Goal: Task Accomplishment & Management: Manage account settings

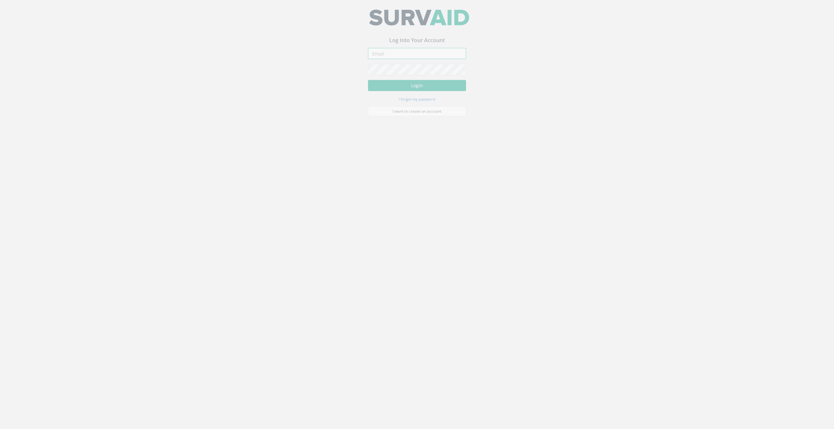
type input "[EMAIL_ADDRESS][DOMAIN_NAME]"
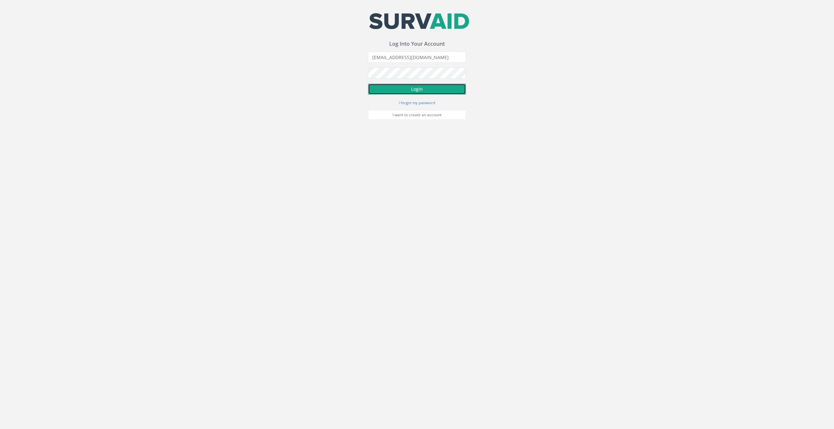
click at [412, 91] on button "Login" at bounding box center [417, 89] width 98 height 11
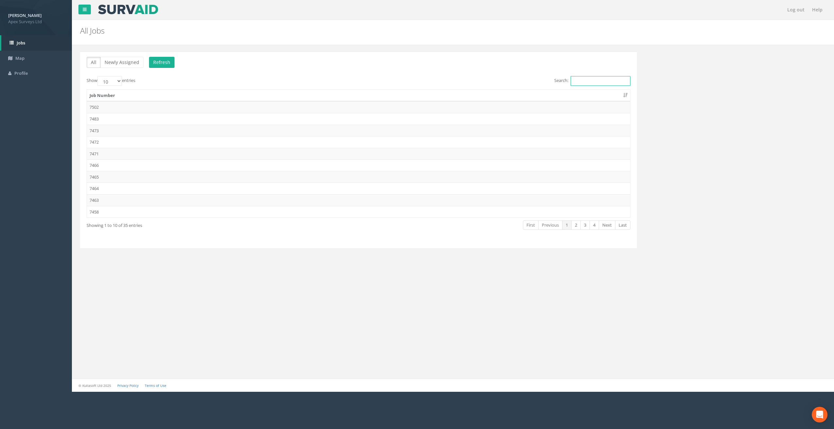
click at [599, 80] on input "Search:" at bounding box center [600, 81] width 60 height 10
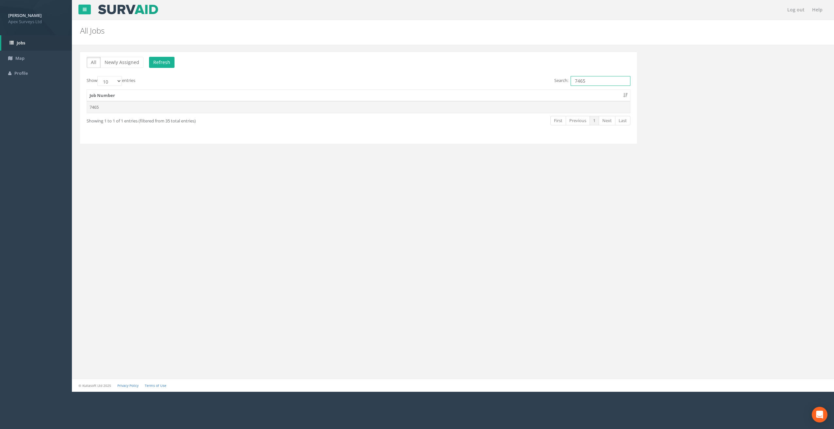
type input "7465"
click at [100, 103] on td "7465" at bounding box center [358, 107] width 543 height 12
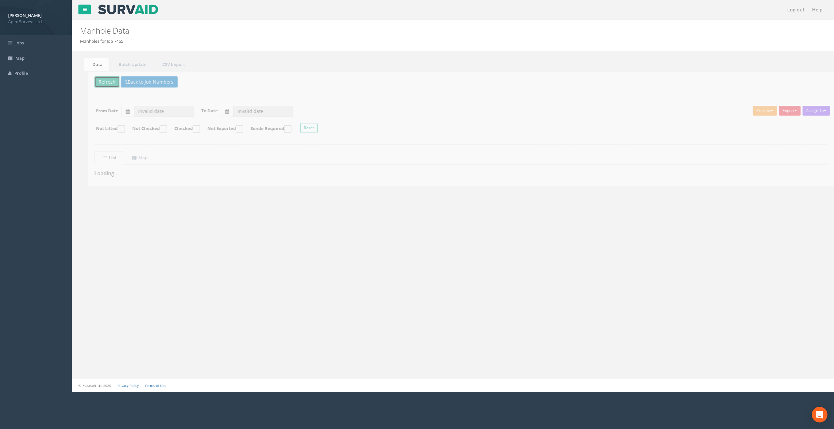
click at [93, 82] on button "Refresh" at bounding box center [99, 81] width 25 height 11
click at [138, 157] on uib-tab-heading "Map" at bounding box center [131, 158] width 15 height 6
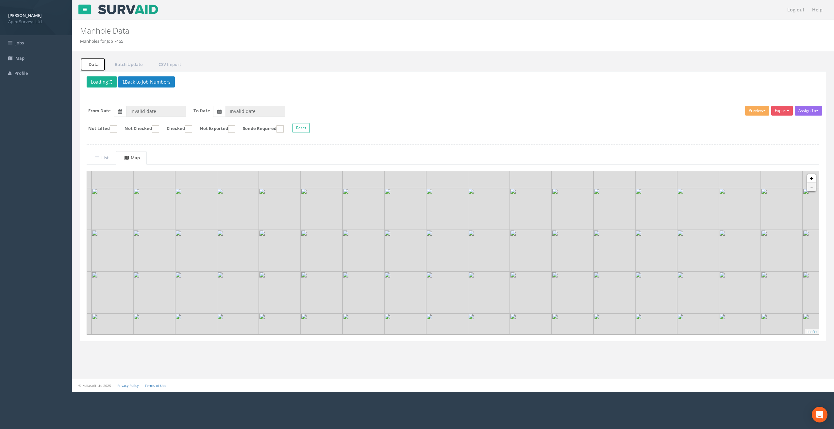
click at [97, 66] on link "Data" at bounding box center [92, 64] width 25 height 13
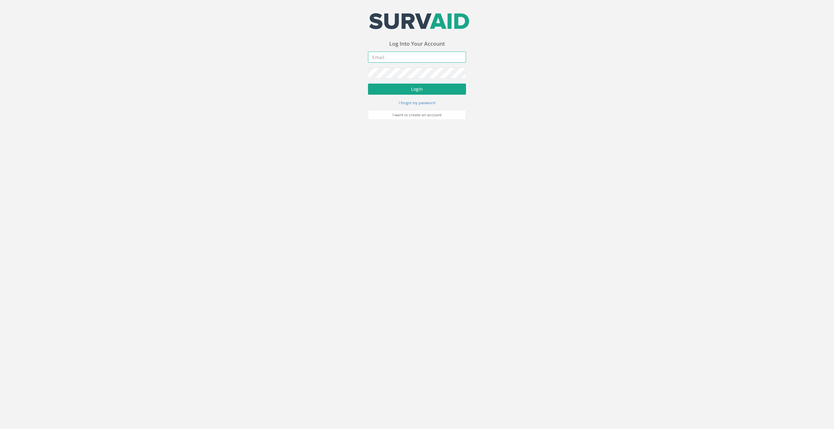
type input "[EMAIL_ADDRESS][DOMAIN_NAME]"
click at [407, 89] on button "Login" at bounding box center [417, 89] width 98 height 11
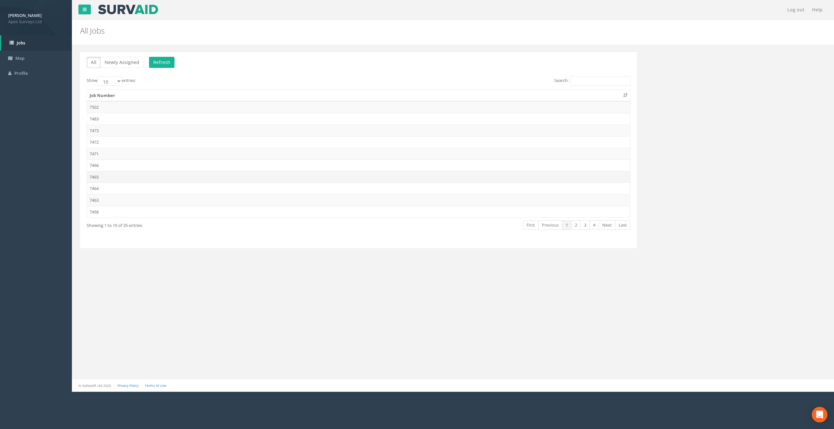
click at [98, 179] on td "7465" at bounding box center [358, 177] width 543 height 12
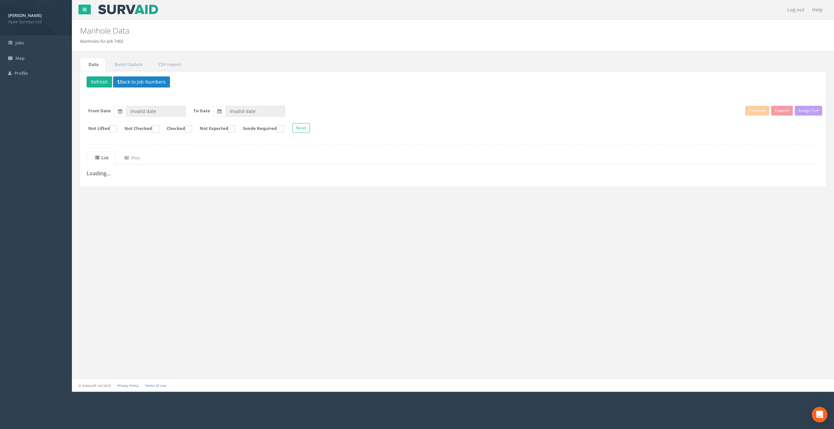
type input "[DATE]"
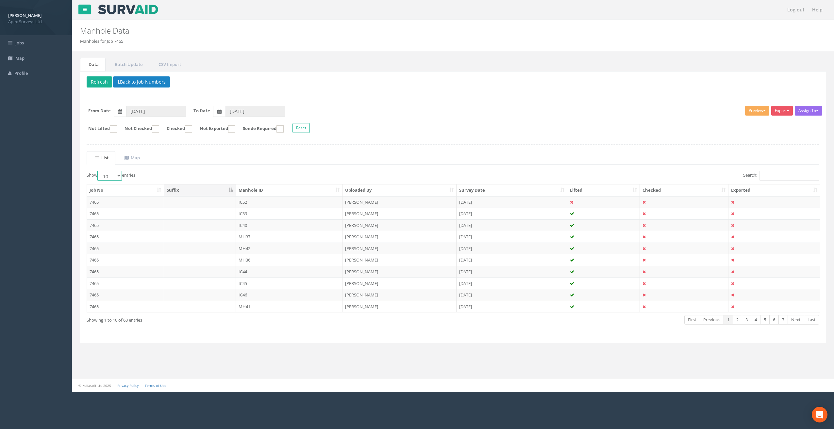
click at [116, 176] on select "10 25 50 100" at bounding box center [109, 176] width 24 height 10
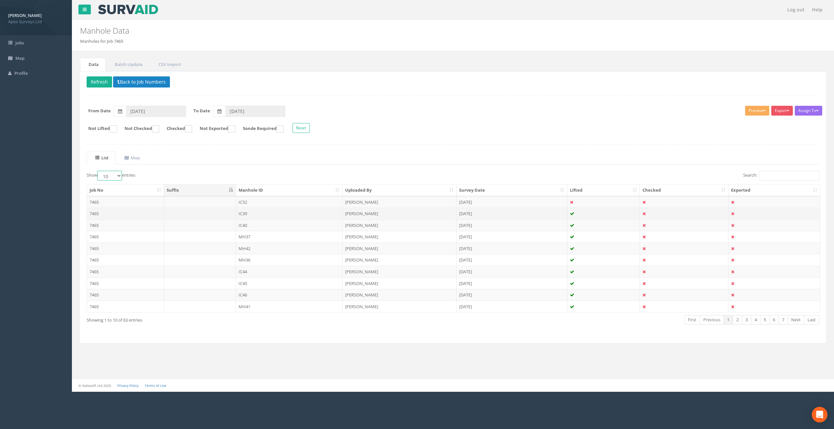
select select "100"
click at [98, 171] on select "10 25 50 100" at bounding box center [109, 176] width 24 height 10
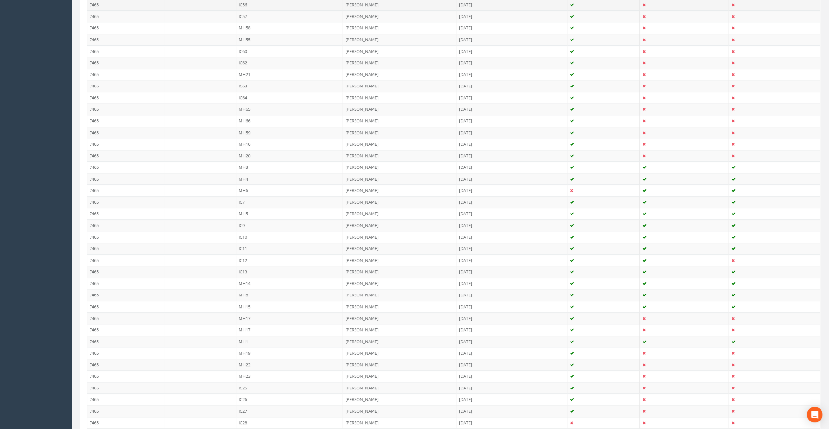
scroll to position [425, 0]
click at [257, 329] on td "MH1" at bounding box center [289, 335] width 107 height 12
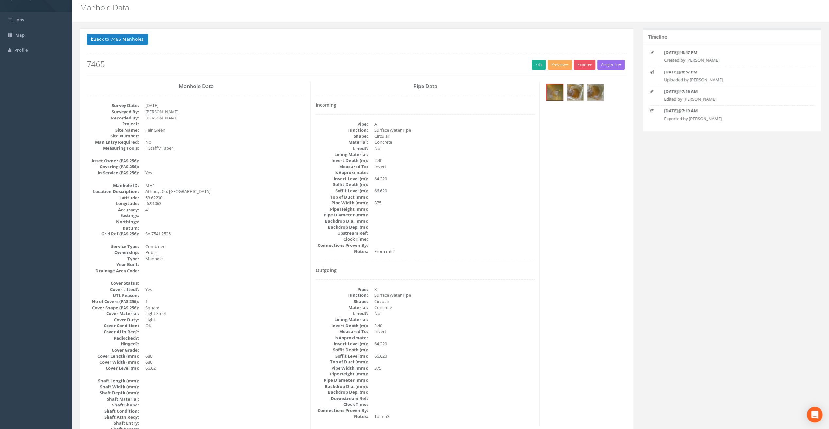
scroll to position [0, 0]
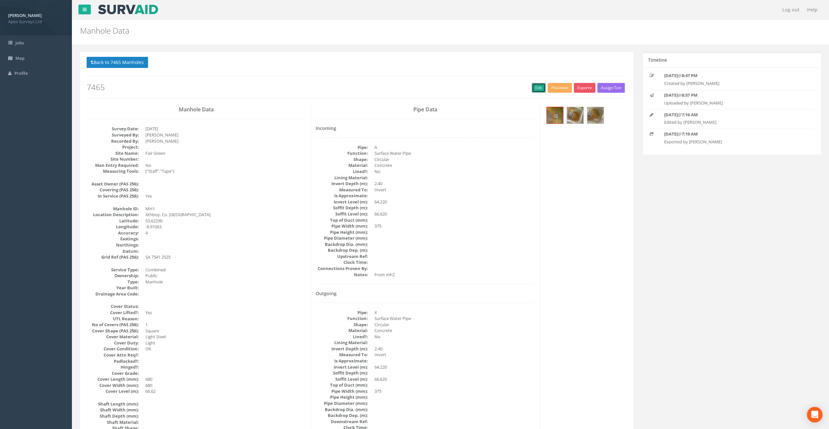
click at [538, 85] on link "Edit" at bounding box center [538, 88] width 14 height 10
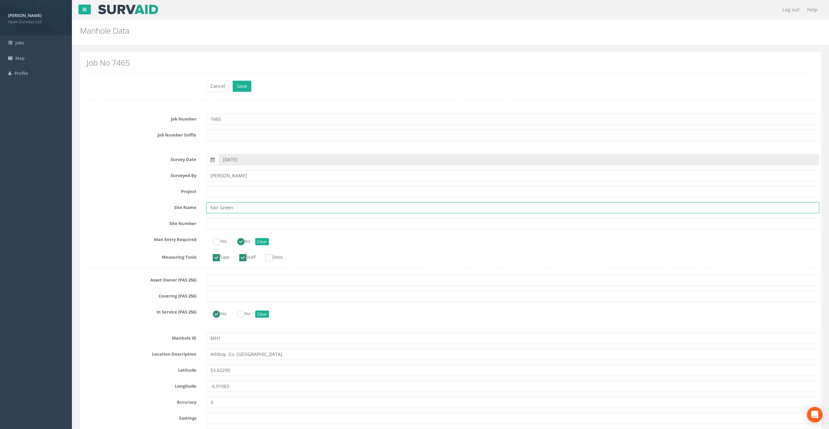
drag, startPoint x: 246, startPoint y: 208, endPoint x: 107, endPoint y: 198, distance: 139.6
click at [230, 193] on input "text" at bounding box center [512, 191] width 613 height 11
paste input "Fair Green"
type input "Fair Green"
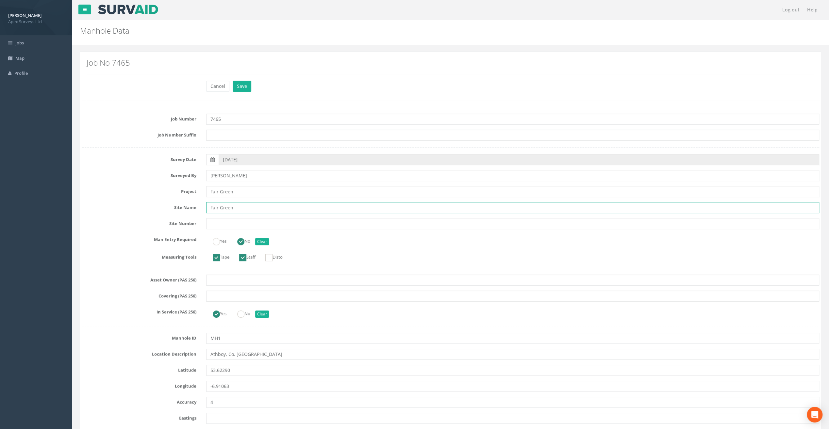
drag, startPoint x: 245, startPoint y: 210, endPoint x: 180, endPoint y: 206, distance: 64.8
click at [180, 206] on div "Site Name Fair Green" at bounding box center [450, 207] width 747 height 11
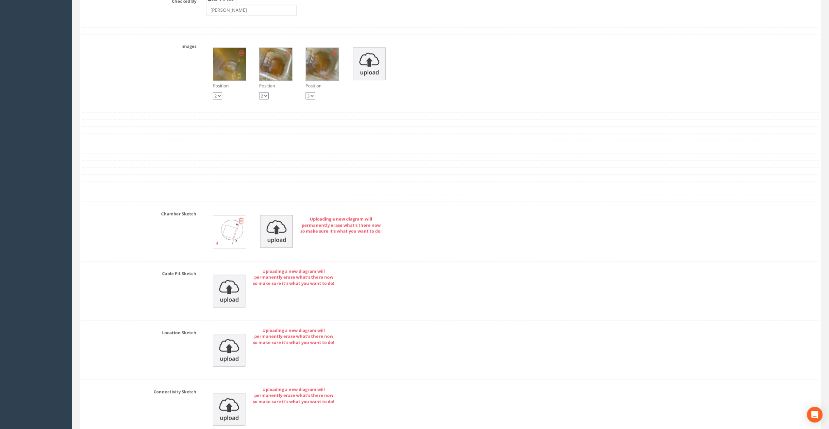
scroll to position [1257, 0]
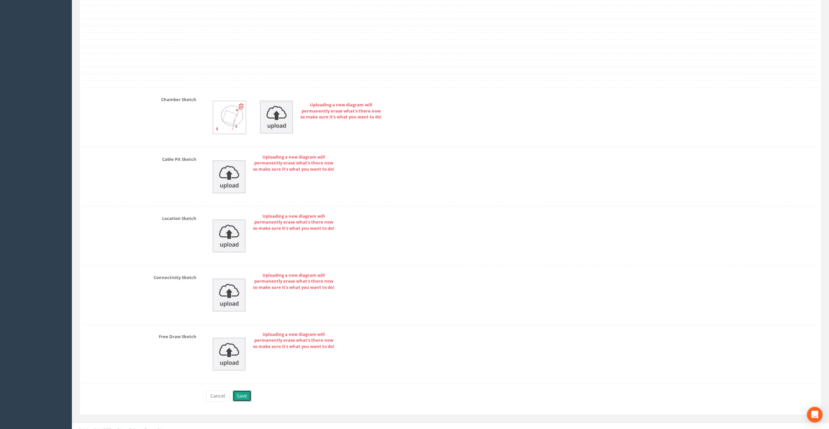
click at [240, 392] on button "Save" at bounding box center [242, 396] width 19 height 11
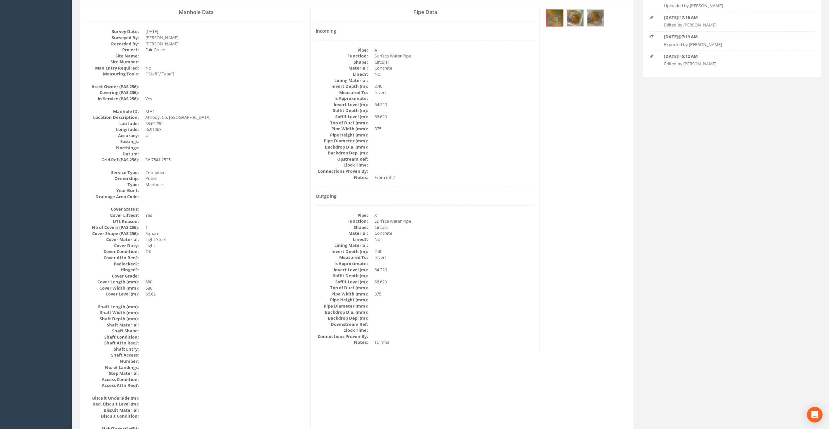
scroll to position [65, 0]
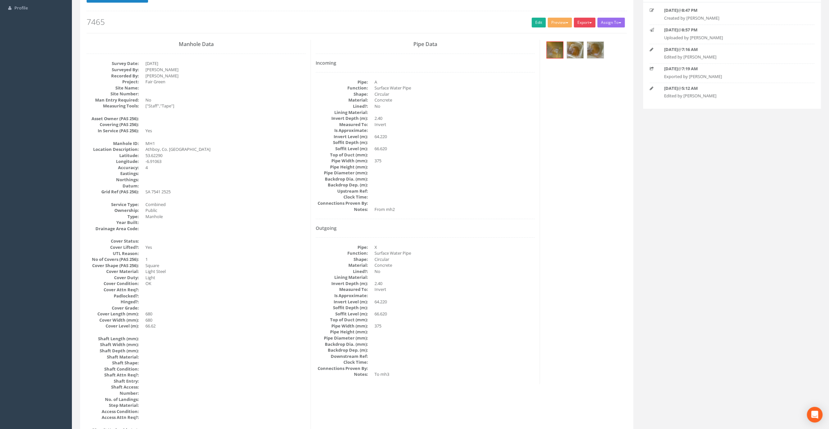
click at [587, 21] on button "Export" at bounding box center [585, 23] width 22 height 10
click at [574, 74] on link "SurvAid Manhole" at bounding box center [571, 75] width 50 height 10
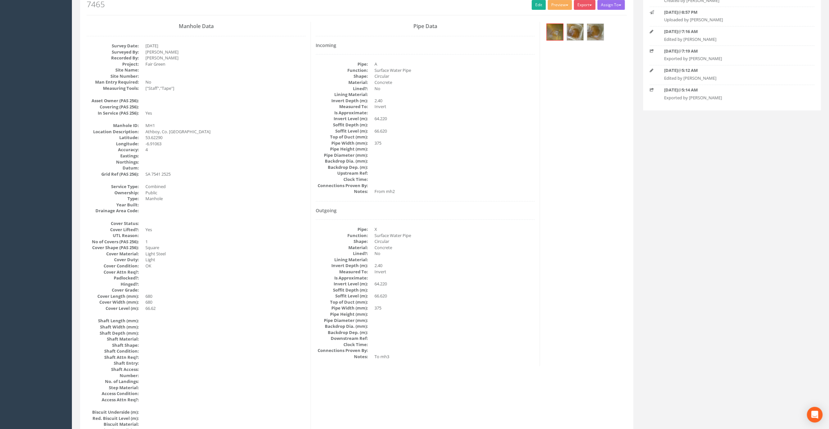
scroll to position [118, 0]
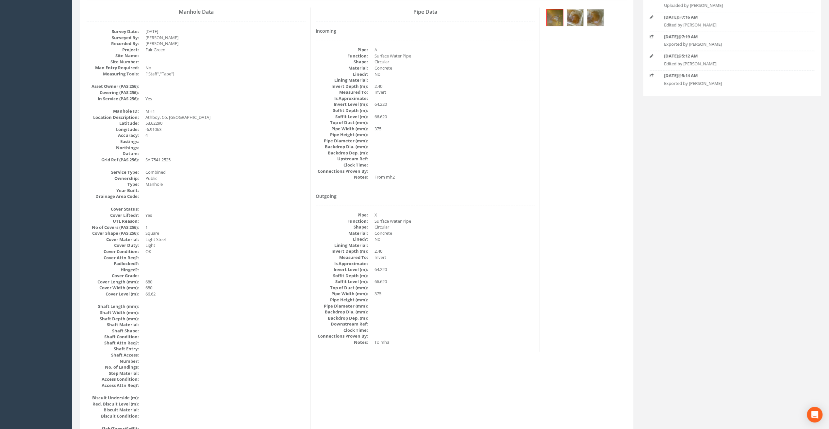
click at [580, 12] on img at bounding box center [575, 17] width 16 height 16
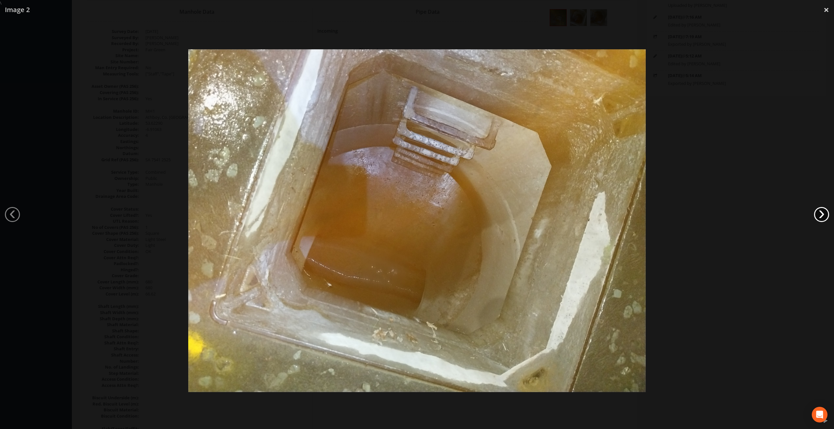
click at [819, 218] on link "›" at bounding box center [821, 214] width 15 height 15
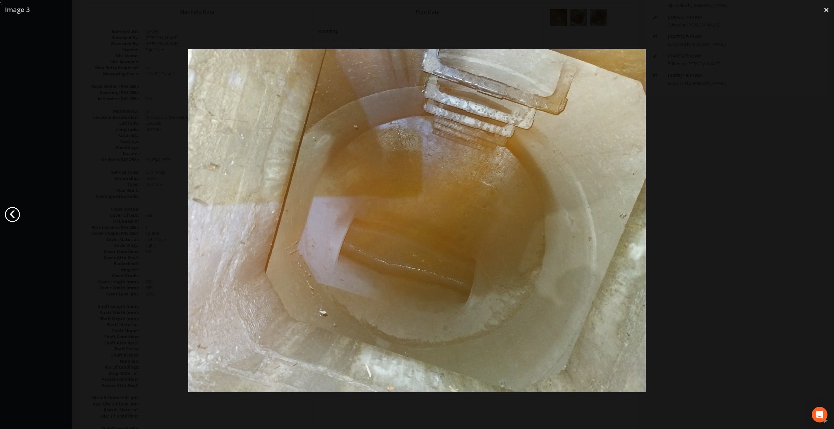
click at [8, 218] on link "‹" at bounding box center [12, 214] width 15 height 15
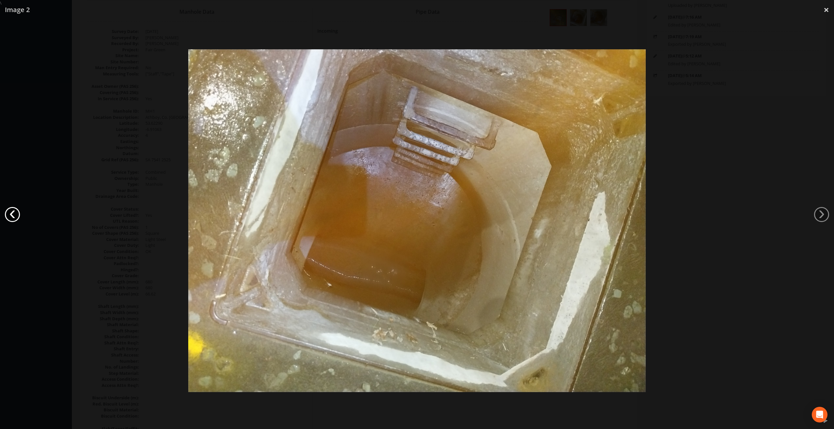
click at [11, 217] on link "‹" at bounding box center [12, 214] width 15 height 15
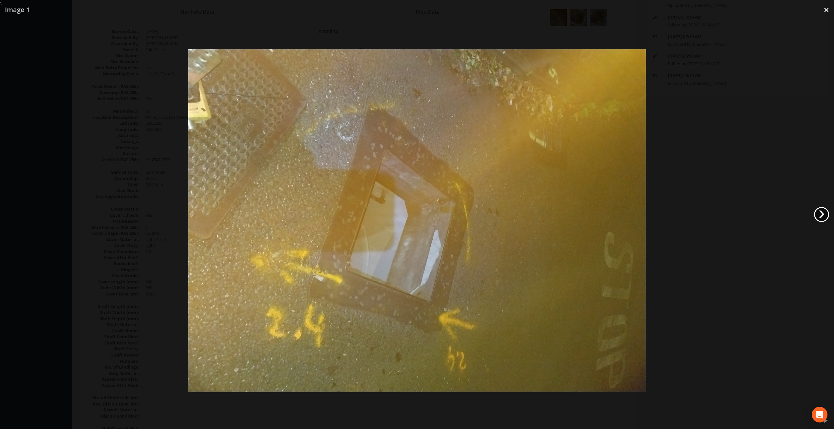
click at [819, 215] on link "›" at bounding box center [821, 214] width 15 height 15
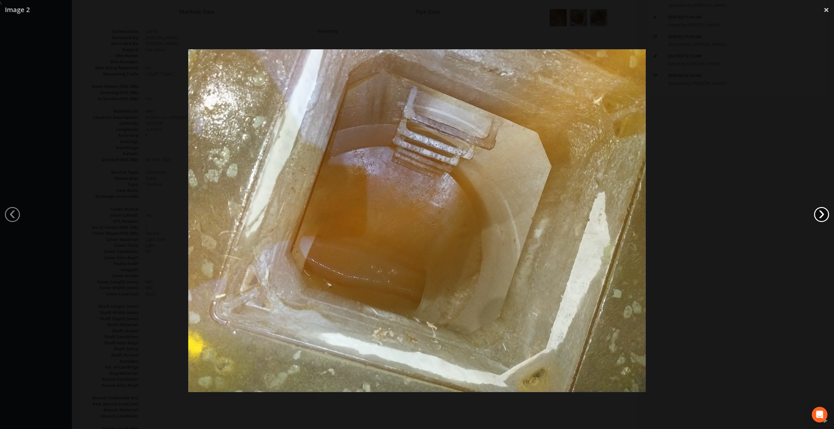
click at [819, 215] on link "›" at bounding box center [821, 214] width 15 height 15
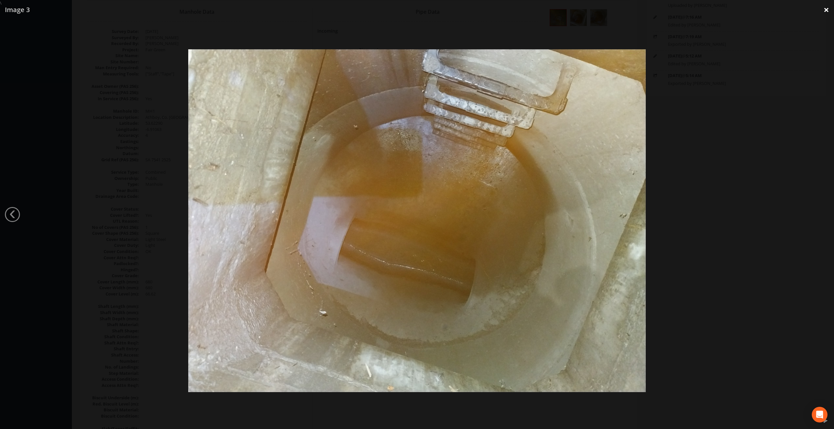
click at [829, 8] on link "×" at bounding box center [825, 10] width 15 height 20
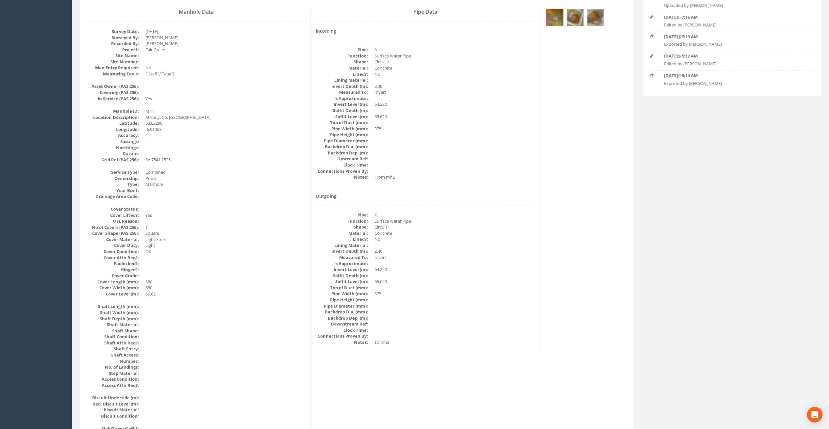
drag, startPoint x: 367, startPoint y: 289, endPoint x: 374, endPoint y: 286, distance: 7.0
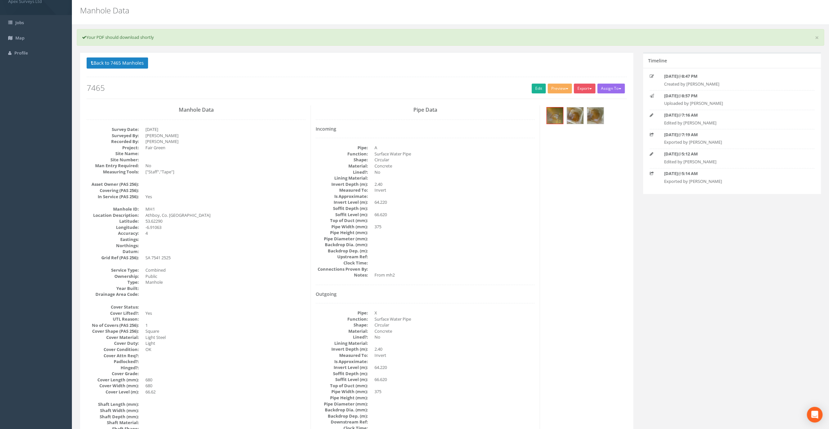
scroll to position [0, 0]
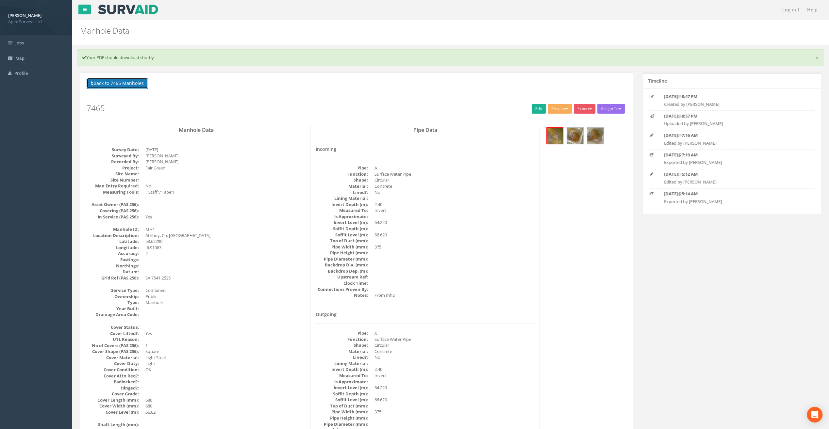
click at [117, 84] on button "Back to 7465 Manholes" at bounding box center [117, 83] width 61 height 11
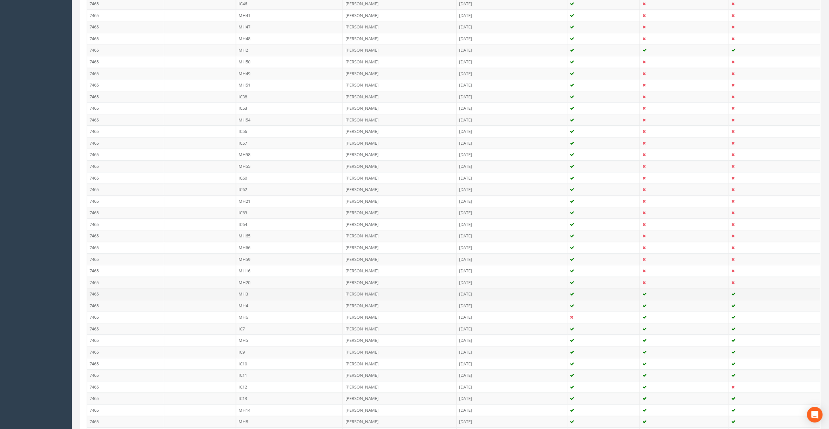
scroll to position [281, 0]
click at [249, 58] on td "MH2" at bounding box center [289, 61] width 107 height 12
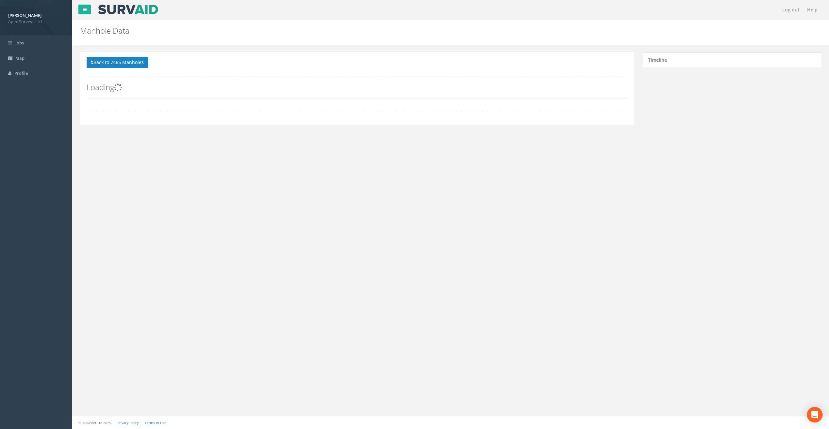
scroll to position [0, 0]
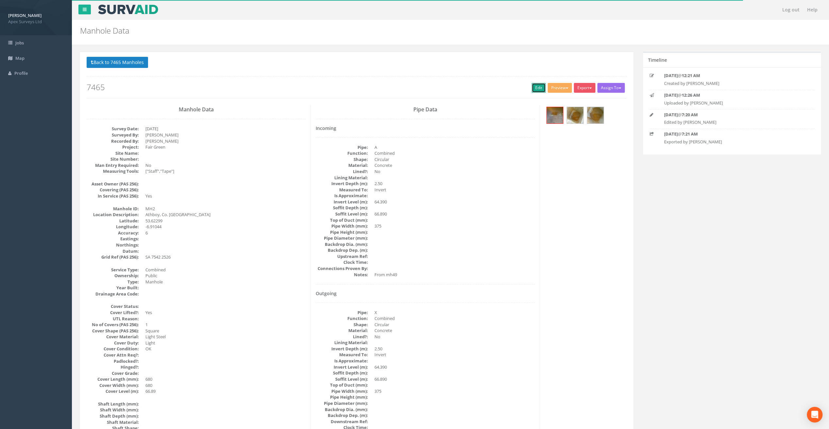
click at [538, 88] on link "Edit" at bounding box center [538, 88] width 14 height 10
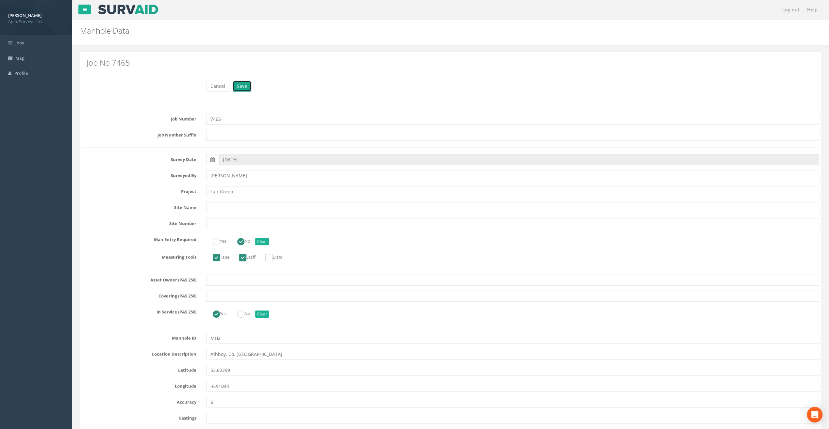
click at [242, 84] on button "Save" at bounding box center [242, 86] width 19 height 11
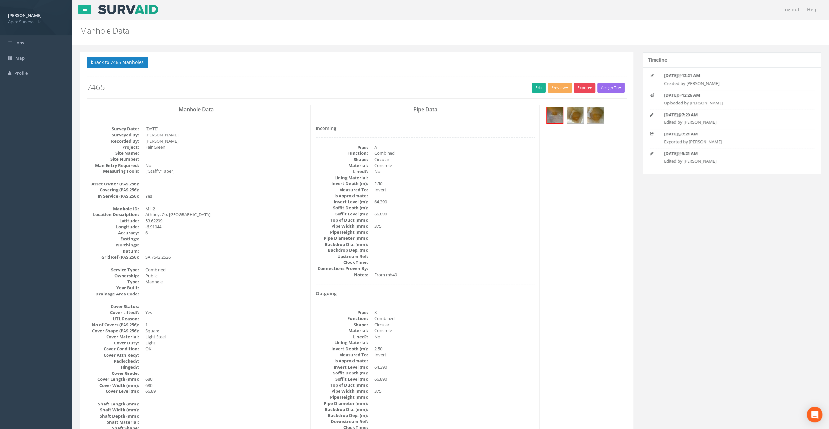
click at [592, 87] on button "Export" at bounding box center [585, 88] width 22 height 10
click at [576, 140] on link "SurvAid Manhole" at bounding box center [571, 141] width 50 height 10
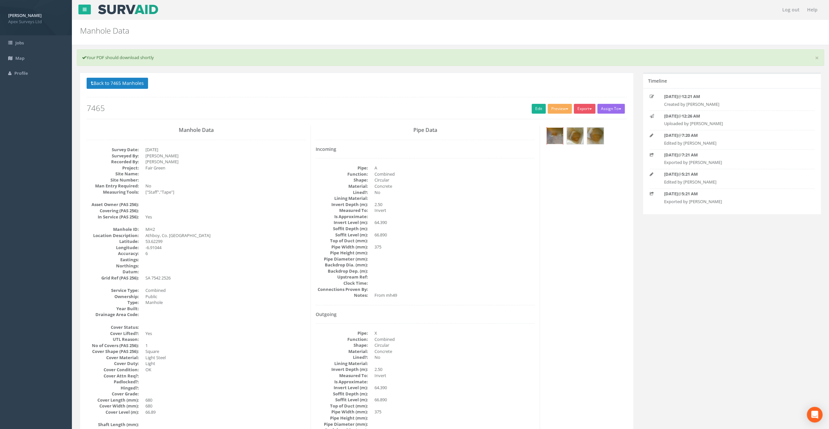
click at [555, 132] on img at bounding box center [555, 136] width 16 height 16
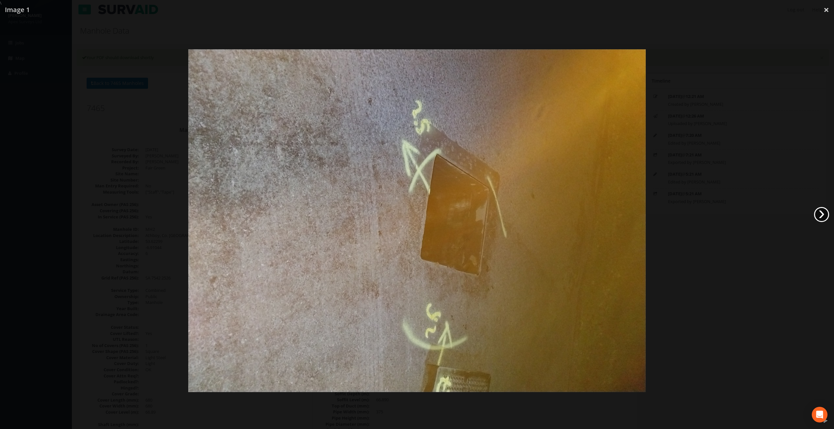
click at [822, 213] on link "›" at bounding box center [821, 214] width 15 height 15
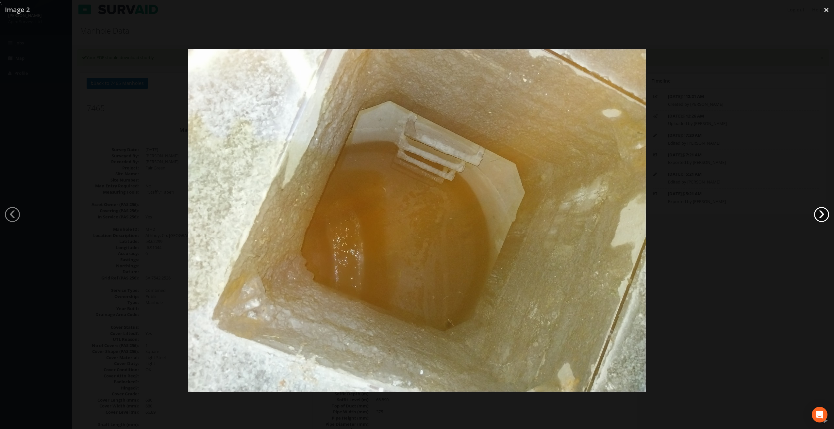
click at [822, 213] on link "›" at bounding box center [821, 214] width 15 height 15
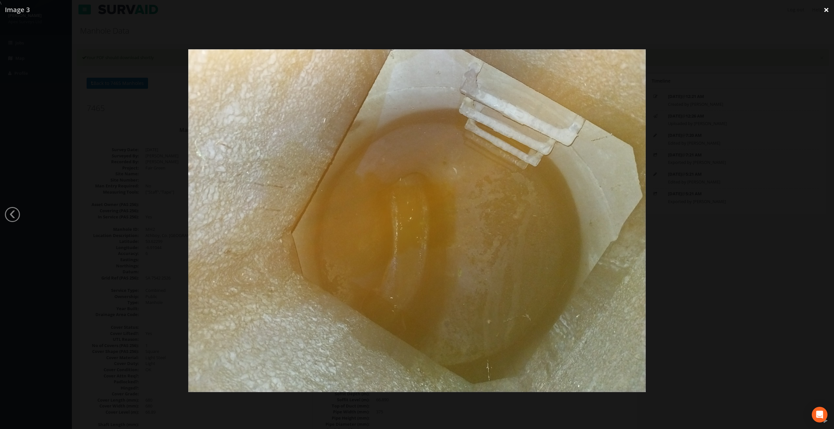
click at [826, 10] on link "×" at bounding box center [825, 10] width 15 height 20
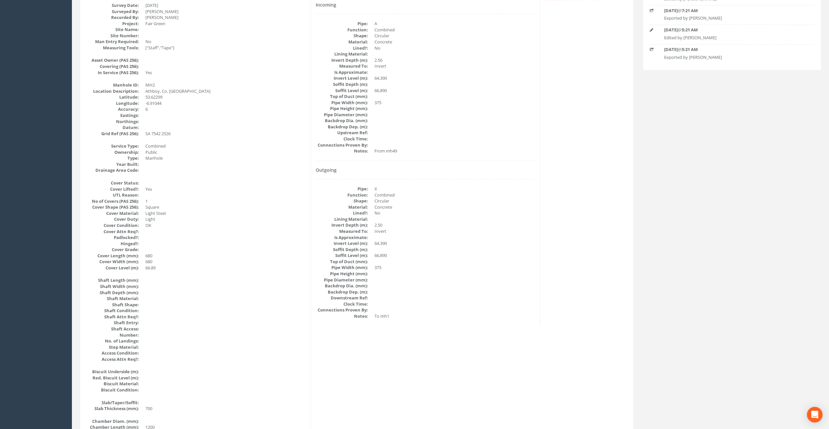
scroll to position [33, 0]
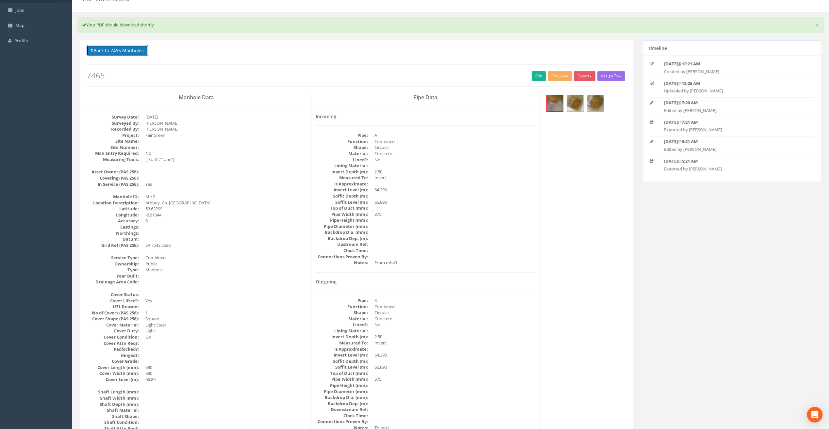
click at [115, 48] on button "Back to 7465 Manholes" at bounding box center [117, 50] width 61 height 11
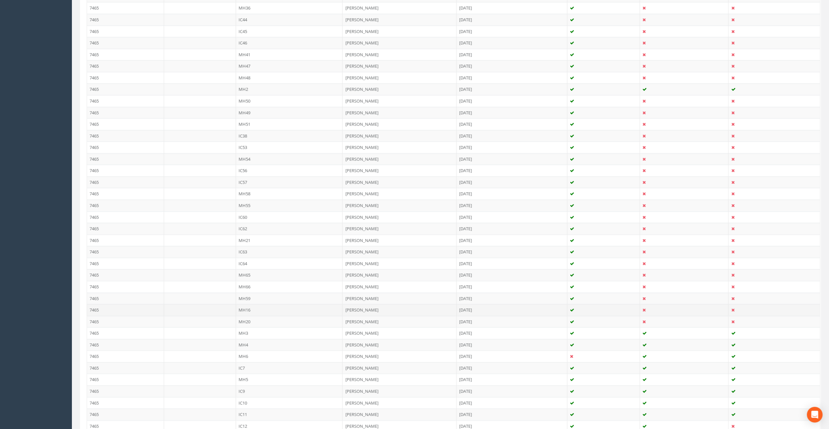
scroll to position [261, 0]
click at [247, 318] on td "MH3" at bounding box center [289, 324] width 107 height 12
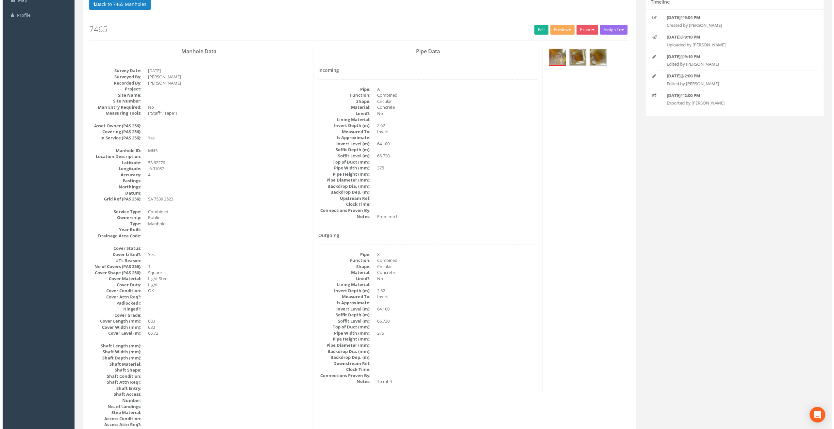
scroll to position [0, 0]
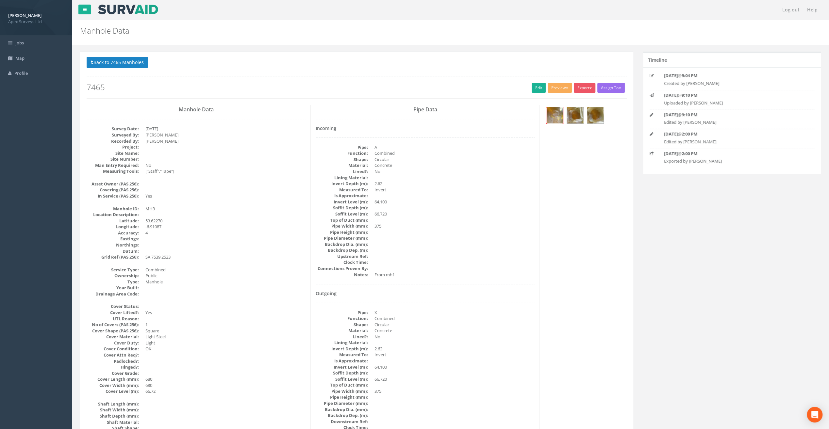
click at [557, 112] on img at bounding box center [555, 115] width 16 height 16
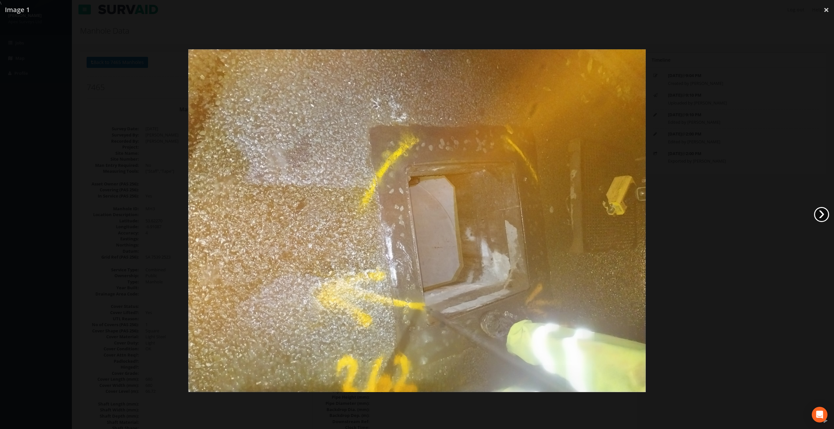
click at [823, 218] on link "›" at bounding box center [821, 214] width 15 height 15
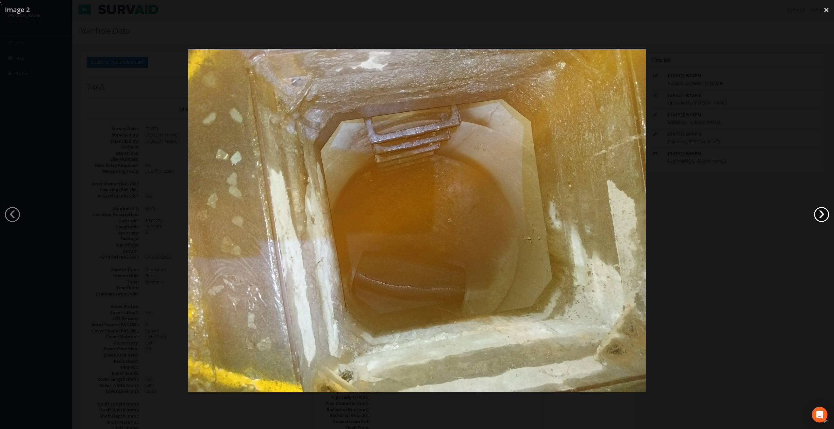
click at [823, 218] on link "›" at bounding box center [821, 214] width 15 height 15
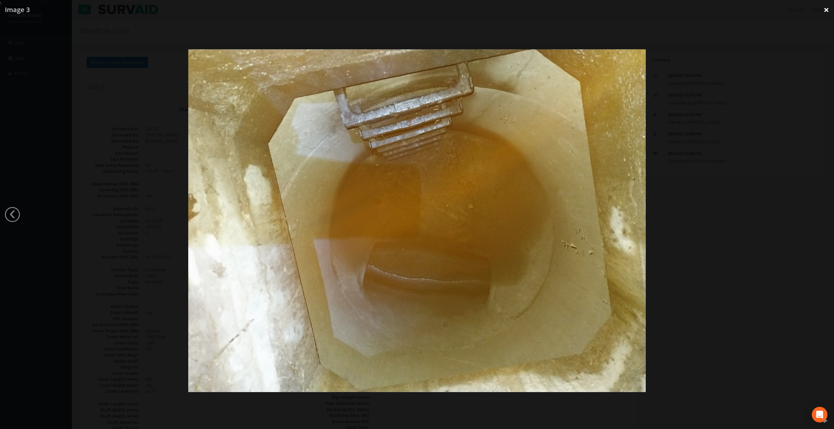
click at [828, 13] on link "×" at bounding box center [825, 10] width 15 height 20
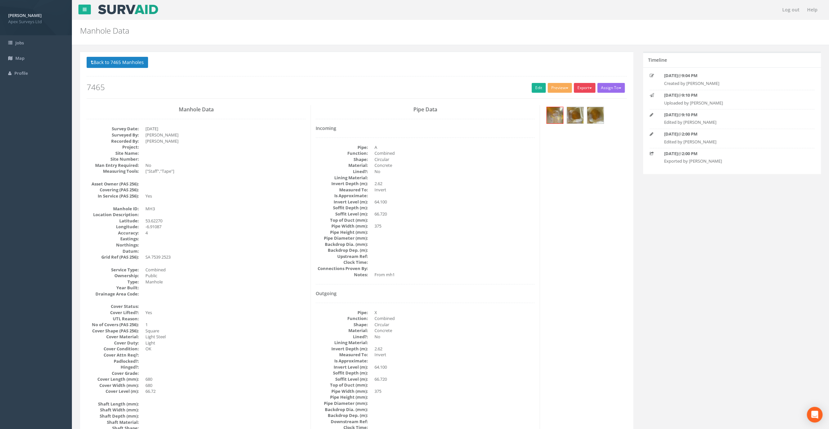
click at [585, 90] on button "Export" at bounding box center [585, 88] width 22 height 10
click at [580, 139] on link "SurvAid Manhole" at bounding box center [571, 141] width 50 height 10
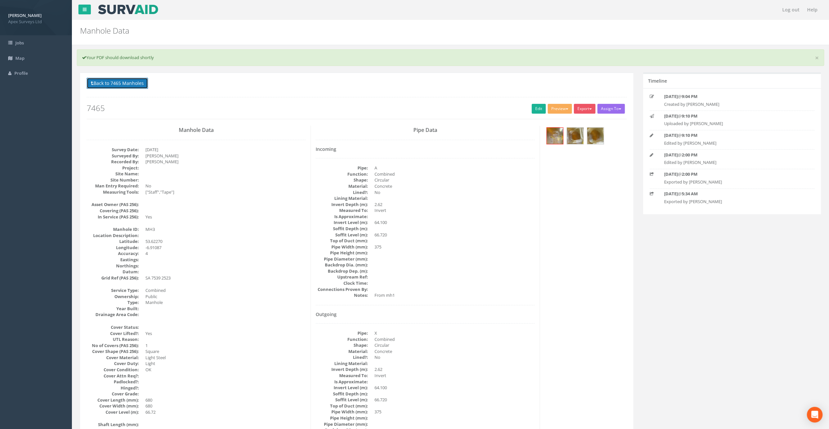
click at [116, 84] on button "Back to 7465 Manholes" at bounding box center [117, 83] width 61 height 11
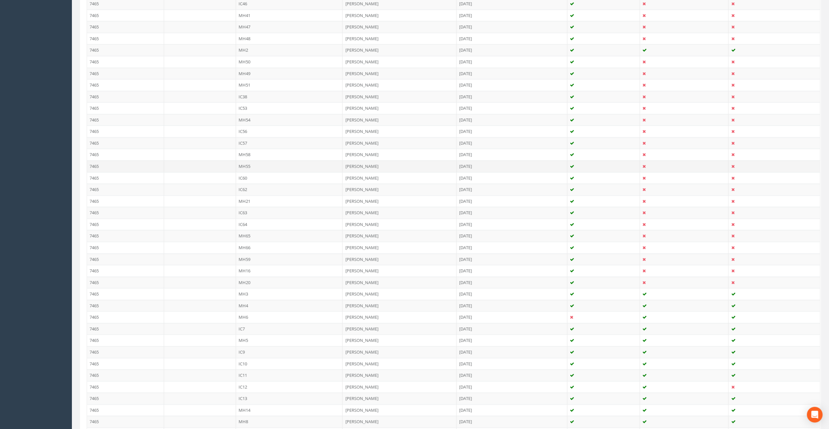
scroll to position [294, 0]
click at [250, 299] on td "MH4" at bounding box center [289, 303] width 107 height 12
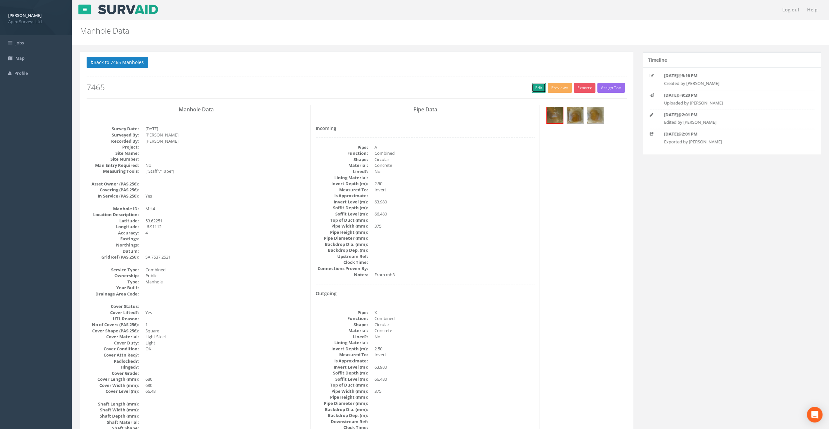
click at [535, 91] on link "Edit" at bounding box center [538, 88] width 14 height 10
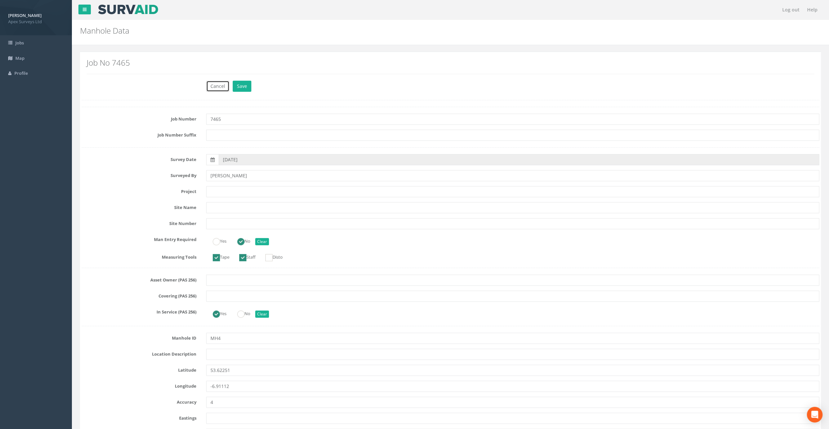
click at [221, 85] on button "Cancel" at bounding box center [217, 86] width 23 height 11
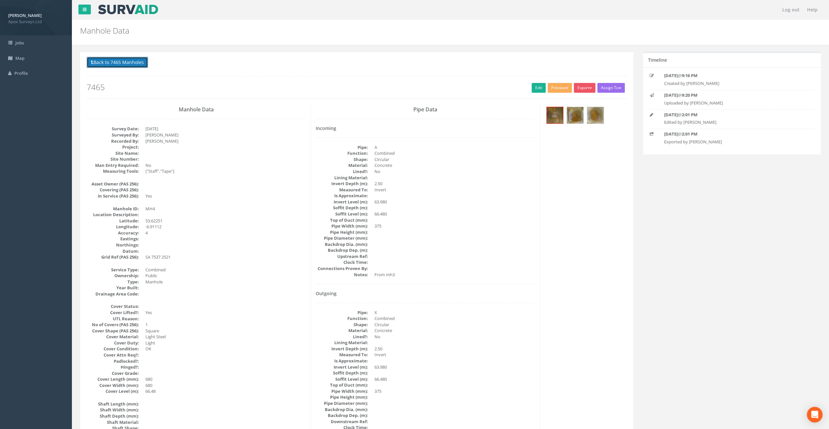
click at [116, 62] on button "Back to 7465 Manholes" at bounding box center [117, 62] width 61 height 11
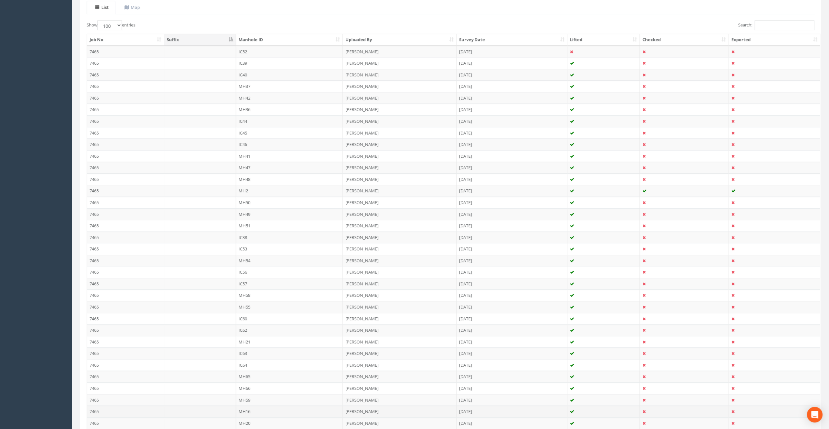
scroll to position [196, 0]
click at [250, 383] on td "MH3" at bounding box center [289, 389] width 107 height 12
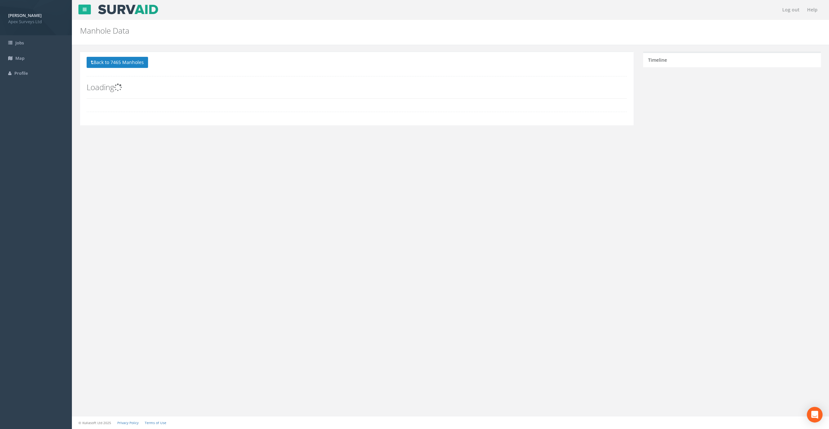
scroll to position [0, 0]
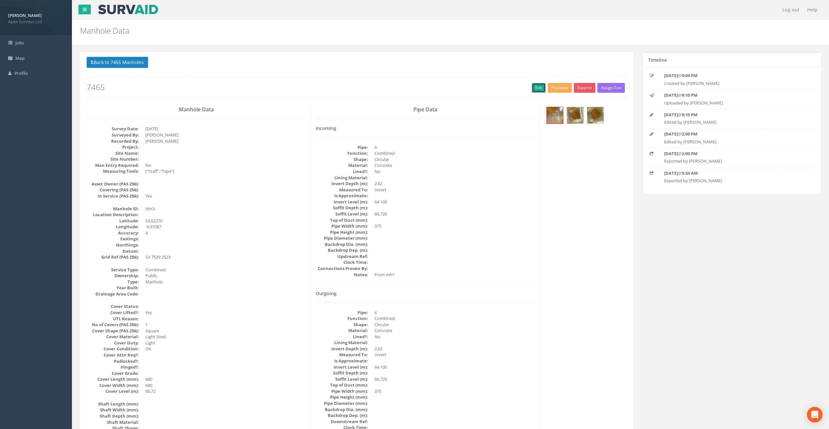
click at [535, 87] on link "Edit" at bounding box center [538, 88] width 14 height 10
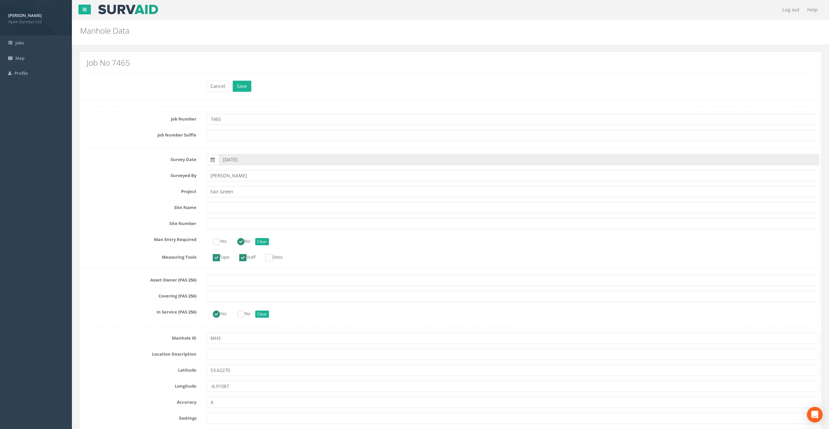
type input "Fair Green"
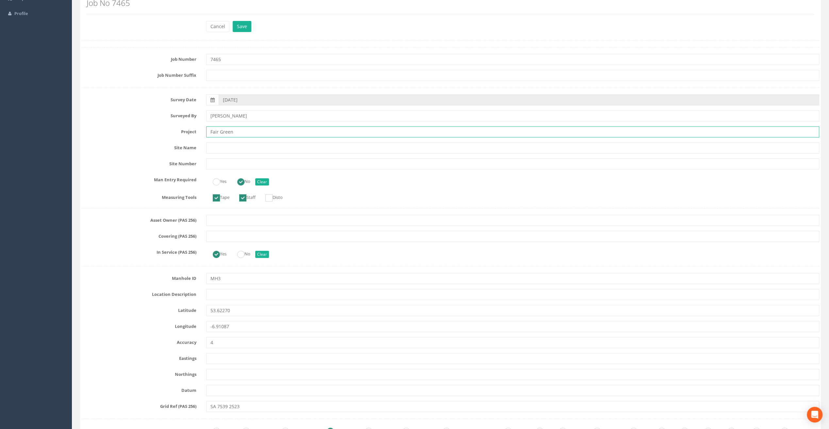
scroll to position [65, 0]
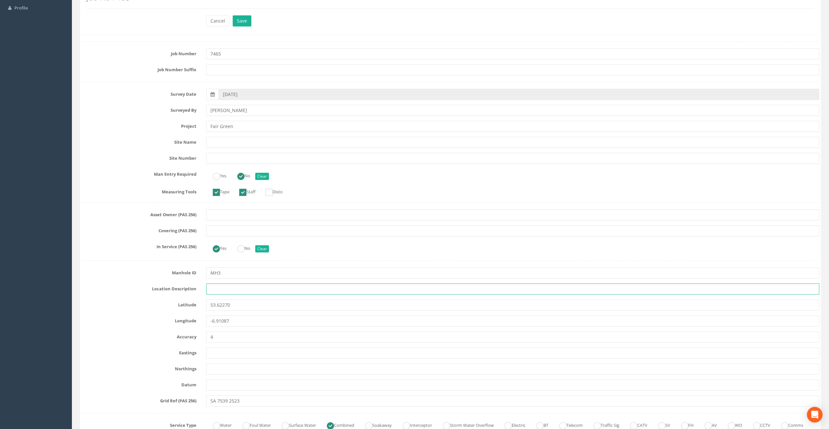
click at [213, 290] on input "text" at bounding box center [512, 289] width 613 height 11
paste input "Athboy, Co. [GEOGRAPHIC_DATA]"
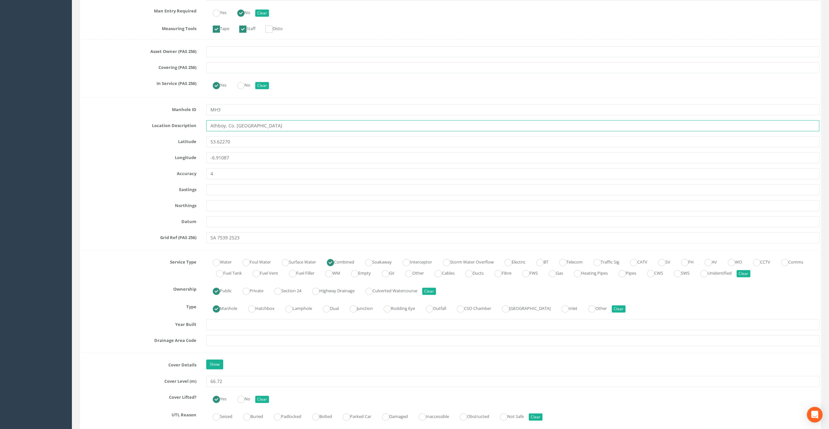
scroll to position [0, 0]
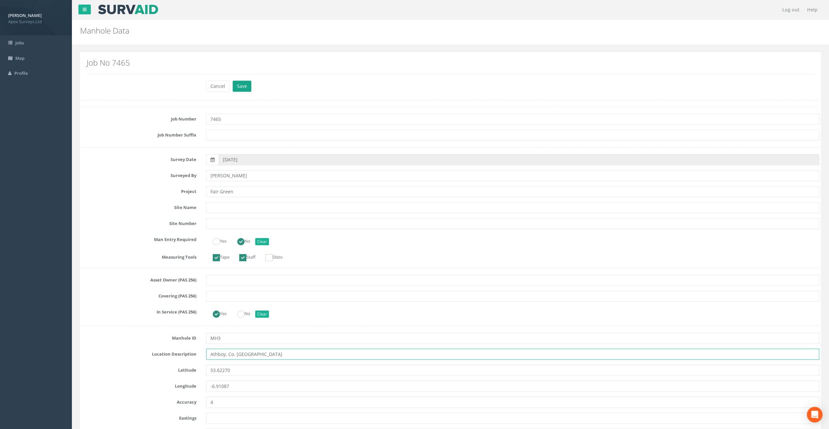
type input "Athboy, Co. [GEOGRAPHIC_DATA]"
click at [238, 84] on button "Save" at bounding box center [242, 86] width 19 height 11
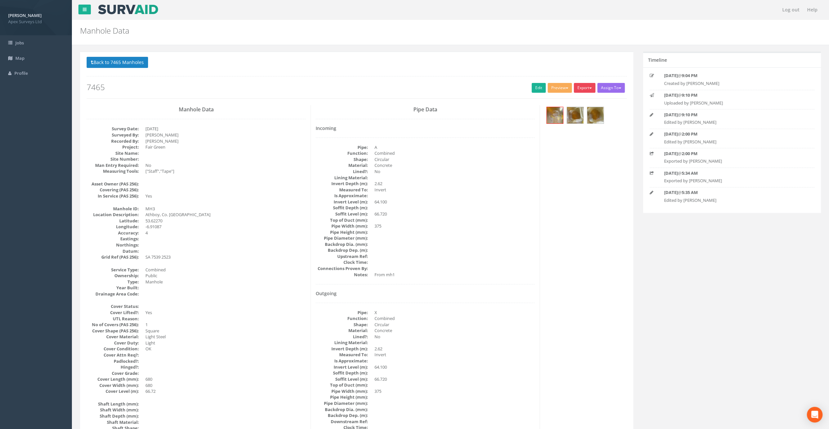
click at [585, 83] on button "Export" at bounding box center [585, 88] width 22 height 10
click at [572, 140] on link "SurvAid Manhole" at bounding box center [571, 141] width 50 height 10
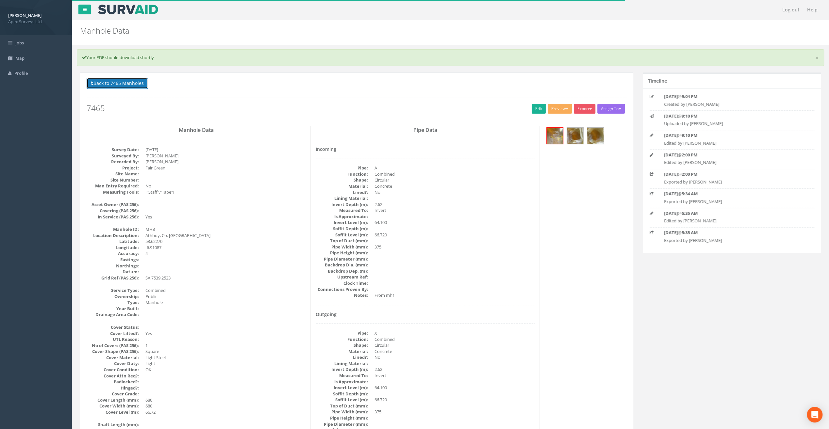
click at [121, 82] on button "Back to 7465 Manholes" at bounding box center [117, 83] width 61 height 11
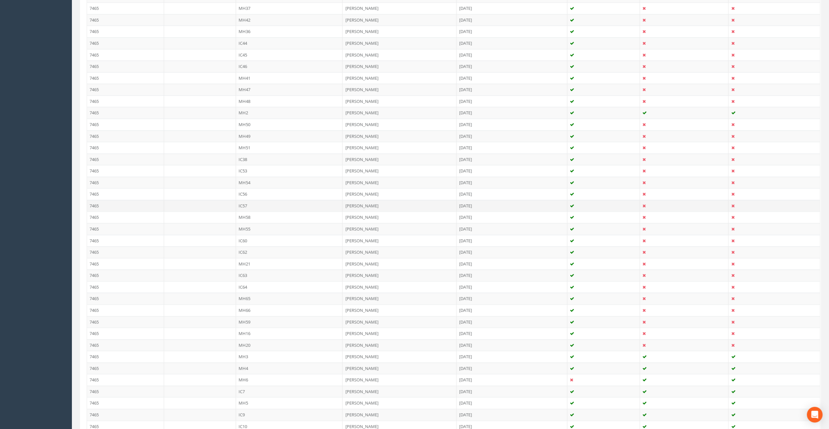
scroll to position [294, 0]
click at [251, 297] on td "MH4" at bounding box center [289, 303] width 107 height 12
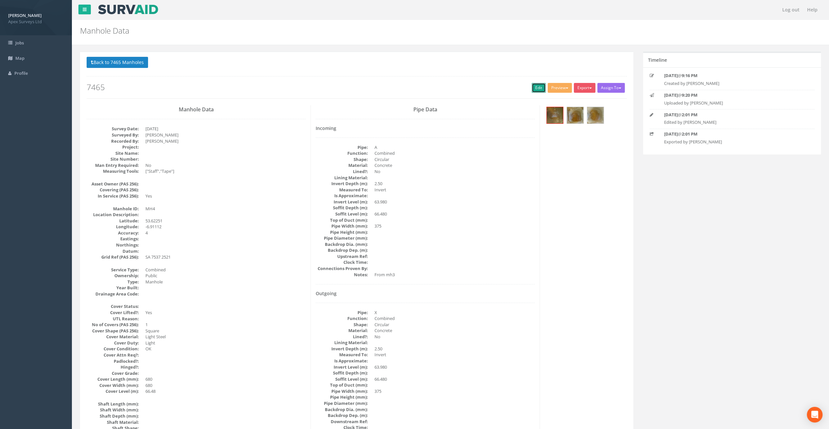
click at [534, 87] on link "Edit" at bounding box center [538, 88] width 14 height 10
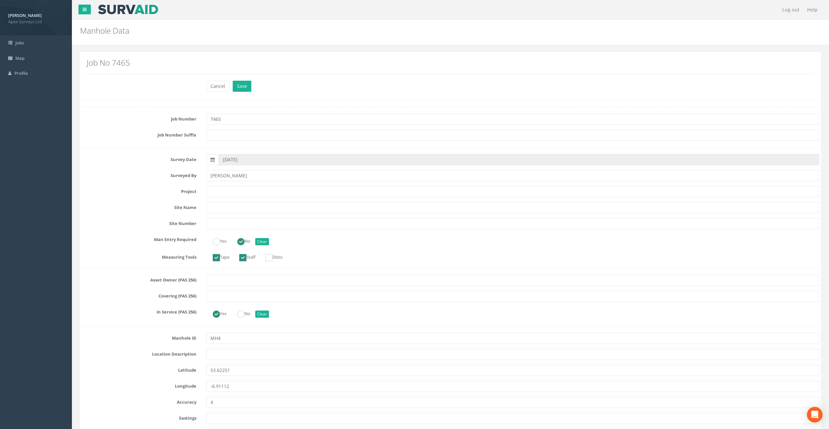
scroll to position [65, 0]
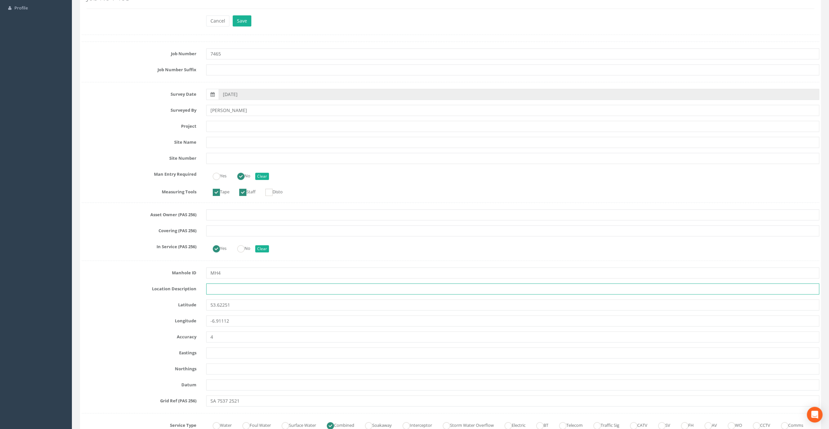
click at [219, 288] on input "text" at bounding box center [512, 289] width 613 height 11
paste input "Athboy, Co. [GEOGRAPHIC_DATA]"
type input "Athboy, Co. [GEOGRAPHIC_DATA]"
click at [216, 125] on input "text" at bounding box center [512, 126] width 613 height 11
paste input "Fair Green"
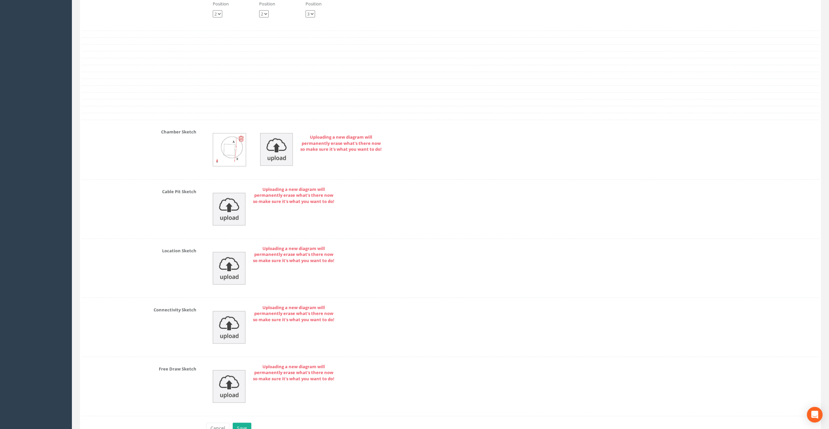
scroll to position [1257, 0]
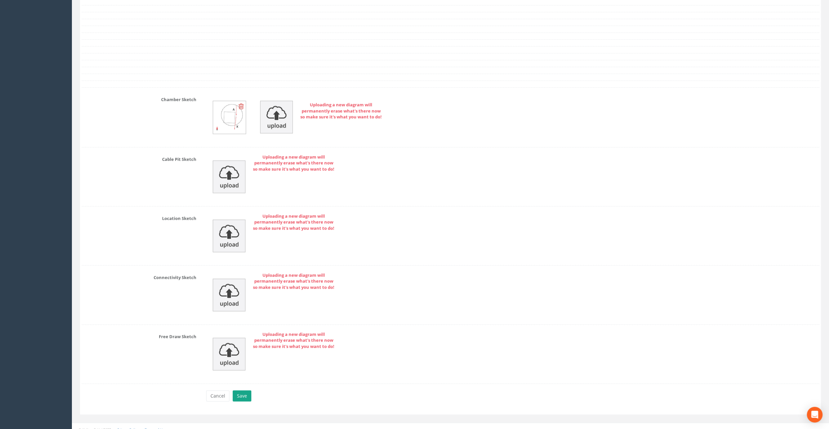
type input "Fair Green"
click at [244, 391] on button "Save" at bounding box center [242, 396] width 19 height 11
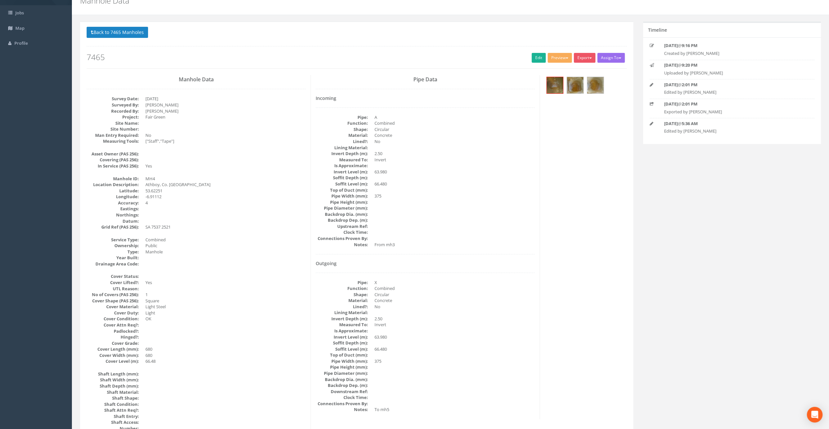
scroll to position [0, 0]
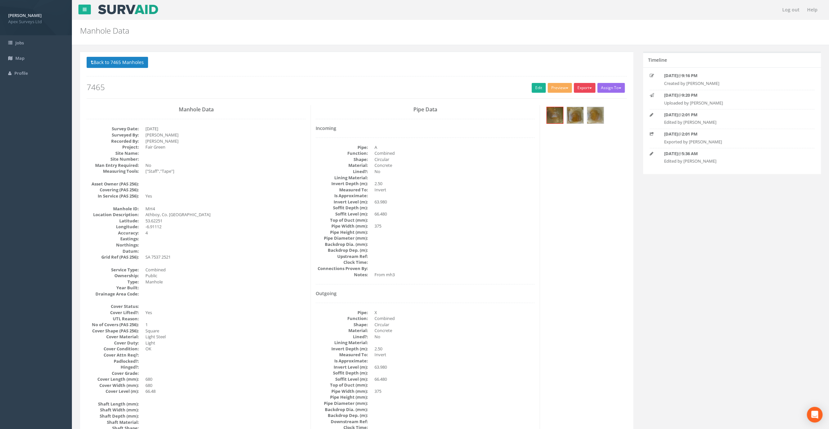
click at [589, 88] on span "button" at bounding box center [590, 88] width 3 height 1
click at [570, 140] on link "SurvAid Manhole" at bounding box center [571, 141] width 50 height 10
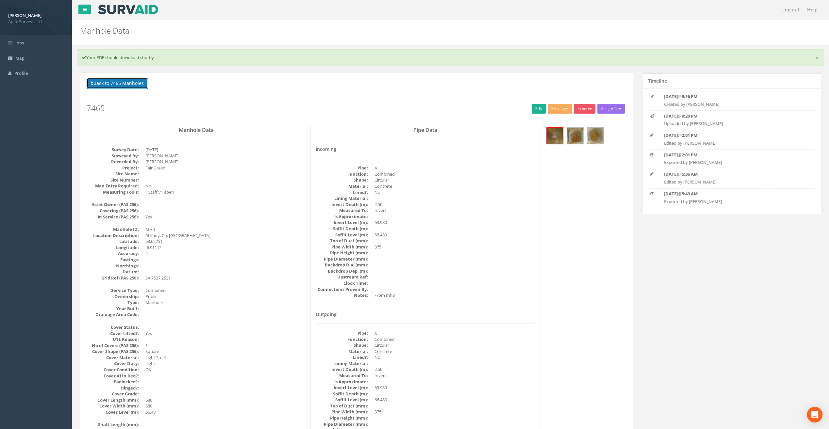
click at [129, 82] on button "Back to 7465 Manholes" at bounding box center [117, 83] width 61 height 11
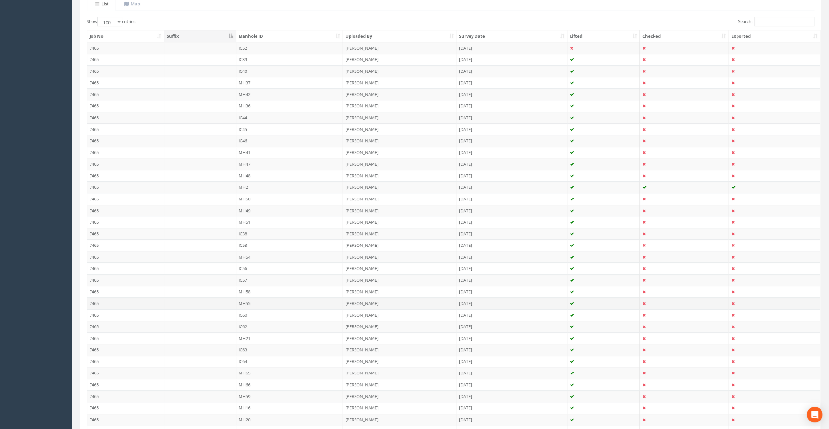
scroll to position [229, 0]
click at [247, 351] on td "MH3" at bounding box center [289, 357] width 107 height 12
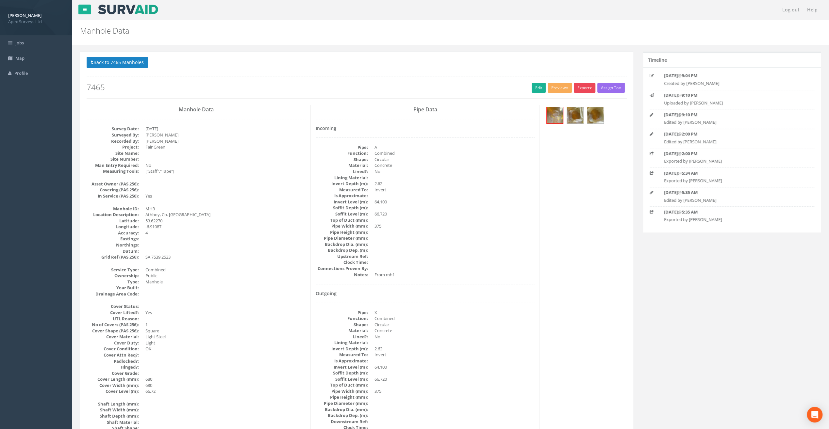
click at [589, 86] on button "Export" at bounding box center [585, 88] width 22 height 10
click at [576, 140] on link "SurvAid Manhole" at bounding box center [571, 141] width 50 height 10
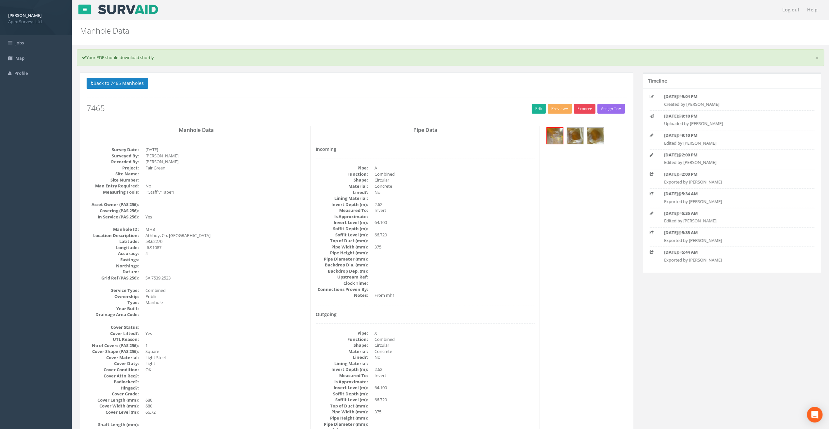
click at [591, 107] on button "Export" at bounding box center [585, 109] width 22 height 10
click at [566, 156] on link "SurvAid Manhole" at bounding box center [571, 161] width 50 height 10
click at [135, 83] on button "Back to 7465 Manholes" at bounding box center [117, 83] width 61 height 11
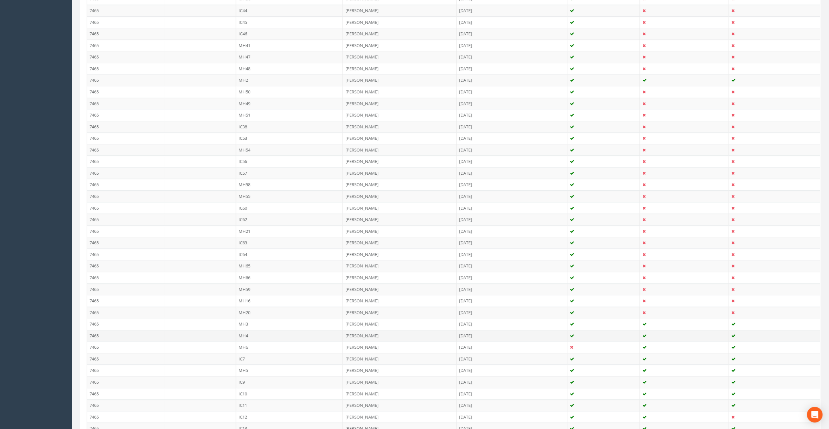
scroll to position [294, 0]
click at [240, 332] on td "MH5" at bounding box center [289, 338] width 107 height 12
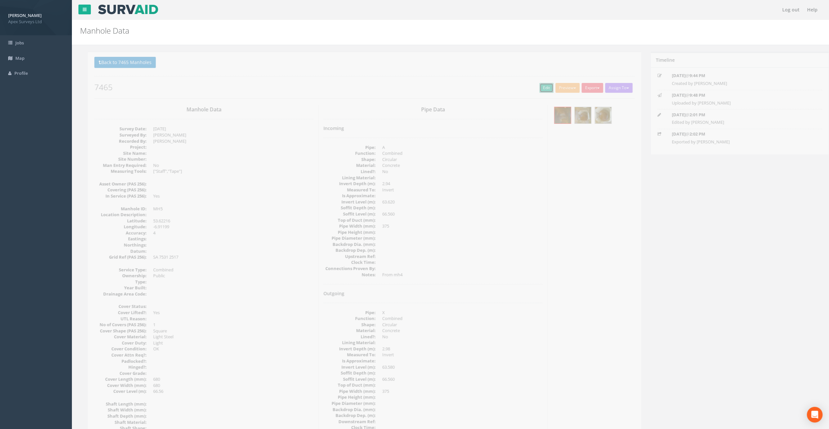
click at [532, 88] on link "Edit" at bounding box center [538, 88] width 14 height 10
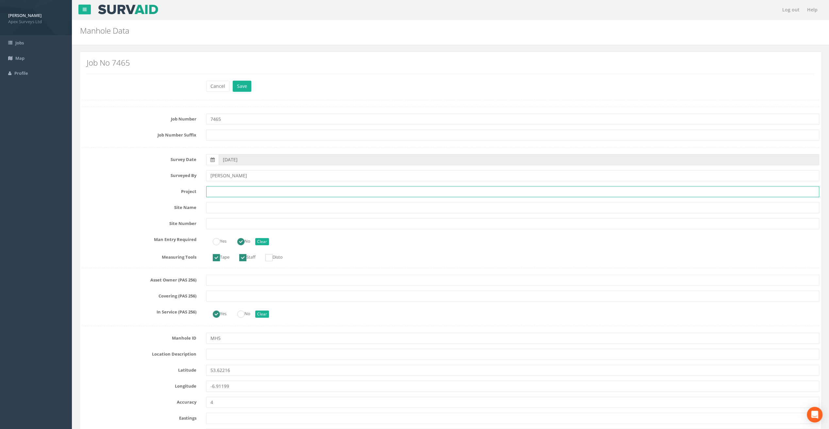
click at [217, 195] on input "text" at bounding box center [512, 191] width 613 height 11
paste input "Fair Green"
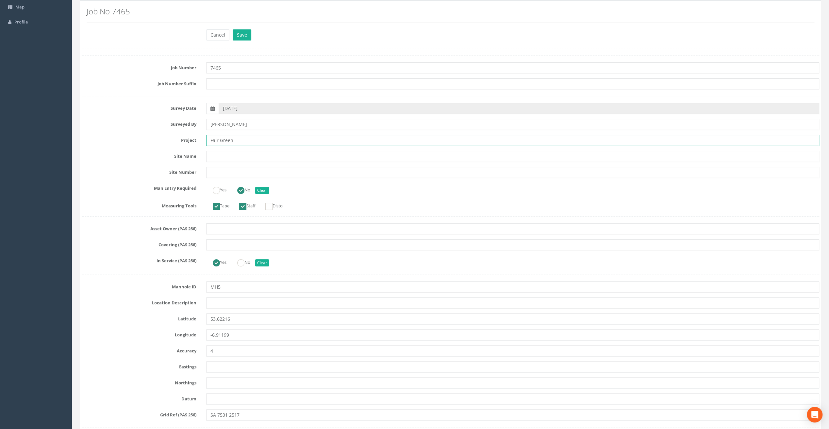
scroll to position [98, 0]
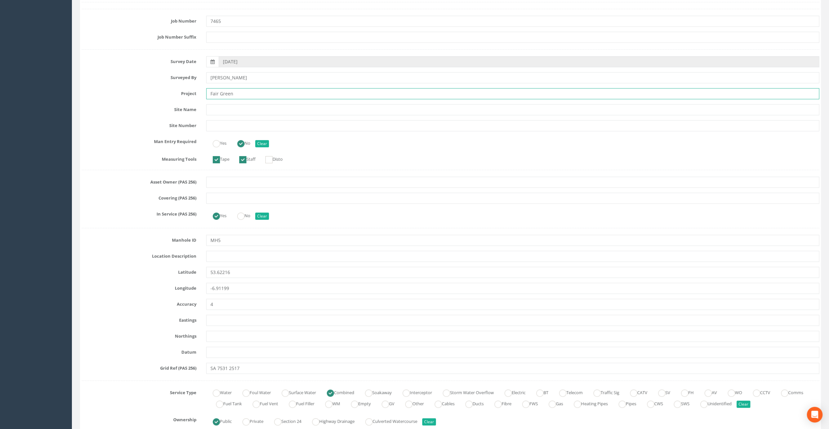
type input "Fair Green"
click at [212, 259] on input "text" at bounding box center [512, 256] width 613 height 11
paste input "Athboy, Co. [GEOGRAPHIC_DATA]"
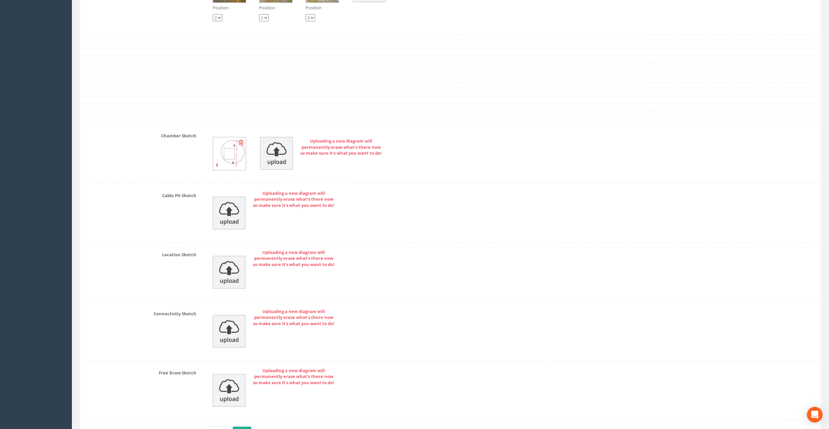
scroll to position [1257, 0]
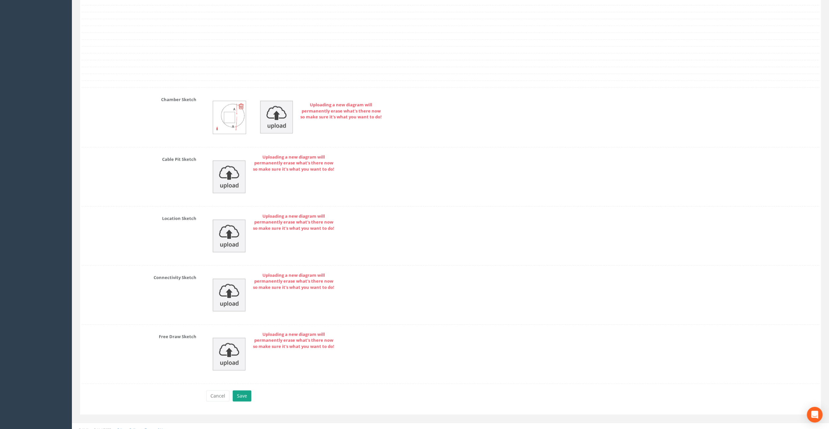
type input "Athboy, Co. [GEOGRAPHIC_DATA]"
click at [244, 391] on button "Save" at bounding box center [242, 396] width 19 height 11
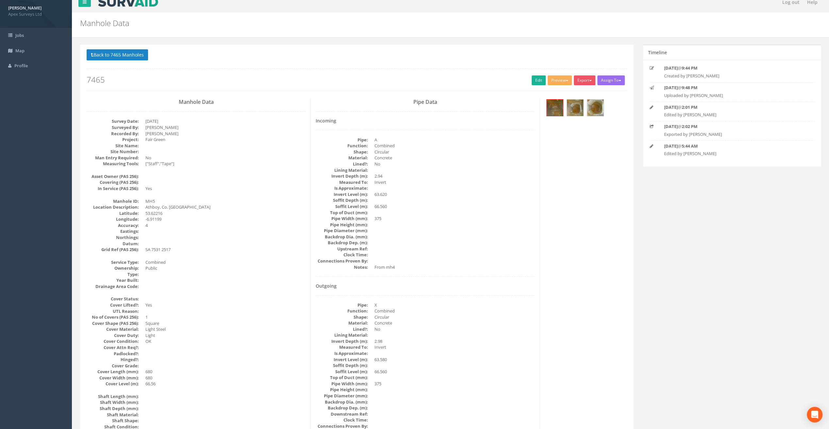
scroll to position [0, 0]
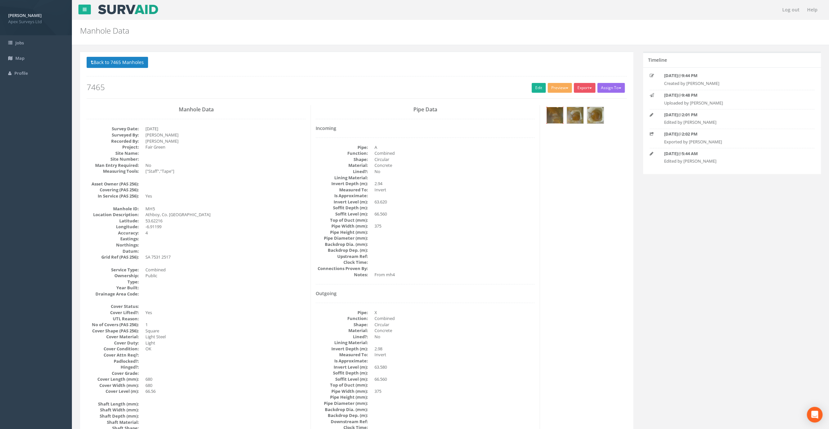
click at [553, 117] on img at bounding box center [555, 115] width 16 height 16
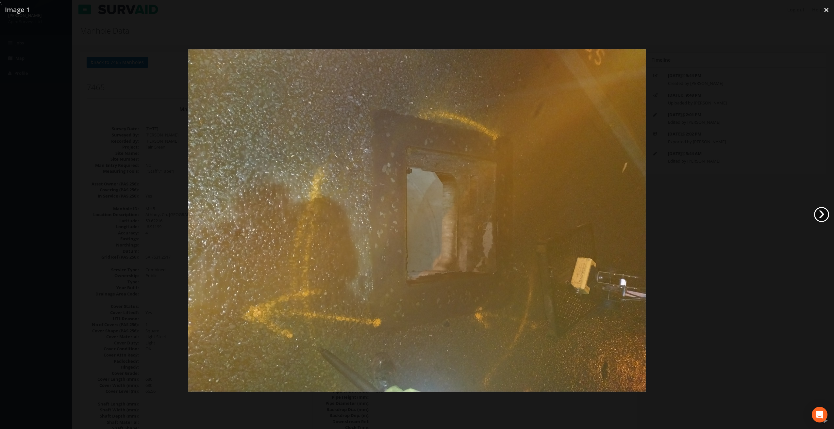
click at [824, 218] on link "›" at bounding box center [821, 214] width 15 height 15
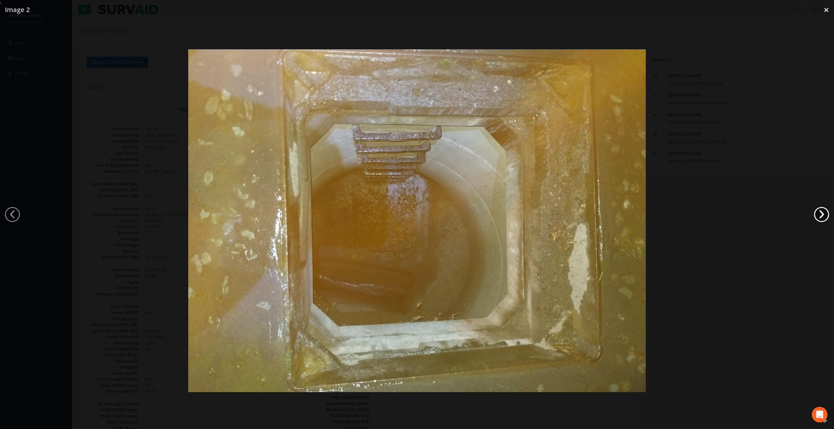
click at [824, 218] on link "›" at bounding box center [821, 214] width 15 height 15
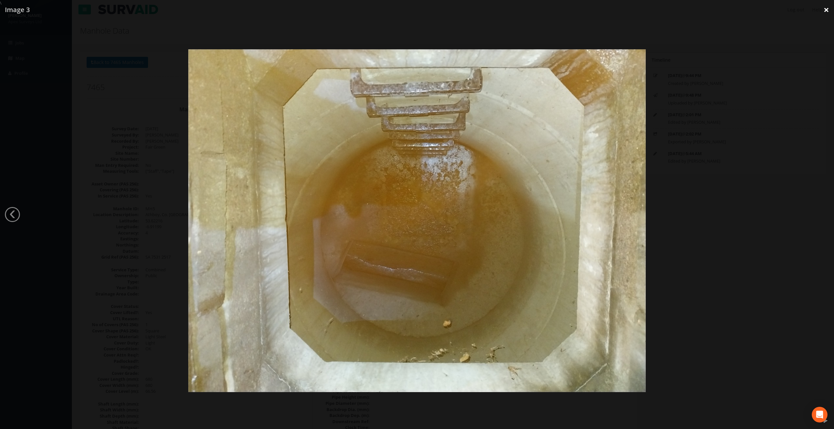
click at [828, 12] on link "×" at bounding box center [825, 10] width 15 height 20
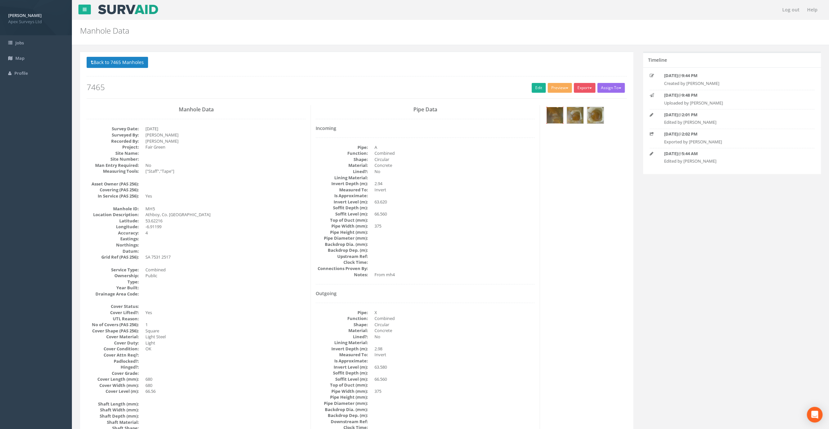
click at [556, 112] on img at bounding box center [555, 115] width 16 height 16
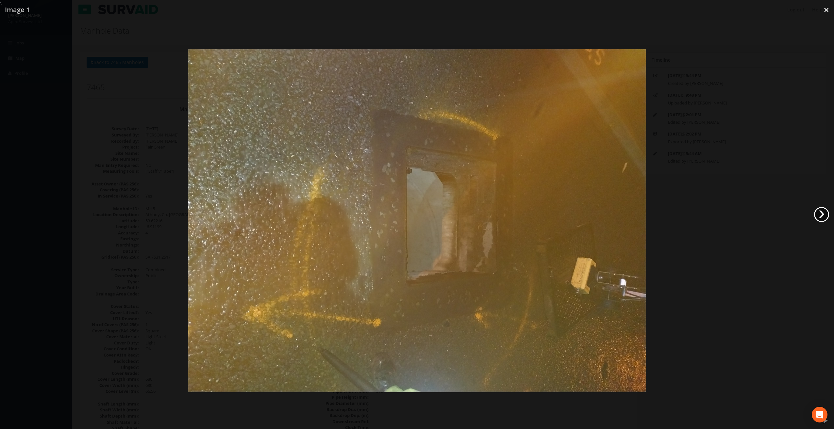
click at [824, 217] on link "›" at bounding box center [821, 214] width 15 height 15
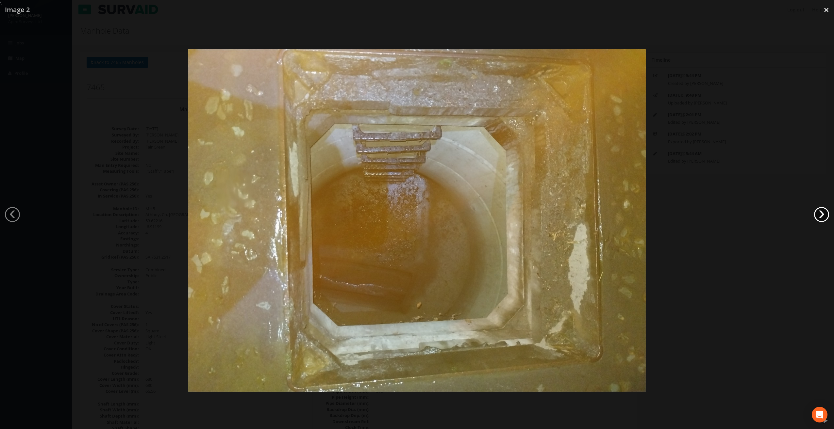
click at [824, 217] on link "›" at bounding box center [821, 214] width 15 height 15
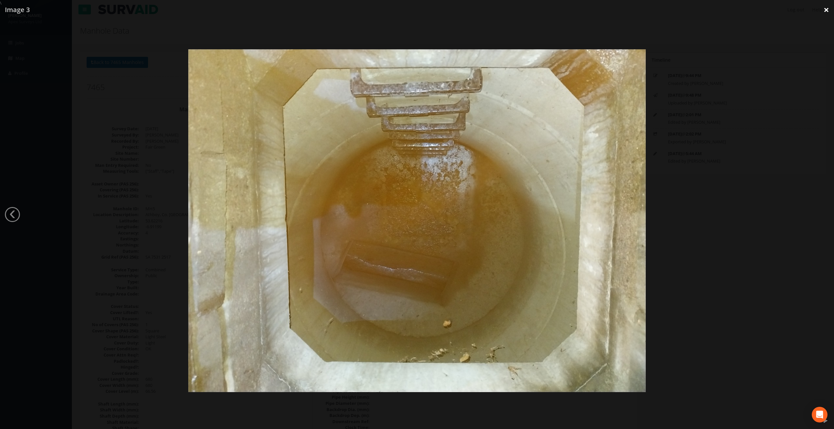
click at [827, 8] on link "×" at bounding box center [825, 10] width 15 height 20
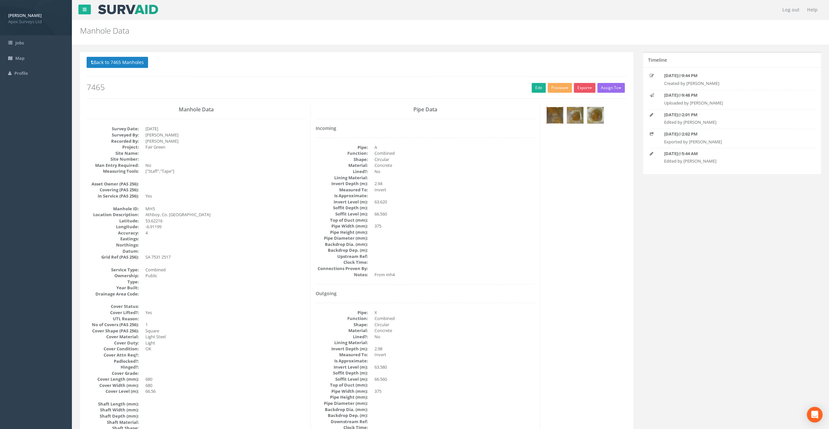
click at [558, 119] on img at bounding box center [555, 115] width 16 height 16
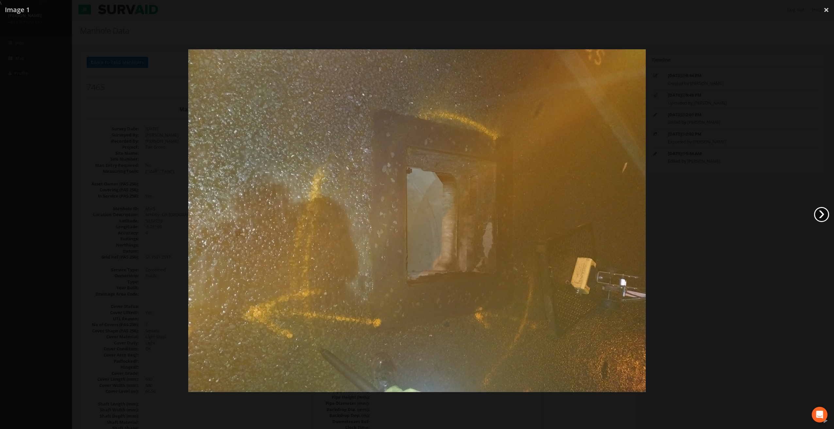
click at [821, 217] on link "›" at bounding box center [821, 214] width 15 height 15
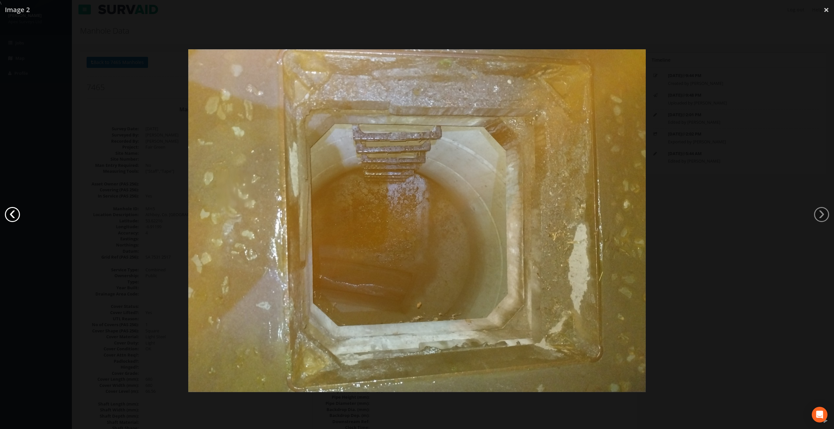
click at [11, 210] on link "‹" at bounding box center [12, 214] width 15 height 15
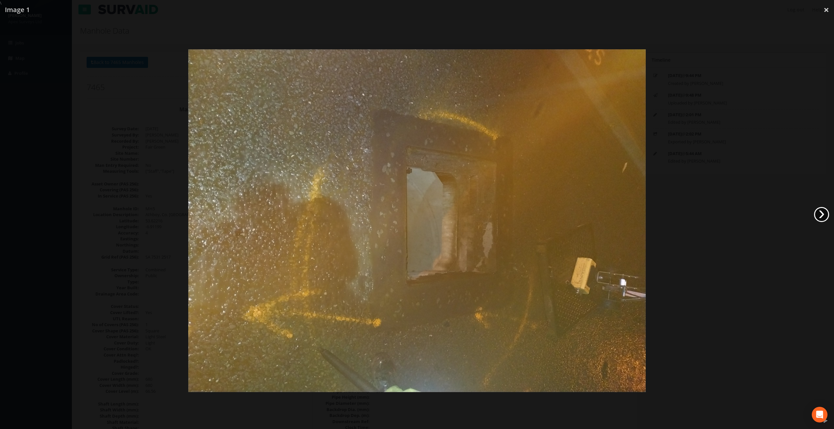
click at [819, 216] on link "›" at bounding box center [821, 214] width 15 height 15
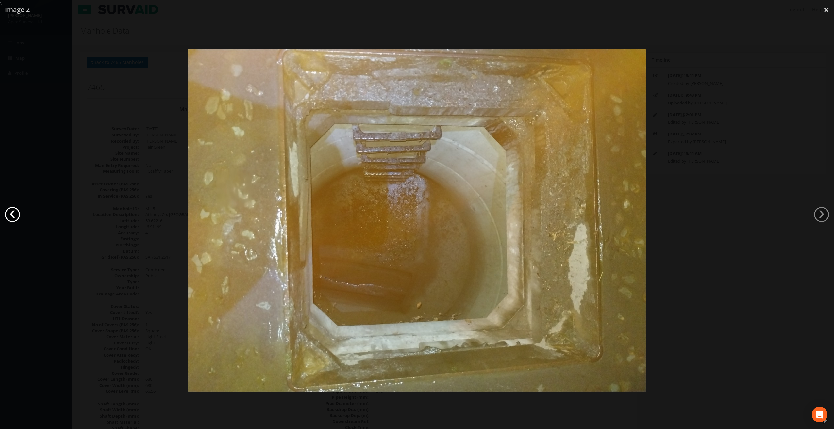
click at [12, 216] on link "‹" at bounding box center [12, 214] width 15 height 15
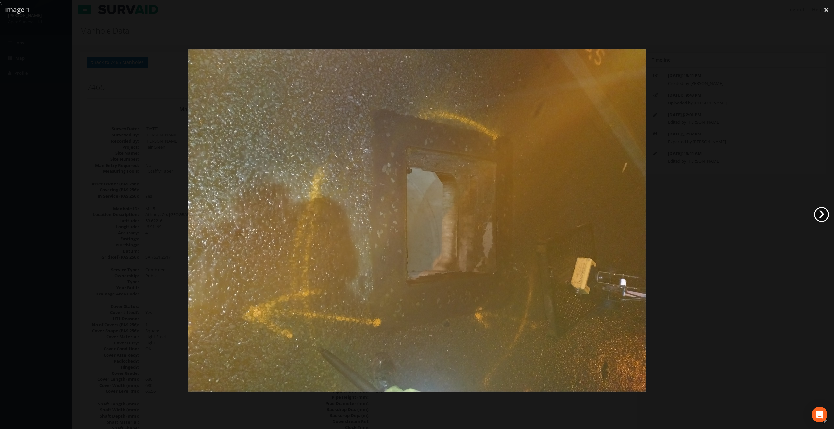
click at [822, 213] on link "›" at bounding box center [821, 214] width 15 height 15
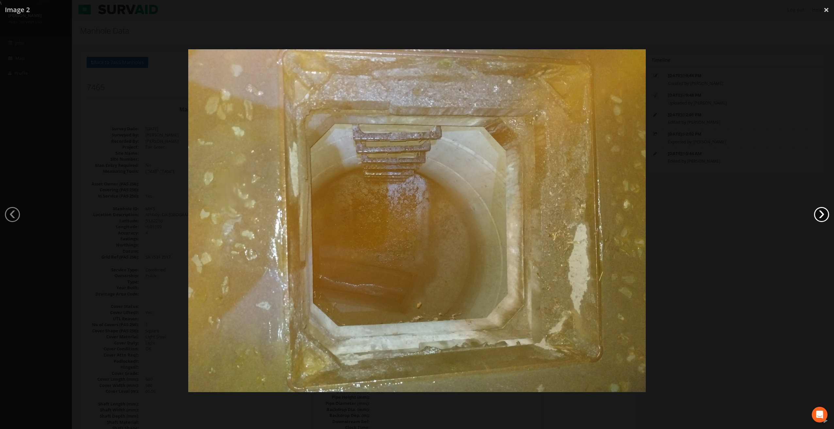
click at [822, 213] on link "›" at bounding box center [821, 214] width 15 height 15
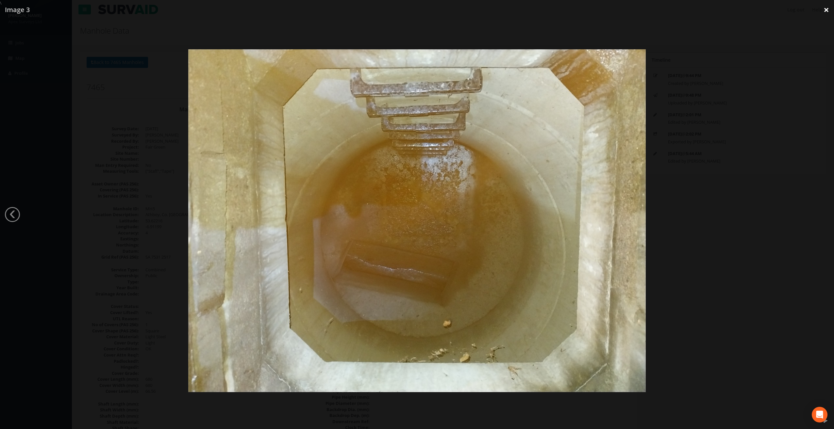
click at [828, 10] on link "×" at bounding box center [825, 10] width 15 height 20
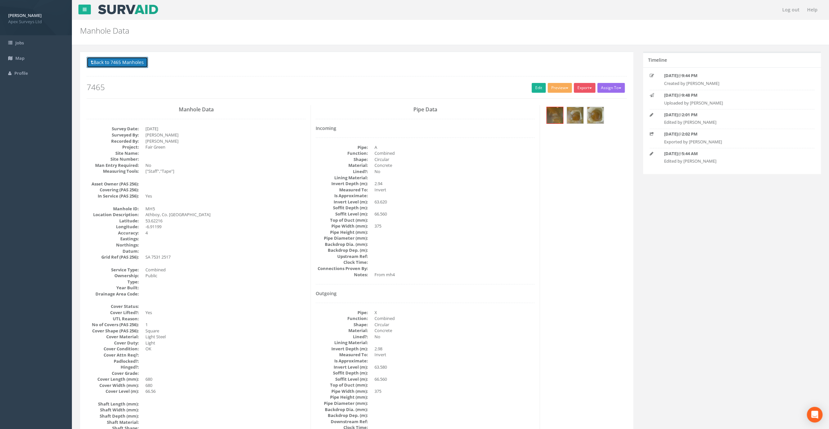
click at [128, 66] on button "Back to 7465 Manholes" at bounding box center [117, 62] width 61 height 11
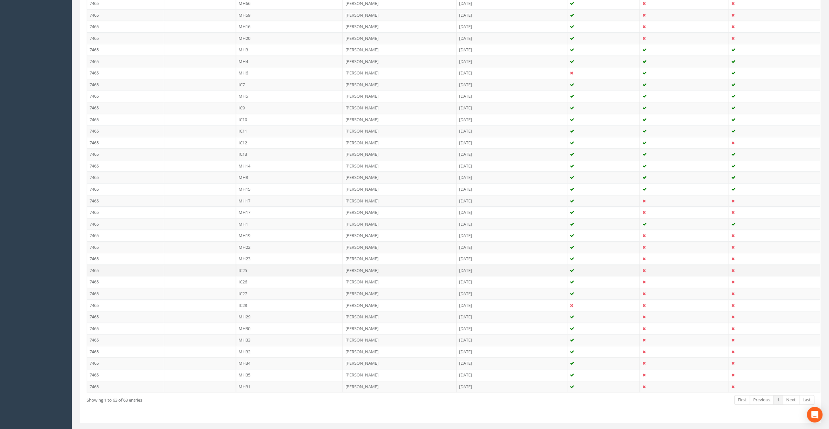
scroll to position [542, 0]
click at [242, 73] on td "IC7" at bounding box center [289, 79] width 107 height 12
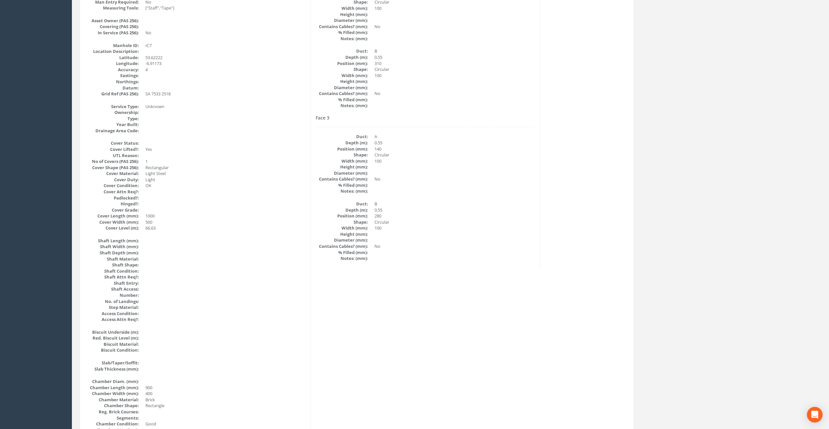
scroll to position [65, 0]
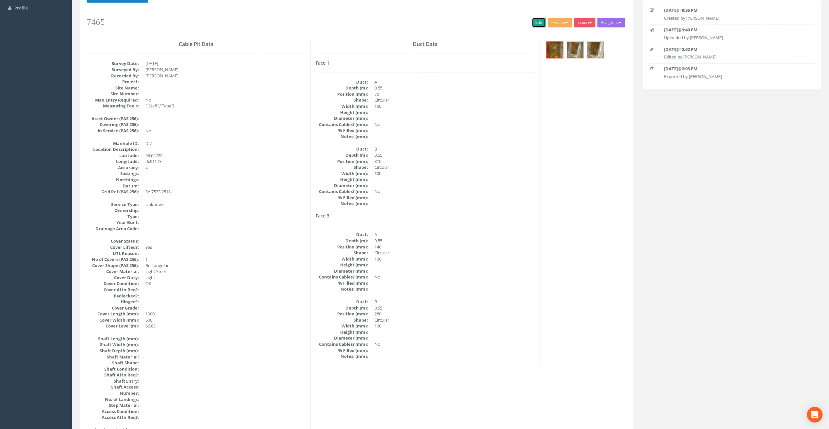
click at [534, 21] on link "Edit" at bounding box center [538, 23] width 14 height 10
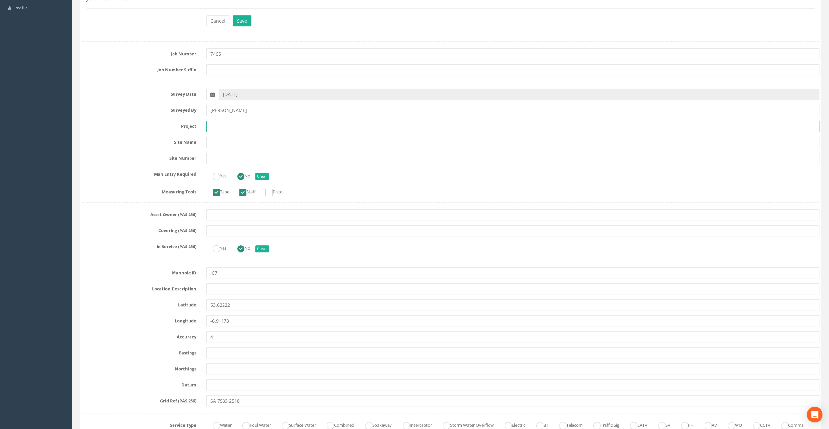
click at [226, 126] on input "text" at bounding box center [512, 126] width 613 height 11
click at [211, 287] on input "text" at bounding box center [512, 289] width 613 height 11
click at [285, 20] on div "Cancel Save Delete" at bounding box center [512, 21] width 623 height 13
click at [214, 287] on input "text" at bounding box center [512, 289] width 613 height 11
paste input "Athboy, Co. [GEOGRAPHIC_DATA]"
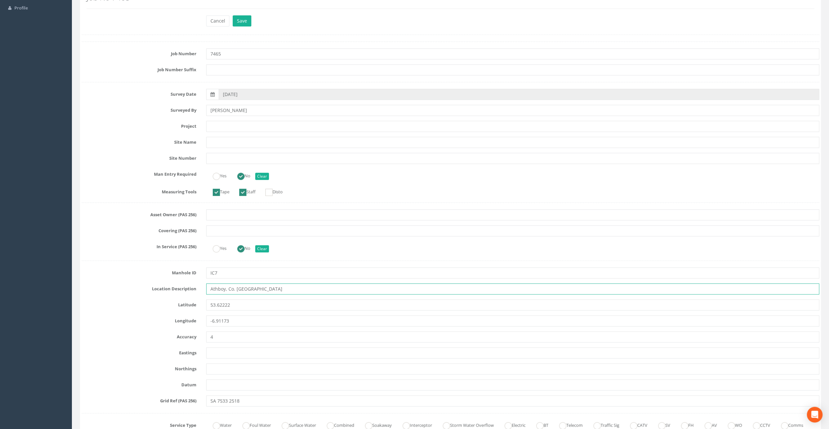
type input "Athboy, Co. [GEOGRAPHIC_DATA]"
drag, startPoint x: 226, startPoint y: 124, endPoint x: 397, endPoint y: 251, distance: 212.5
click at [228, 127] on input "text" at bounding box center [512, 126] width 613 height 11
click at [321, 19] on div "Cancel Save Delete" at bounding box center [512, 21] width 623 height 13
click at [218, 127] on input "text" at bounding box center [512, 126] width 613 height 11
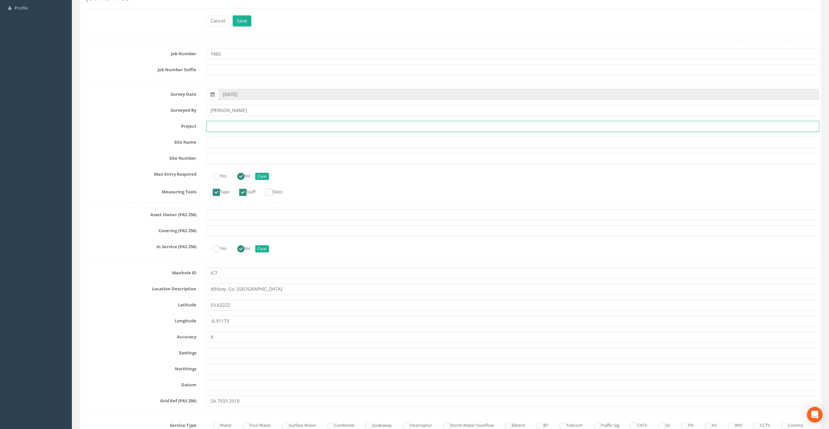
paste input "Fair Green"
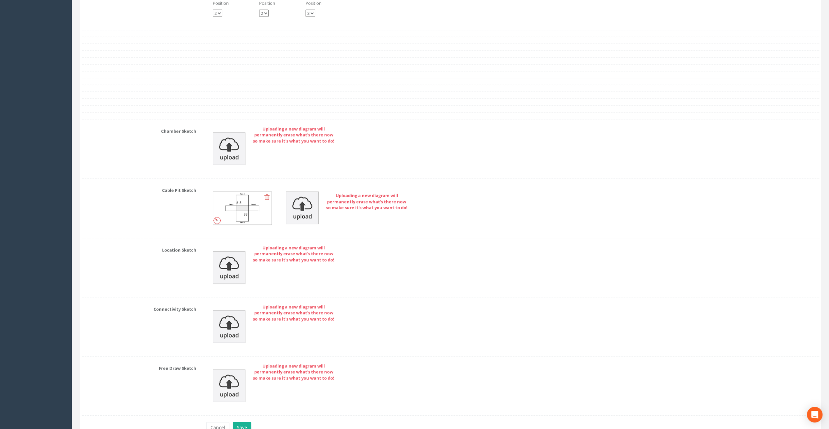
scroll to position [1354, 0]
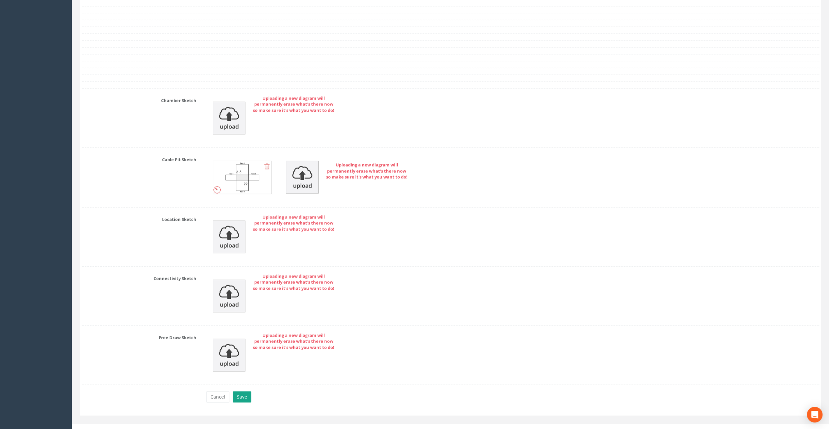
type input "Fair Green"
click at [241, 392] on button "Save" at bounding box center [242, 397] width 19 height 11
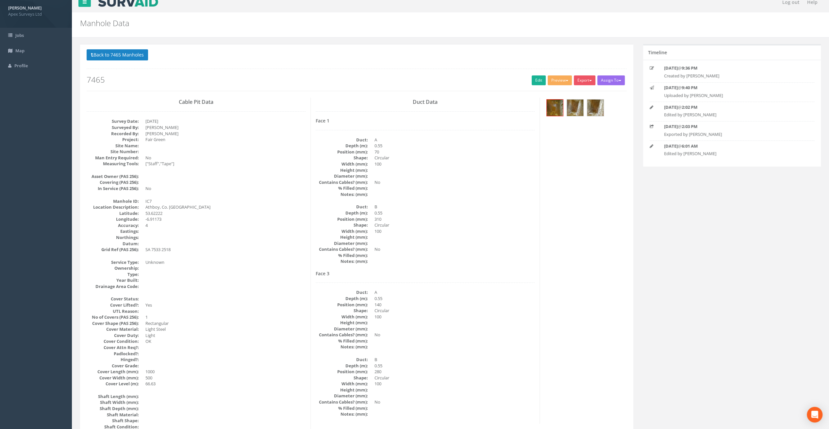
scroll to position [0, 0]
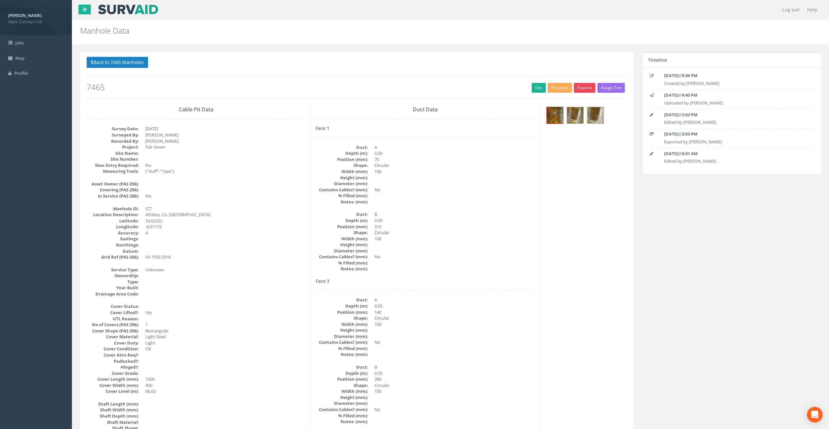
click at [581, 88] on button "Export" at bounding box center [585, 88] width 22 height 10
click at [563, 128] on link "SurvAid IC" at bounding box center [571, 129] width 50 height 10
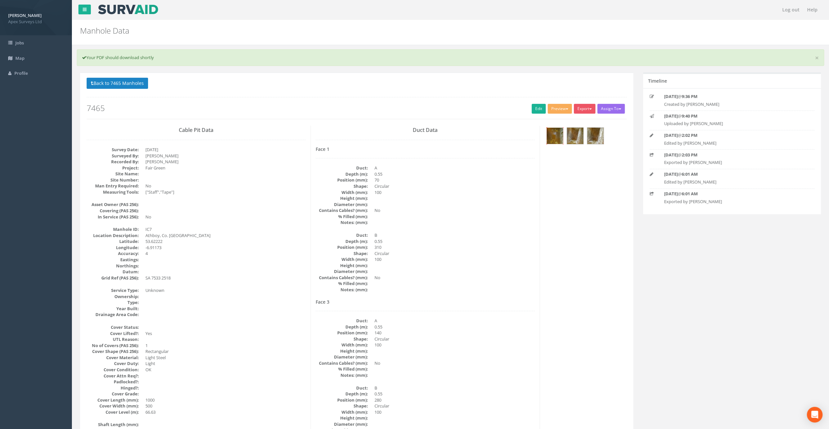
click at [553, 137] on img at bounding box center [555, 136] width 16 height 16
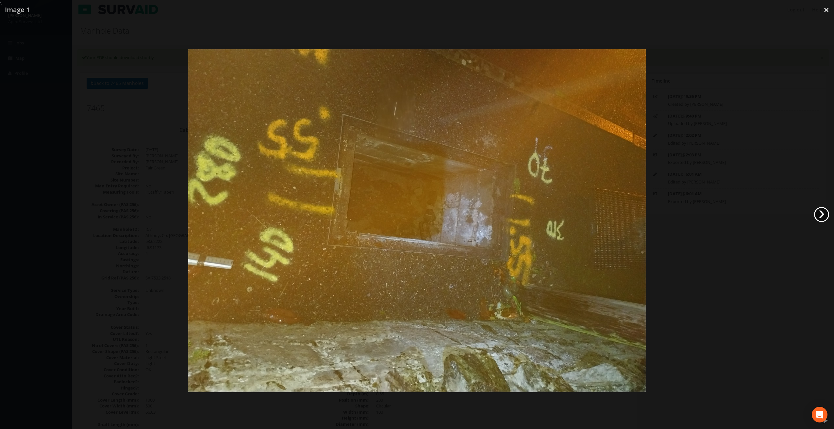
click at [823, 211] on link "›" at bounding box center [821, 214] width 15 height 15
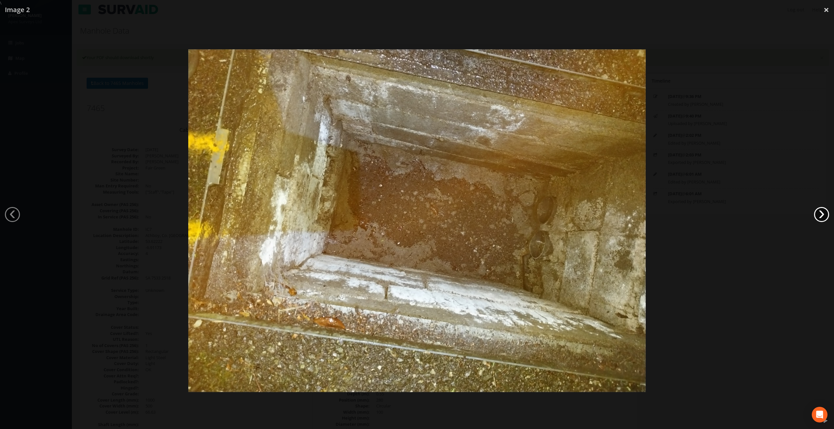
click at [823, 211] on link "›" at bounding box center [821, 214] width 15 height 15
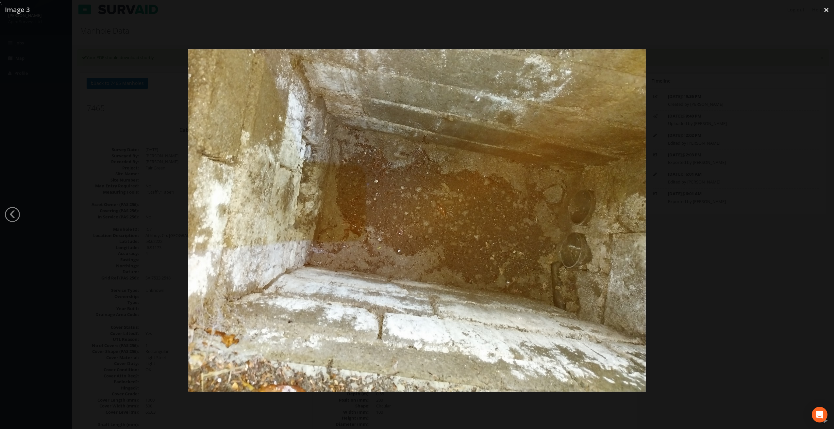
click at [823, 211] on div at bounding box center [417, 220] width 834 height 429
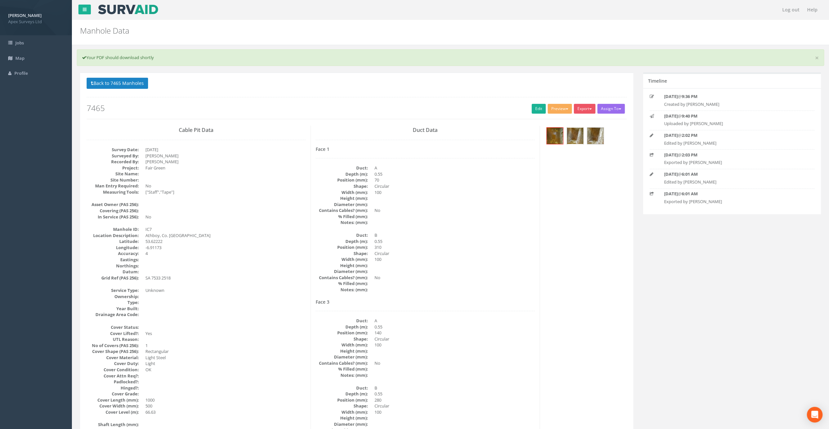
click at [579, 135] on img at bounding box center [575, 136] width 16 height 16
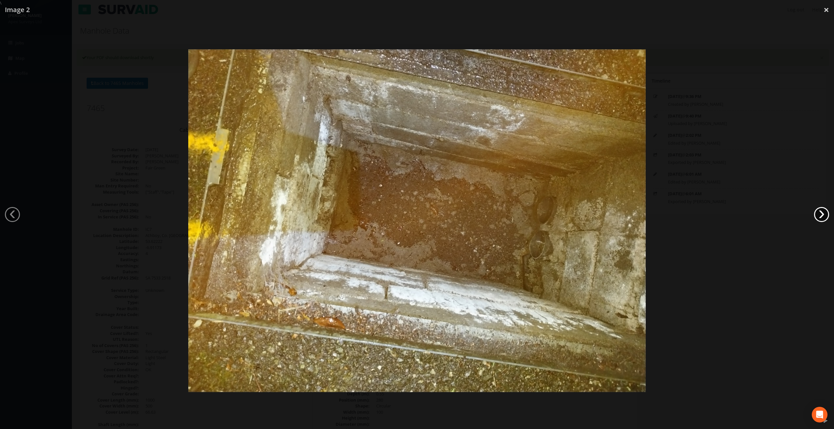
click at [817, 216] on link "›" at bounding box center [821, 214] width 15 height 15
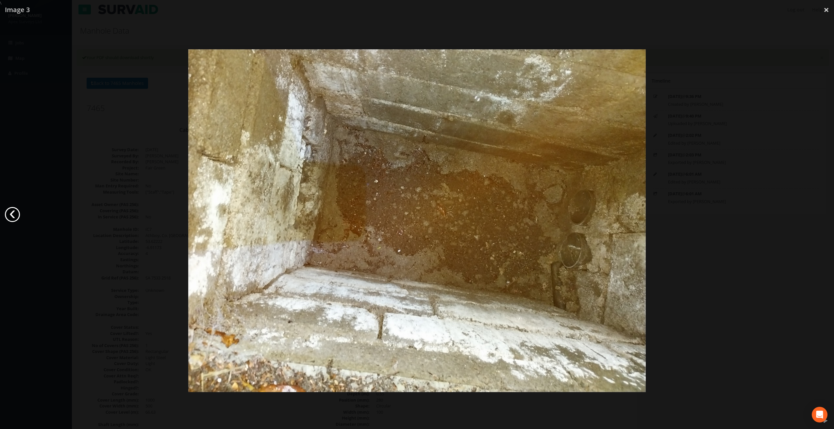
click at [14, 213] on link "‹" at bounding box center [12, 214] width 15 height 15
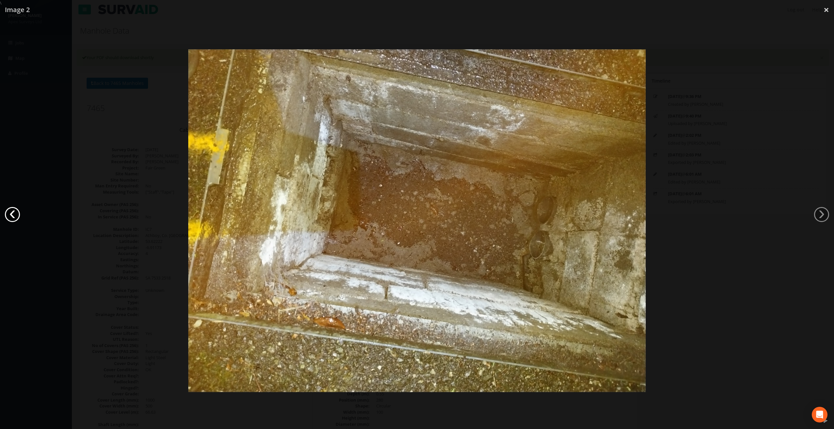
click at [14, 213] on link "‹" at bounding box center [12, 214] width 15 height 15
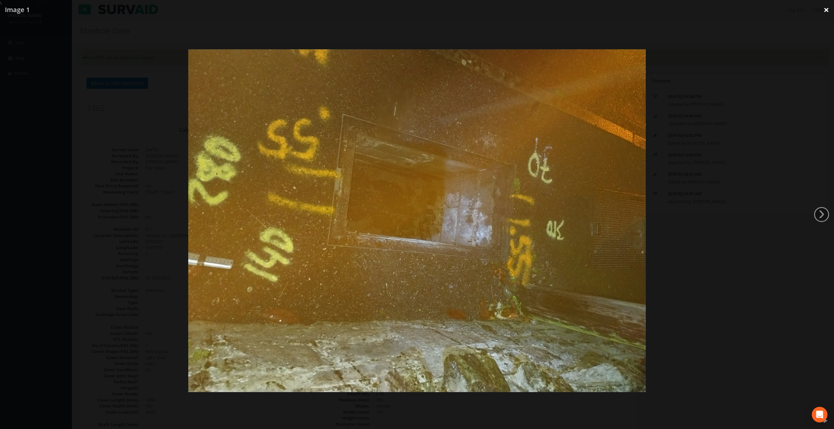
click at [828, 9] on link "×" at bounding box center [825, 10] width 15 height 20
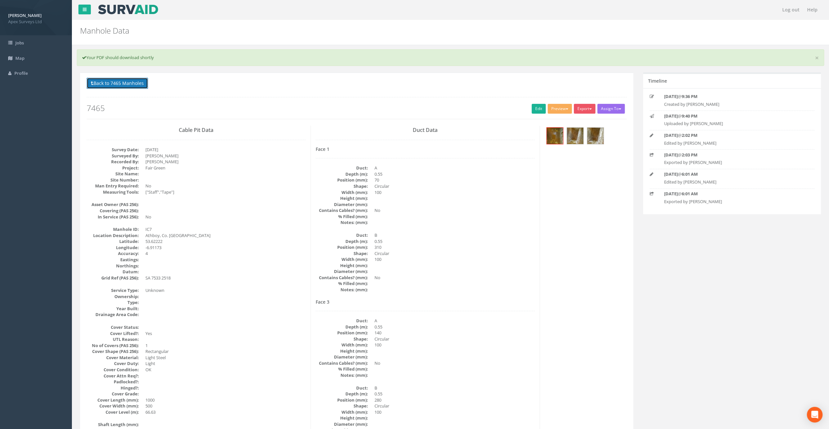
click at [117, 85] on button "Back to 7465 Manholes" at bounding box center [117, 83] width 61 height 11
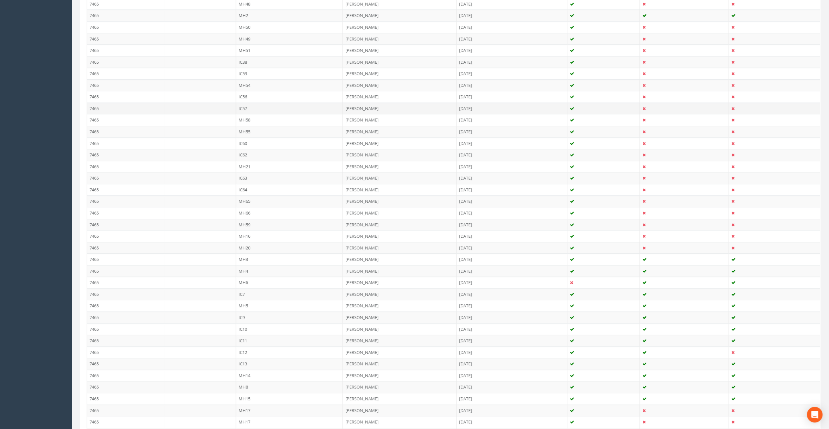
scroll to position [327, 0]
click at [246, 381] on td "MH8" at bounding box center [289, 387] width 107 height 12
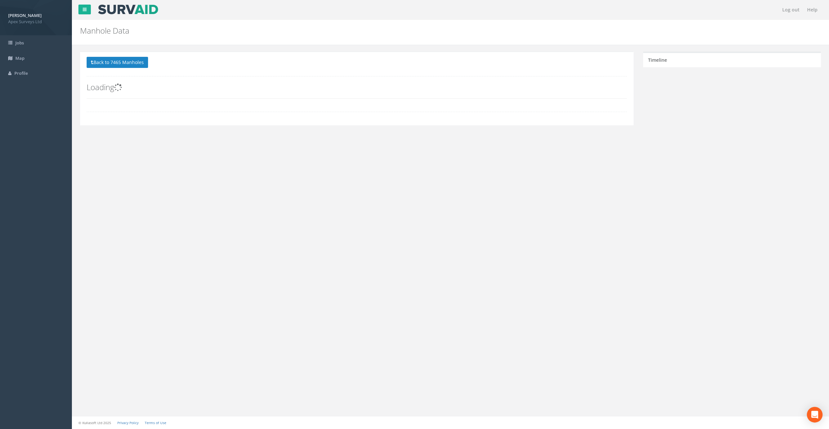
scroll to position [0, 0]
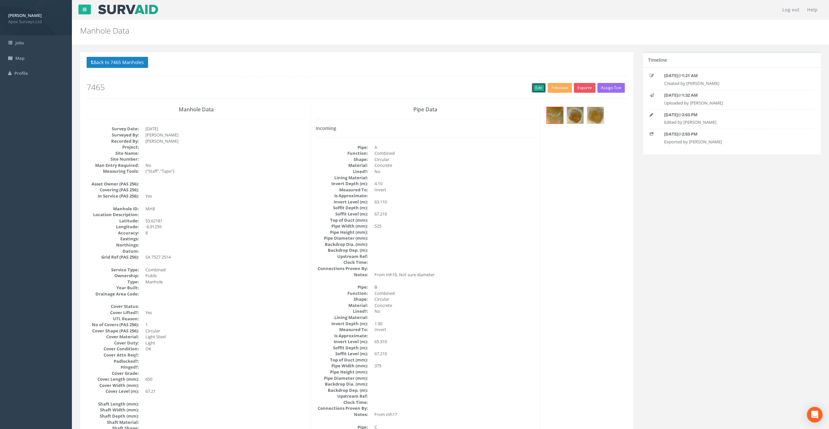
click at [535, 88] on link "Edit" at bounding box center [538, 88] width 14 height 10
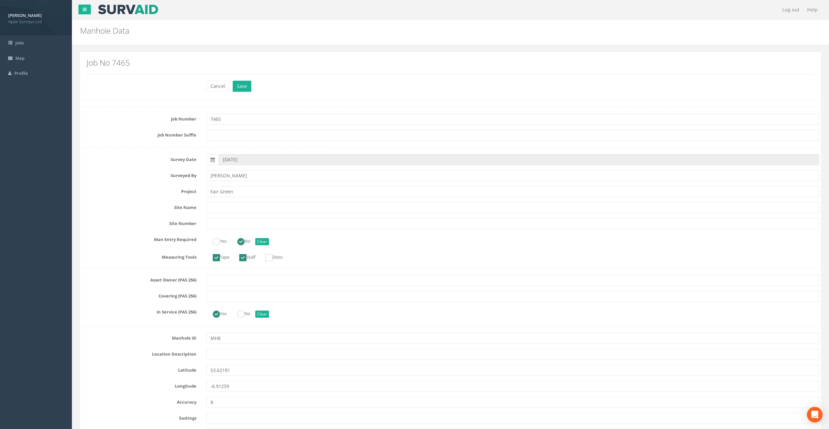
type input "Fair Green"
click at [270, 30] on h2 "Manhole Data" at bounding box center [387, 30] width 615 height 8
click at [223, 355] on input "text" at bounding box center [512, 354] width 613 height 11
paste input "Athboy, Co. [GEOGRAPHIC_DATA]"
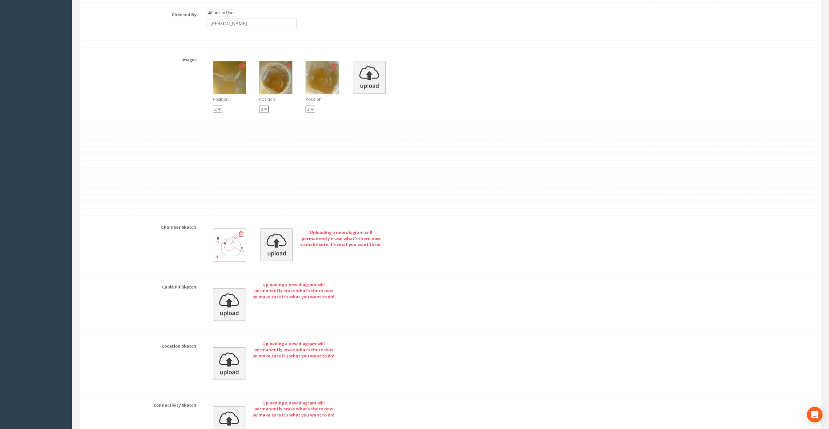
scroll to position [1241, 0]
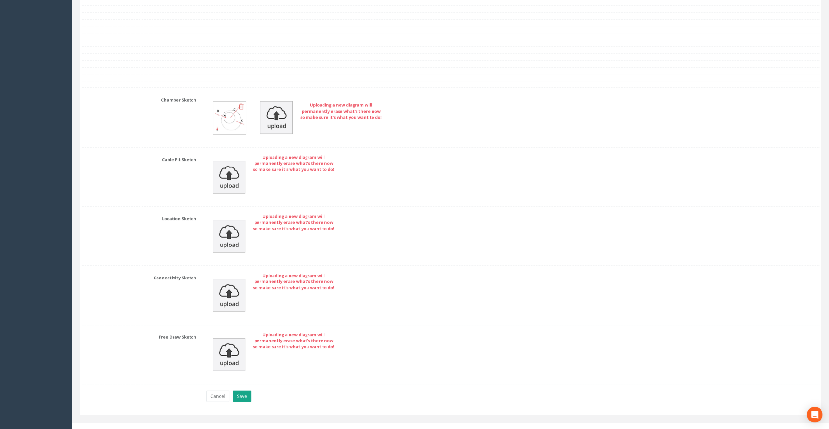
type input "Athboy, Co. [GEOGRAPHIC_DATA]"
click at [242, 391] on button "Save" at bounding box center [242, 396] width 19 height 11
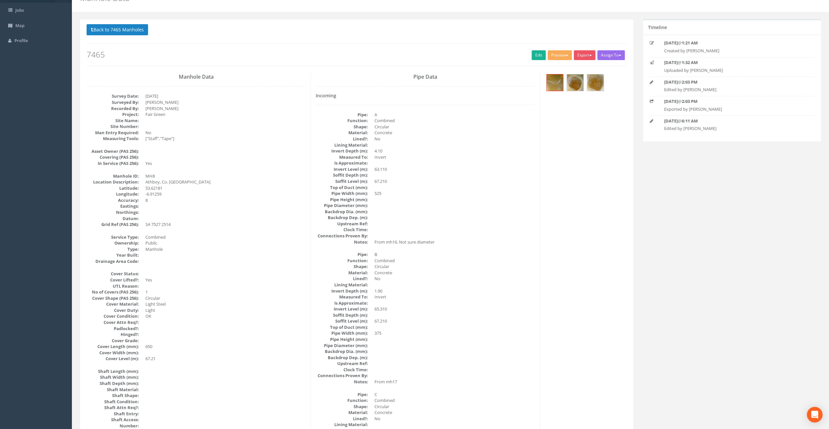
scroll to position [0, 0]
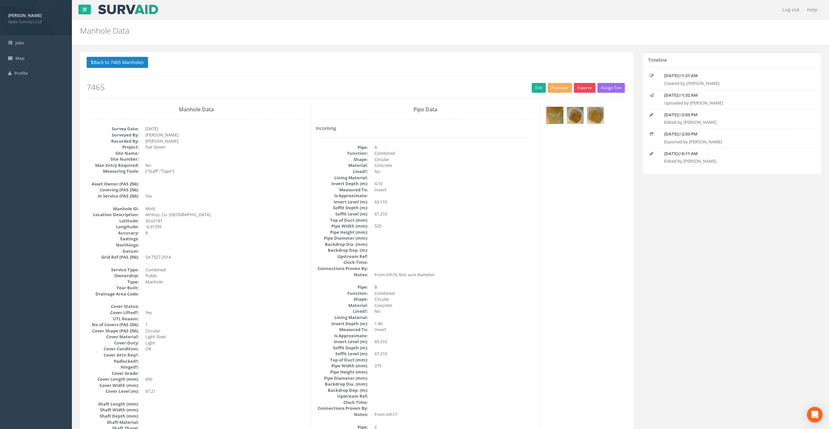
click at [584, 87] on button "Export" at bounding box center [585, 88] width 22 height 10
click at [569, 140] on link "SurvAid Manhole" at bounding box center [571, 141] width 50 height 10
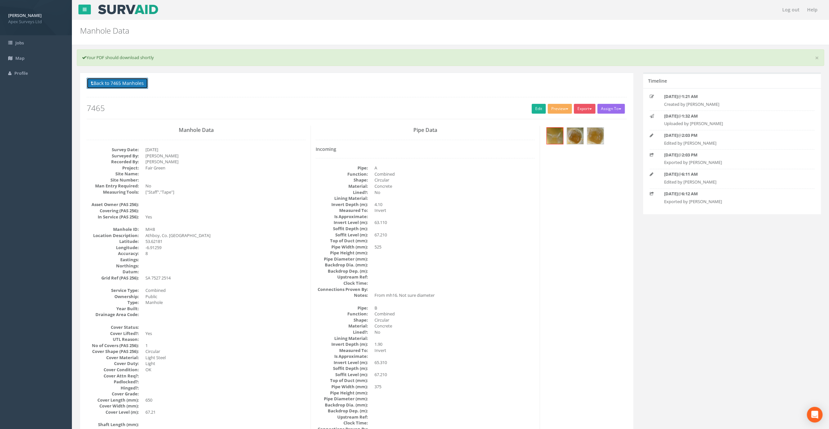
click at [111, 83] on button "Back to 7465 Manholes" at bounding box center [117, 83] width 61 height 11
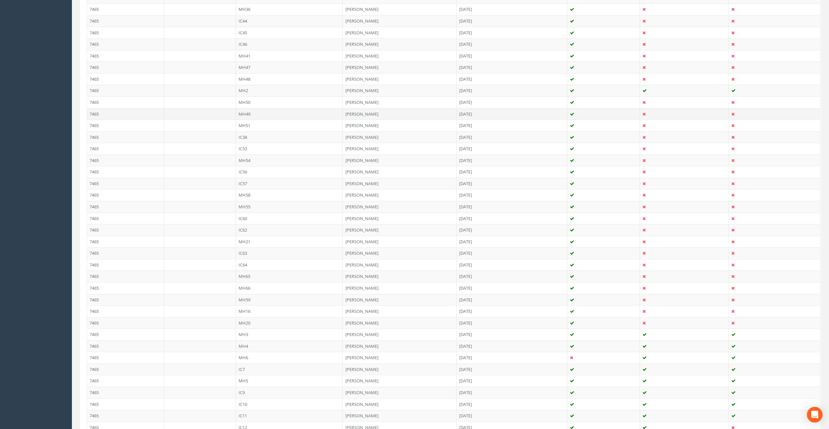
scroll to position [261, 0]
click at [240, 378] on td "IC9" at bounding box center [289, 382] width 107 height 12
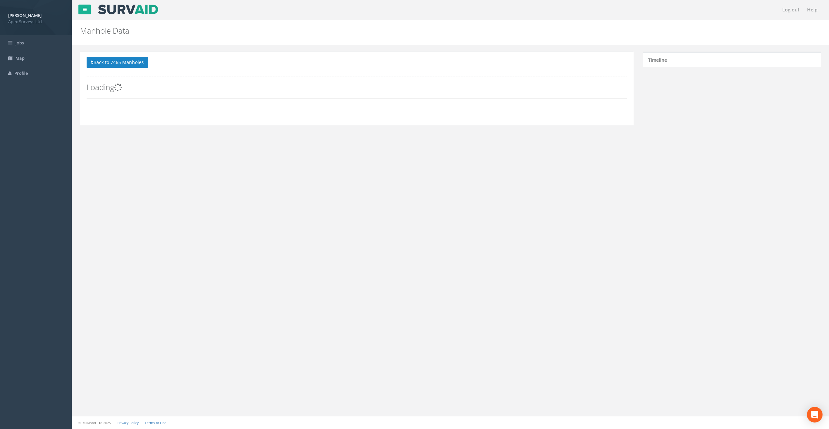
scroll to position [0, 0]
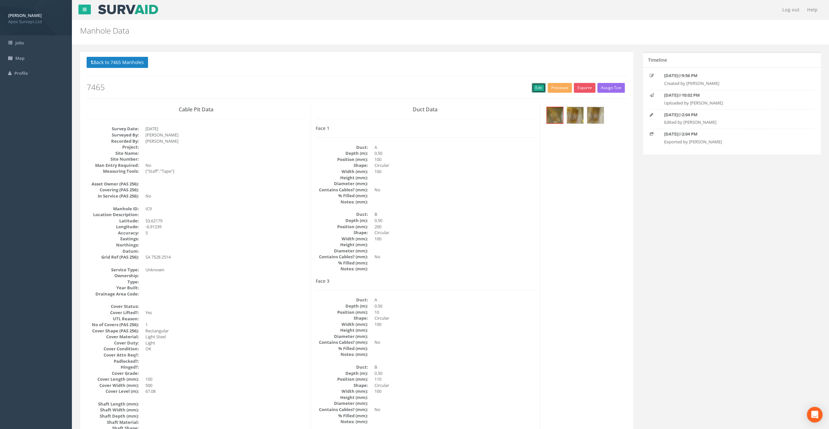
click at [534, 87] on link "Edit" at bounding box center [538, 88] width 14 height 10
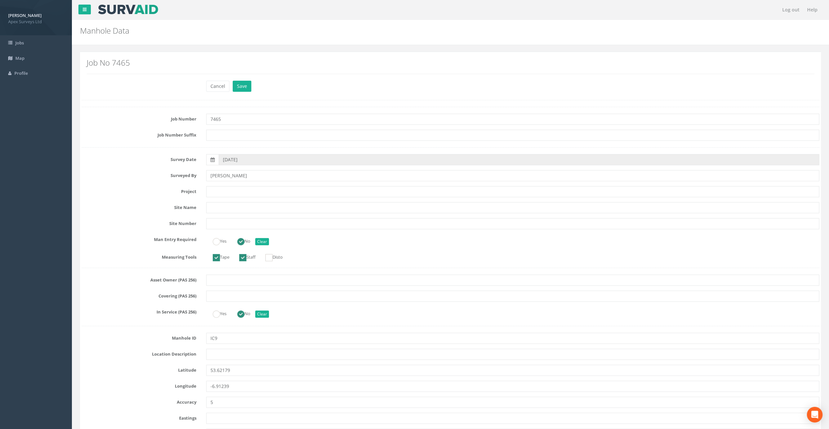
click at [242, 191] on input "text" at bounding box center [512, 191] width 613 height 11
type input "Athboy, Co. [GEOGRAPHIC_DATA]"
click at [225, 191] on input "Athboy, Co. [GEOGRAPHIC_DATA]" at bounding box center [512, 191] width 613 height 11
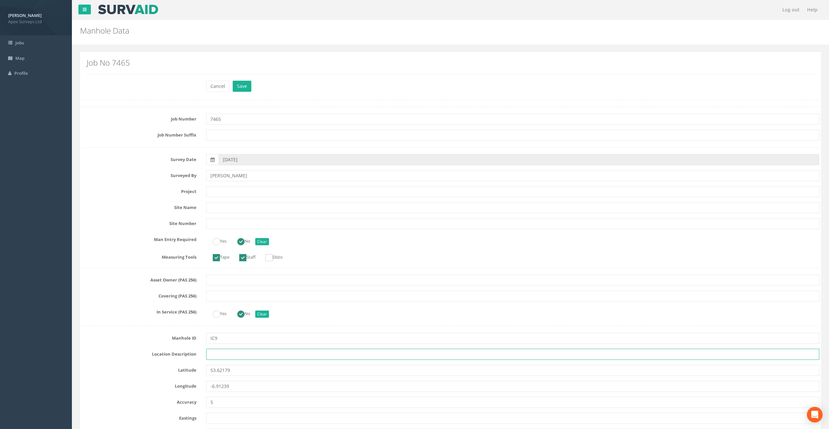
click at [219, 353] on input "text" at bounding box center [512, 354] width 613 height 11
paste input "Athboy, Co. [GEOGRAPHIC_DATA]"
type input "Athboy, Co. [GEOGRAPHIC_DATA]"
click at [224, 193] on input "text" at bounding box center [512, 191] width 613 height 11
paste input "Fair Green"
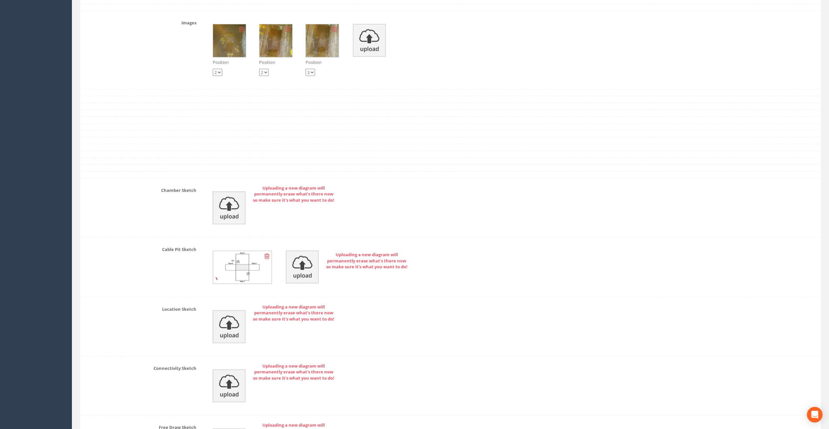
scroll to position [1396, 0]
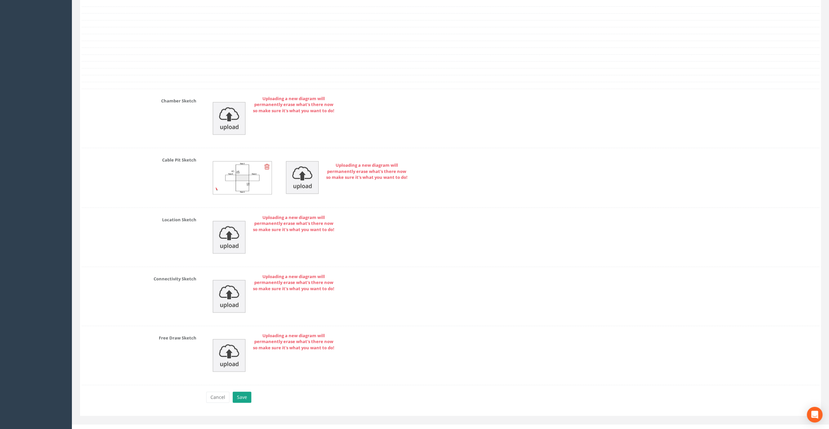
type input "Fair Green"
click at [241, 392] on button "Save" at bounding box center [242, 397] width 19 height 11
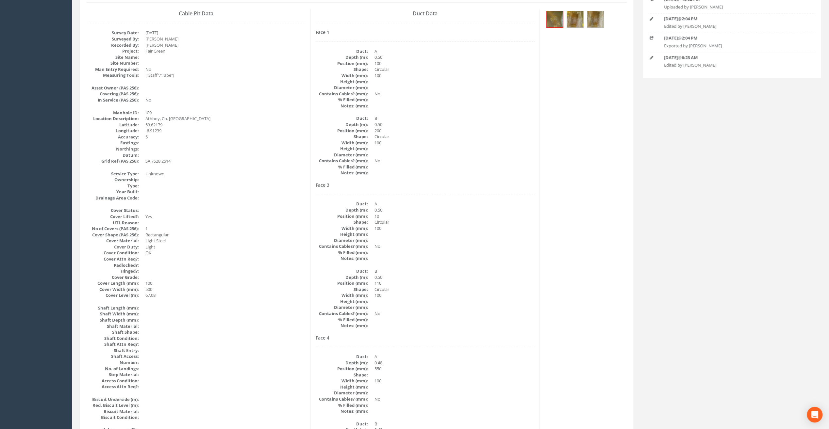
scroll to position [0, 0]
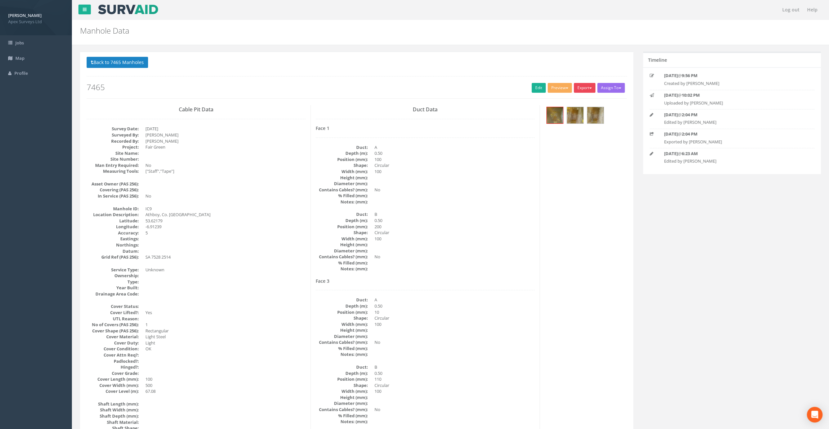
click at [585, 90] on button "Export" at bounding box center [585, 88] width 22 height 10
click at [572, 126] on link "SurvAid IC" at bounding box center [571, 129] width 50 height 10
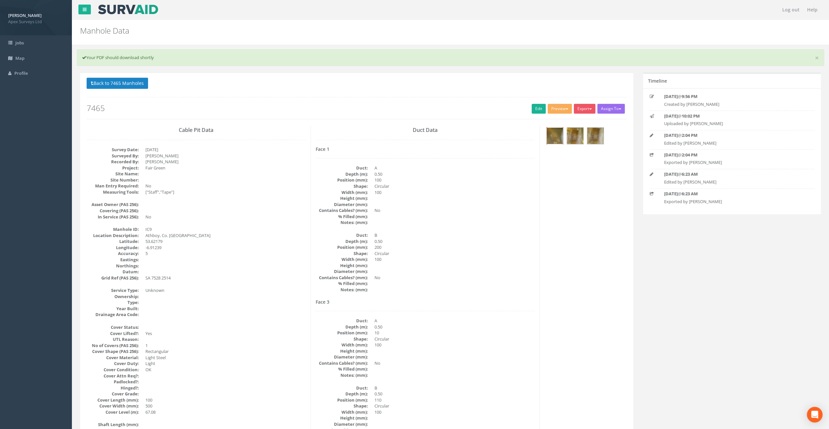
click at [556, 133] on img at bounding box center [555, 136] width 16 height 16
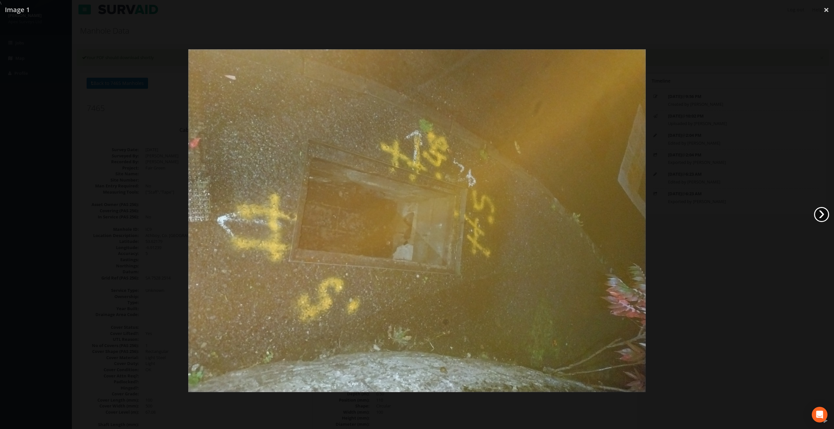
click at [820, 213] on link "›" at bounding box center [821, 214] width 15 height 15
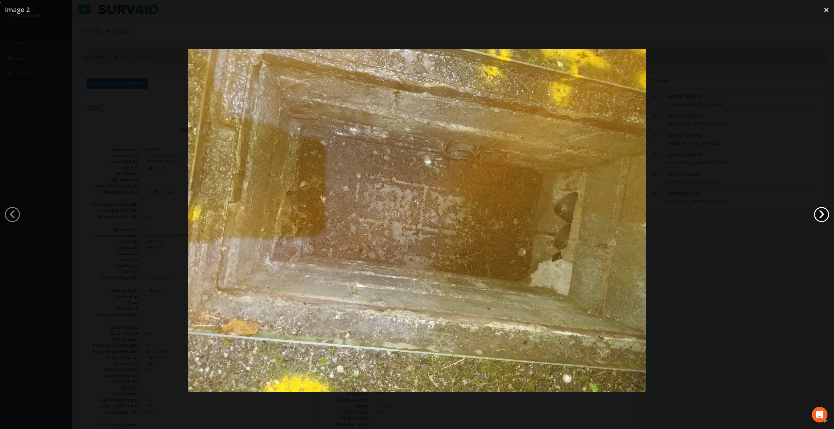
click at [820, 213] on link "›" at bounding box center [821, 214] width 15 height 15
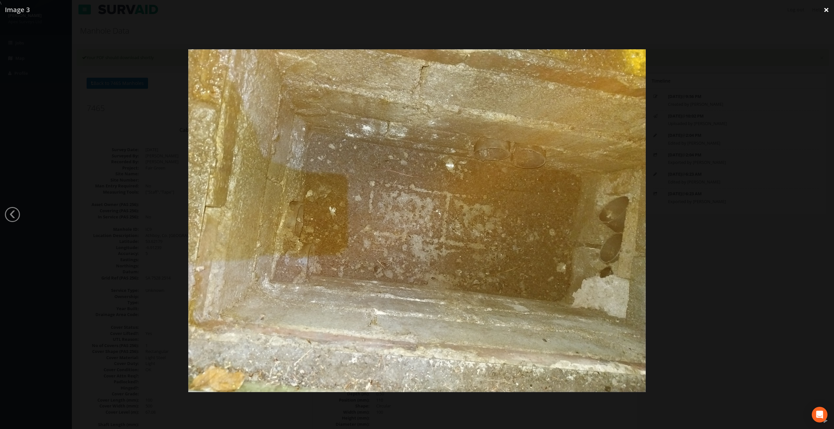
click at [823, 11] on link "×" at bounding box center [825, 10] width 15 height 20
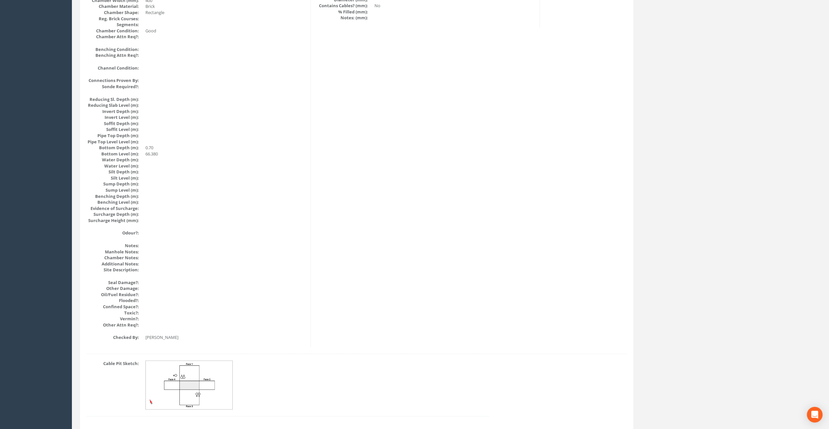
scroll to position [598, 0]
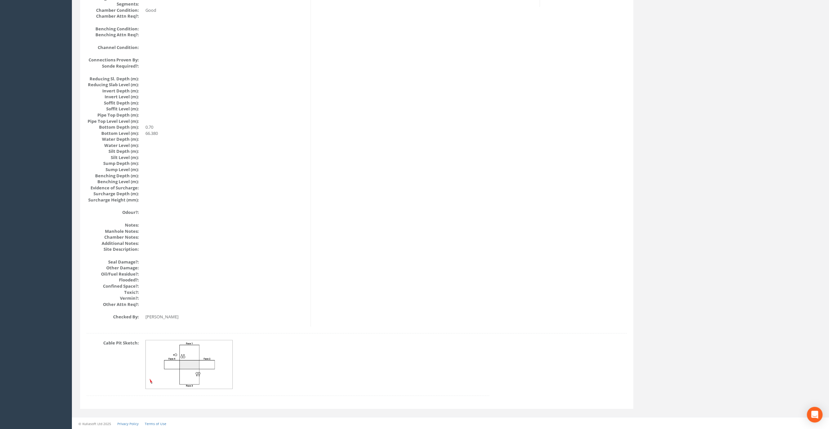
click at [175, 371] on img at bounding box center [189, 364] width 87 height 49
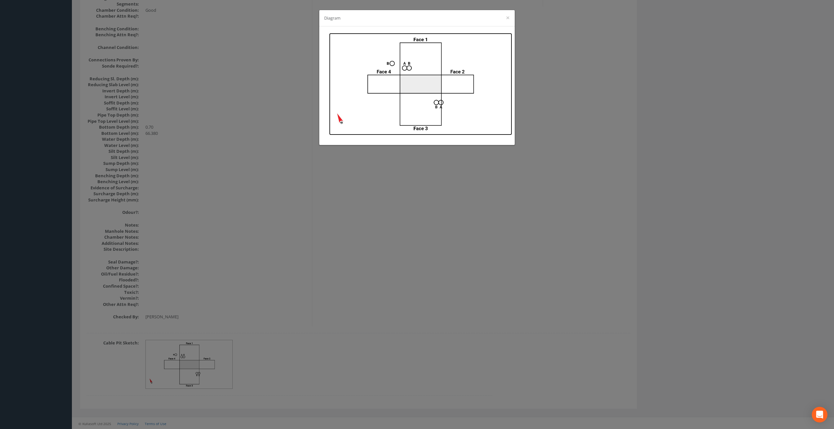
click at [391, 64] on img at bounding box center [420, 84] width 183 height 102
click at [510, 18] on div "Diagram ×" at bounding box center [416, 18] width 195 height 16
click at [506, 17] on button "×" at bounding box center [508, 17] width 4 height 7
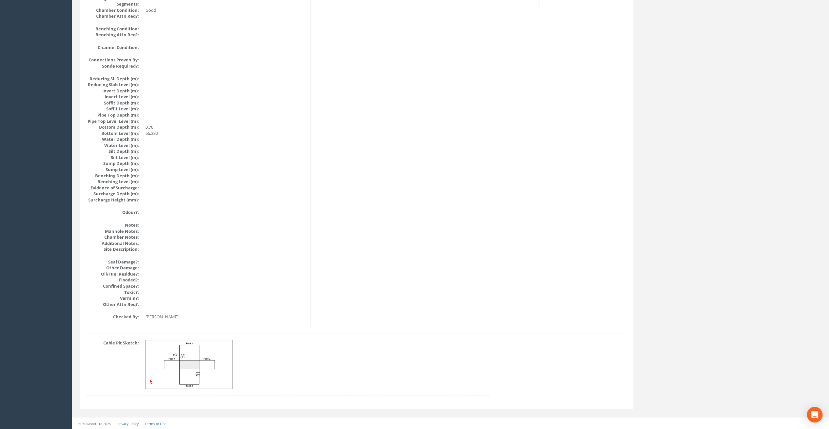
click at [173, 362] on img at bounding box center [189, 364] width 87 height 49
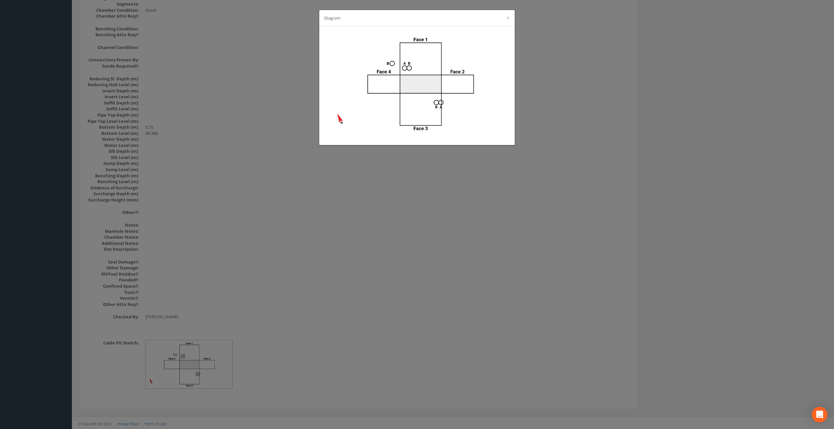
click at [510, 17] on div "Diagram ×" at bounding box center [416, 18] width 195 height 16
click at [506, 19] on button "×" at bounding box center [508, 17] width 4 height 7
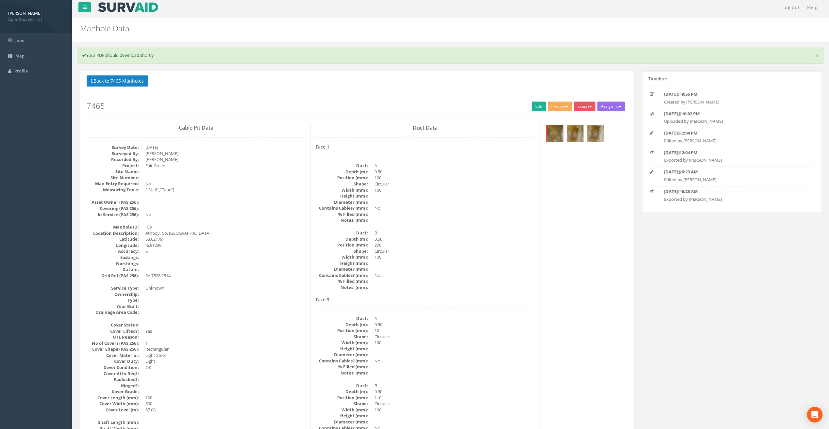
scroll to position [0, 0]
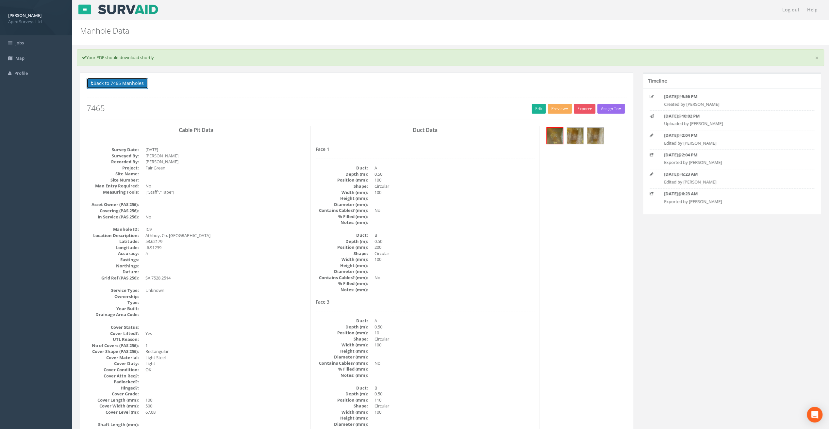
click at [125, 81] on button "Back to 7465 Manholes" at bounding box center [117, 83] width 61 height 11
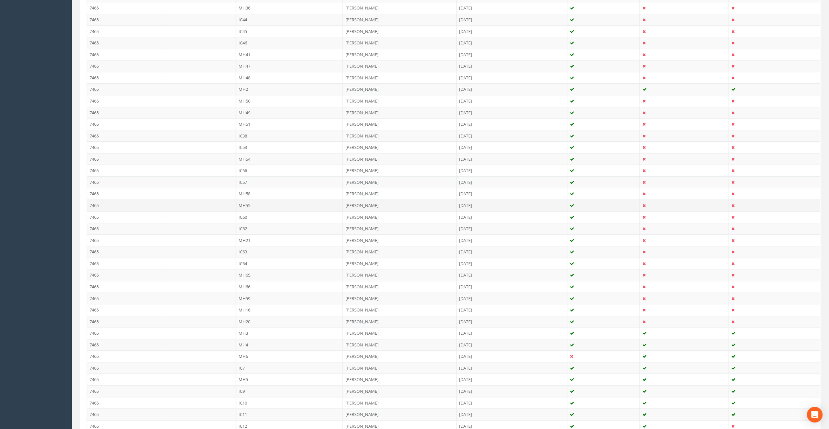
scroll to position [261, 0]
click at [244, 388] on td "IC10" at bounding box center [289, 394] width 107 height 12
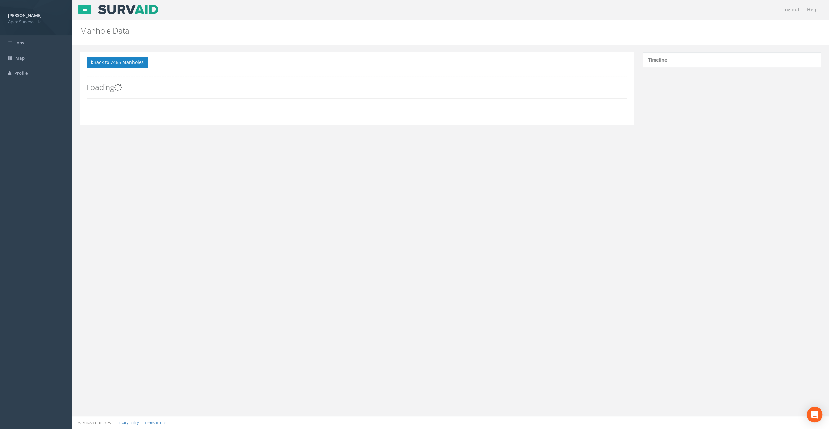
scroll to position [0, 0]
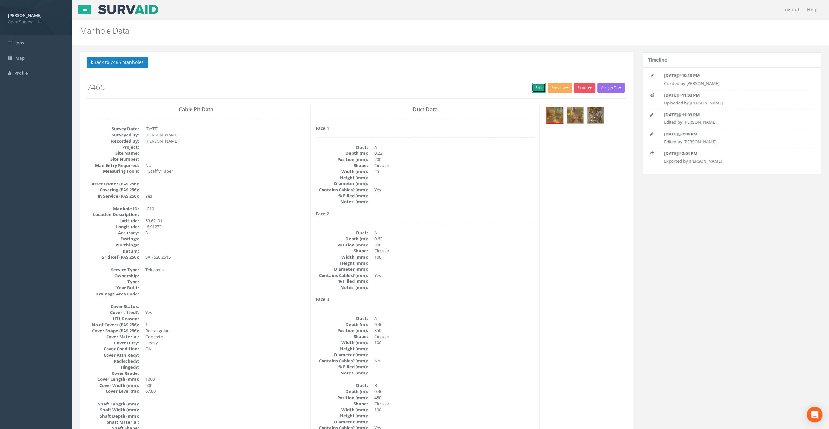
click at [537, 88] on link "Edit" at bounding box center [538, 88] width 14 height 10
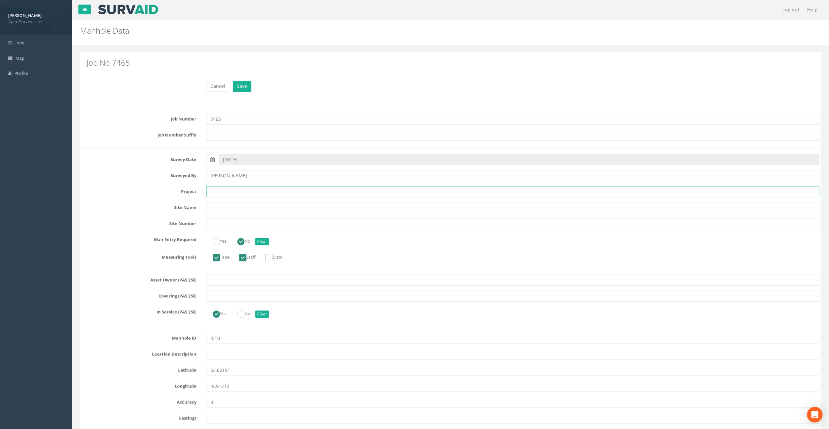
click at [222, 191] on input "text" at bounding box center [512, 191] width 613 height 11
paste input "Fair Green"
type input "Fair Green"
click at [315, 7] on nav "Log out Help" at bounding box center [450, 10] width 757 height 20
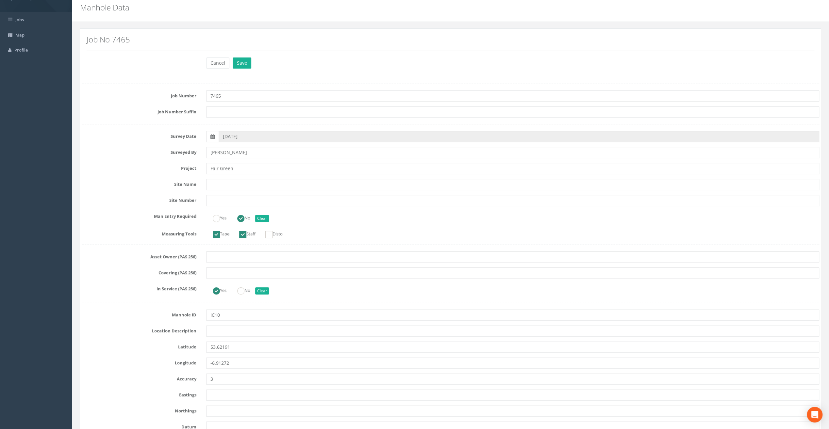
scroll to position [65, 0]
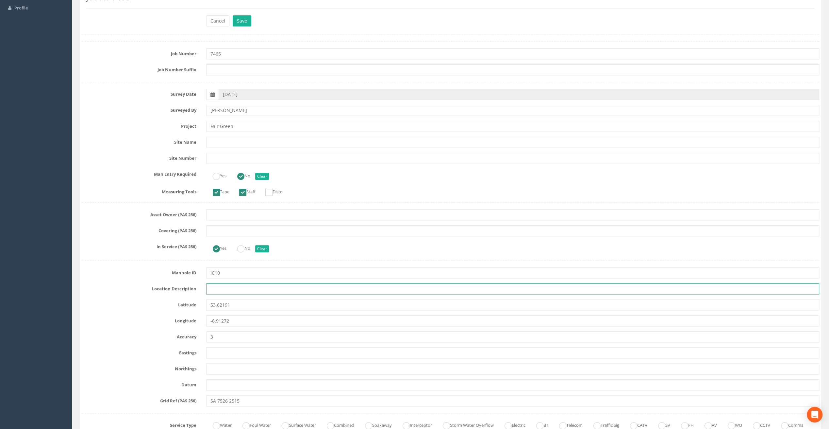
click at [217, 288] on input "text" at bounding box center [512, 289] width 613 height 11
paste input "Athboy, Co. [GEOGRAPHIC_DATA]"
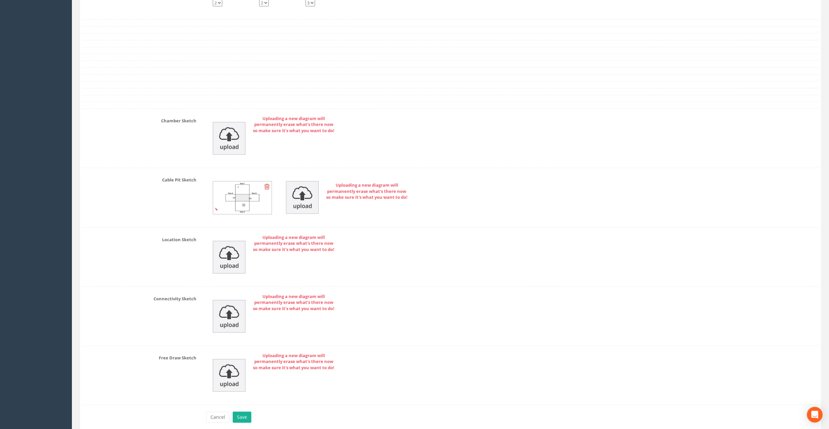
scroll to position [1363, 0]
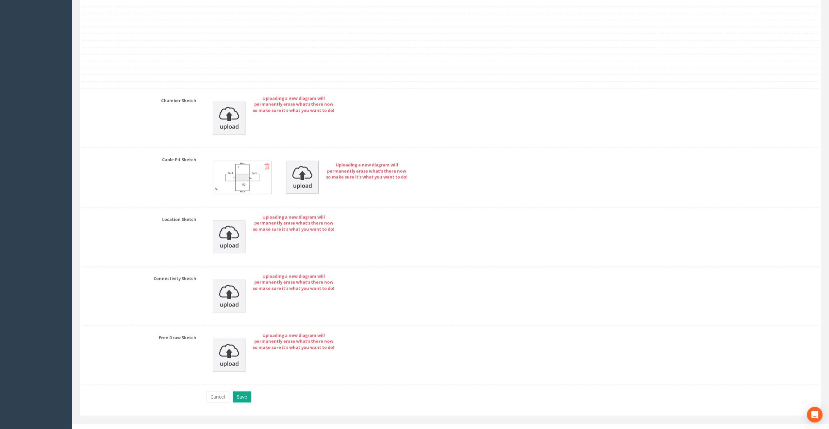
type input "Athboy, Co. [GEOGRAPHIC_DATA]"
click at [242, 392] on button "Save" at bounding box center [242, 397] width 19 height 11
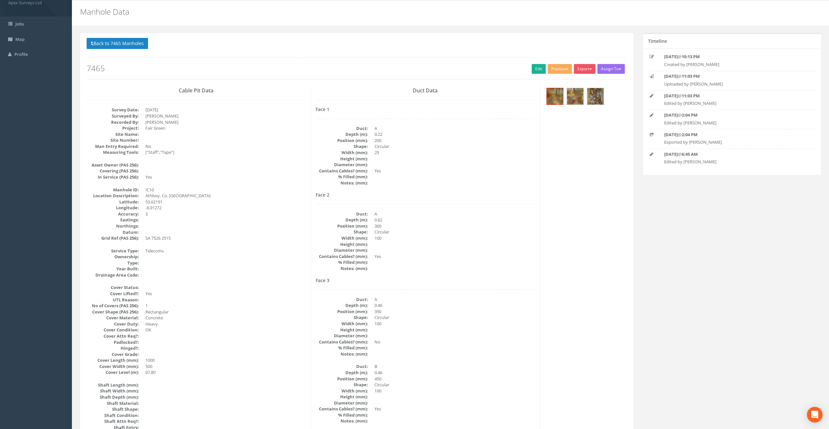
scroll to position [0, 0]
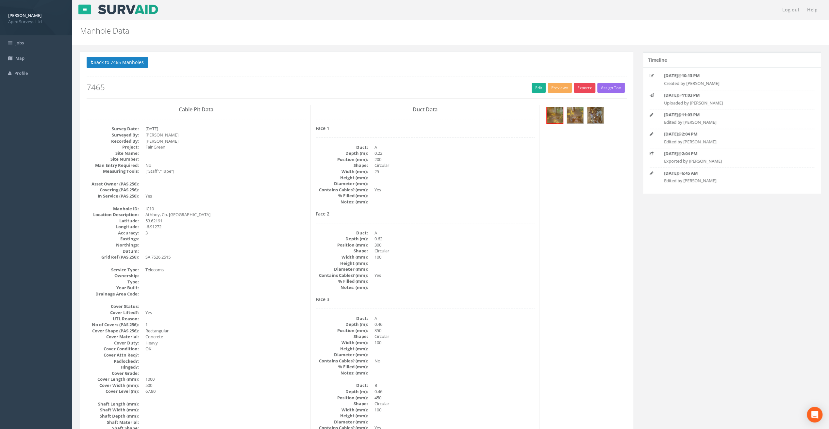
click at [586, 90] on button "Export" at bounding box center [585, 88] width 22 height 10
click at [574, 125] on link "SurvAid IC" at bounding box center [571, 129] width 50 height 10
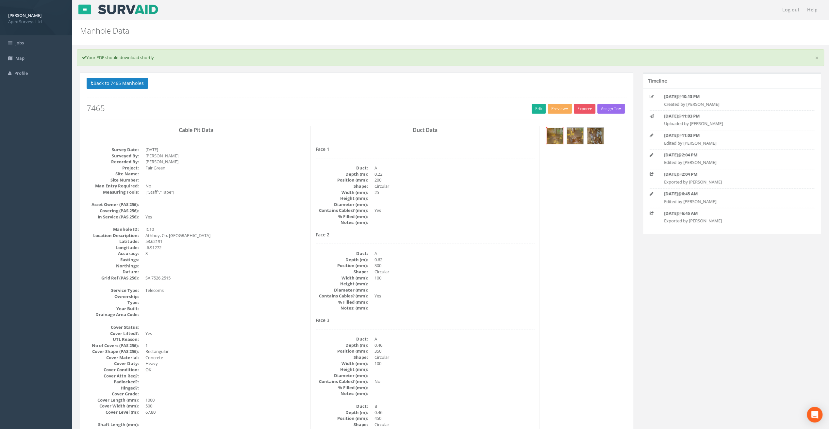
click at [558, 139] on img at bounding box center [555, 136] width 16 height 16
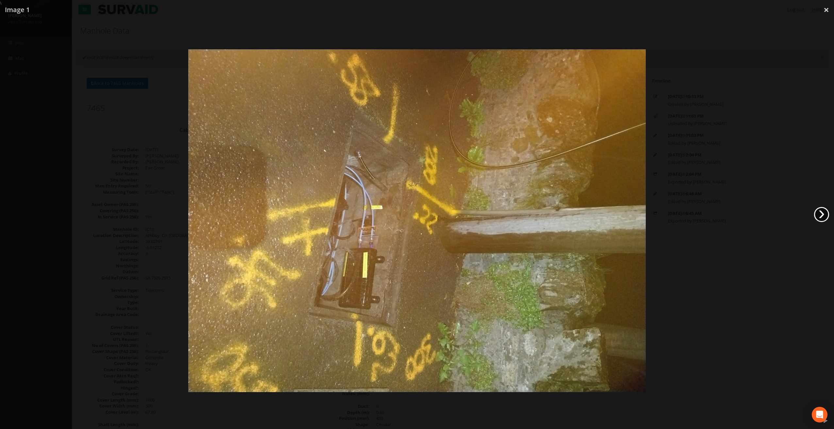
click at [824, 216] on link "›" at bounding box center [821, 214] width 15 height 15
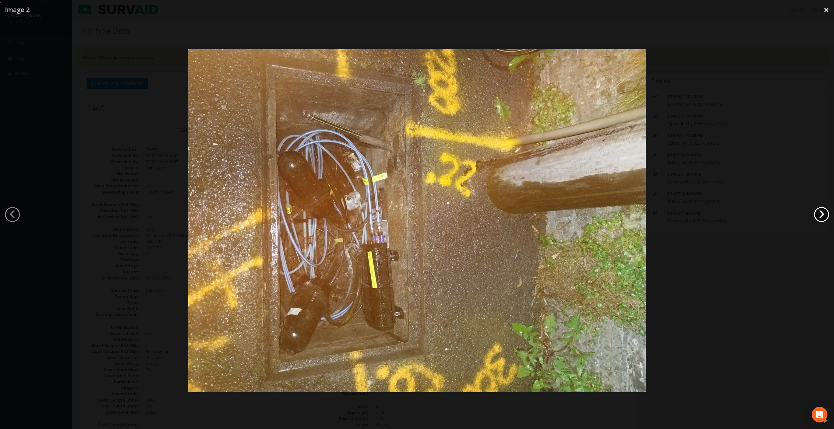
click at [824, 216] on link "›" at bounding box center [821, 214] width 15 height 15
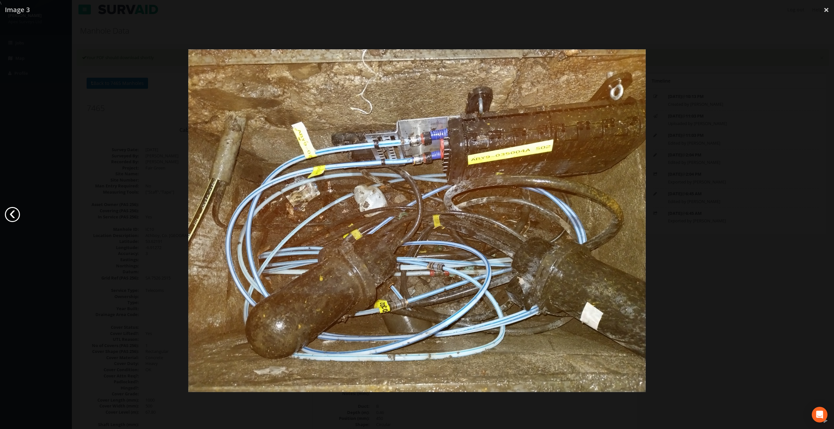
click at [13, 218] on link "‹" at bounding box center [12, 214] width 15 height 15
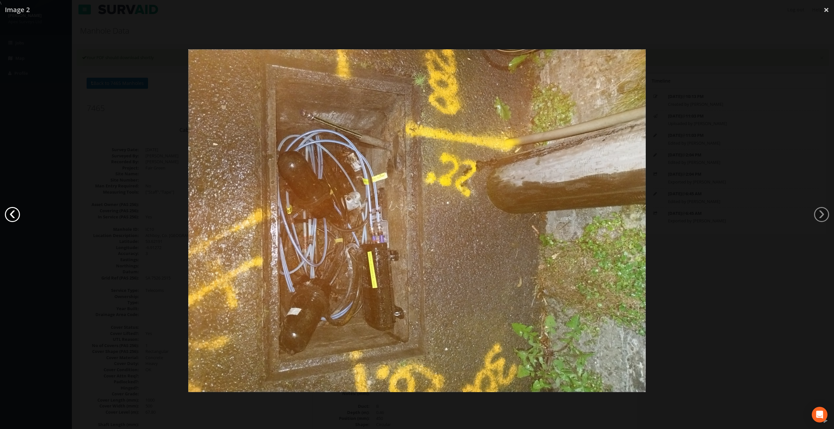
click at [13, 218] on link "‹" at bounding box center [12, 214] width 15 height 15
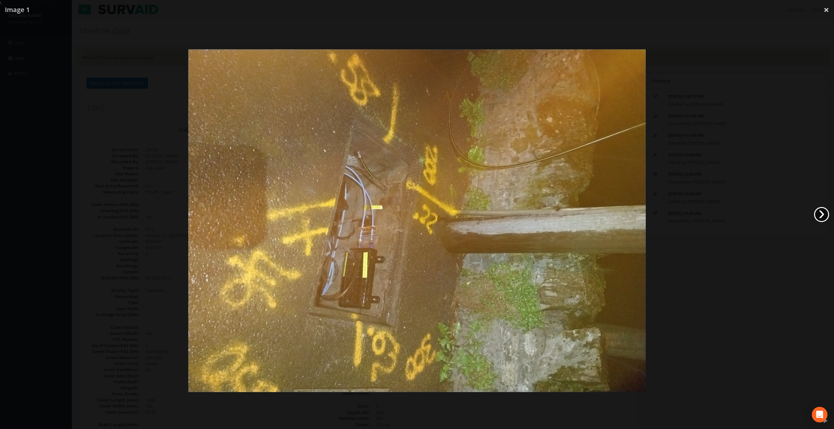
click at [820, 211] on link "›" at bounding box center [821, 214] width 15 height 15
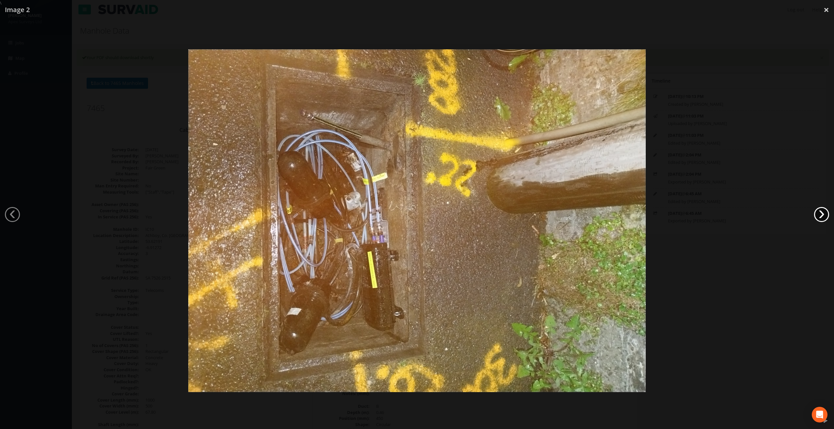
click at [820, 211] on link "›" at bounding box center [821, 214] width 15 height 15
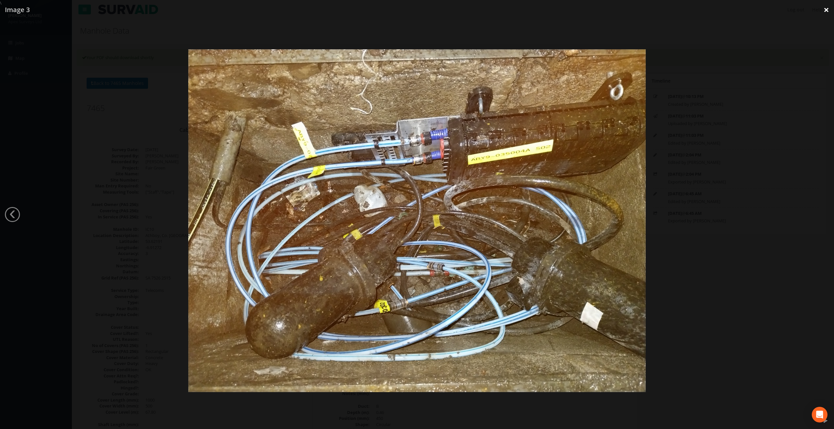
click at [824, 10] on link "×" at bounding box center [825, 10] width 15 height 20
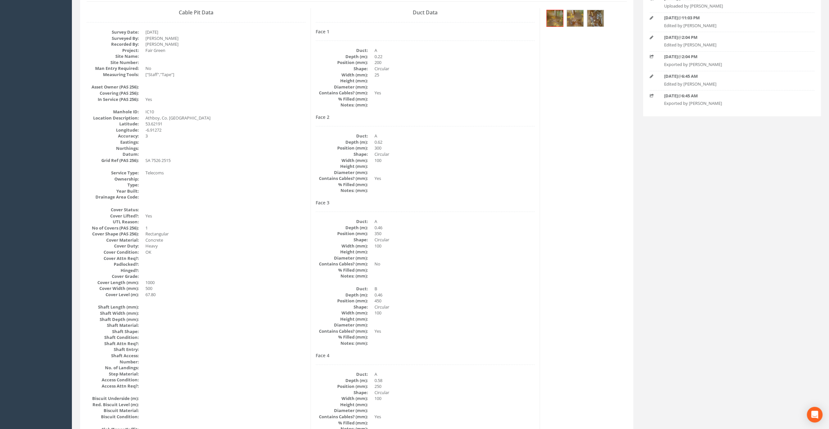
scroll to position [163, 0]
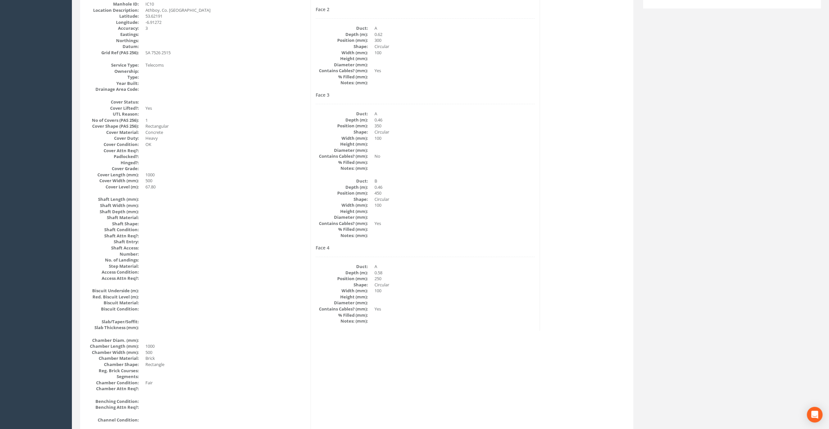
drag, startPoint x: 400, startPoint y: 45, endPoint x: 411, endPoint y: 83, distance: 39.2
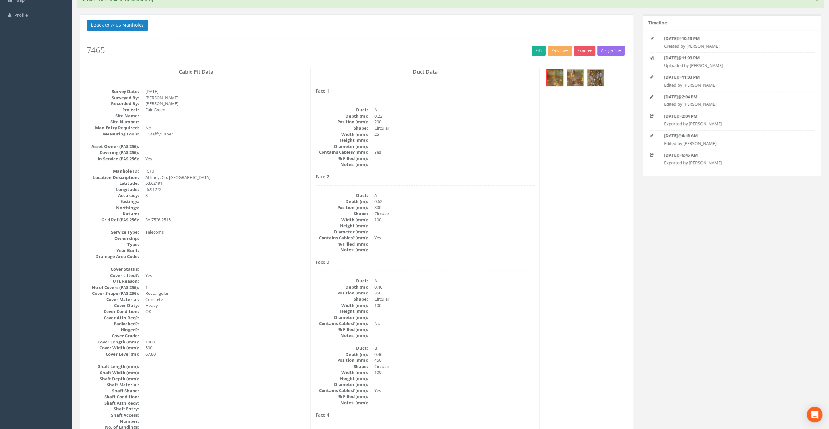
scroll to position [68, 0]
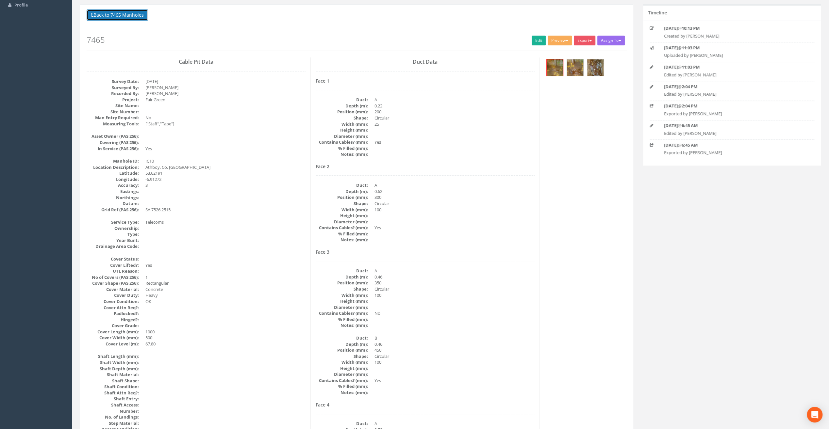
click at [118, 12] on button "Back to 7465 Manholes" at bounding box center [117, 14] width 61 height 11
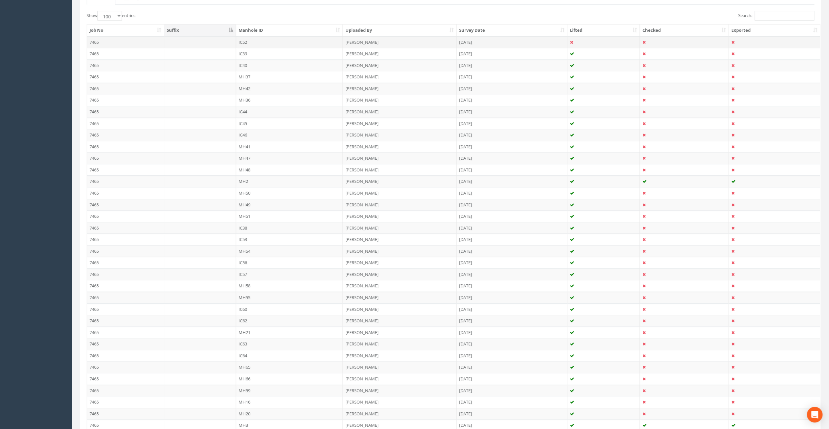
scroll to position [150, 0]
click at [247, 327] on td "IC62" at bounding box center [289, 331] width 107 height 12
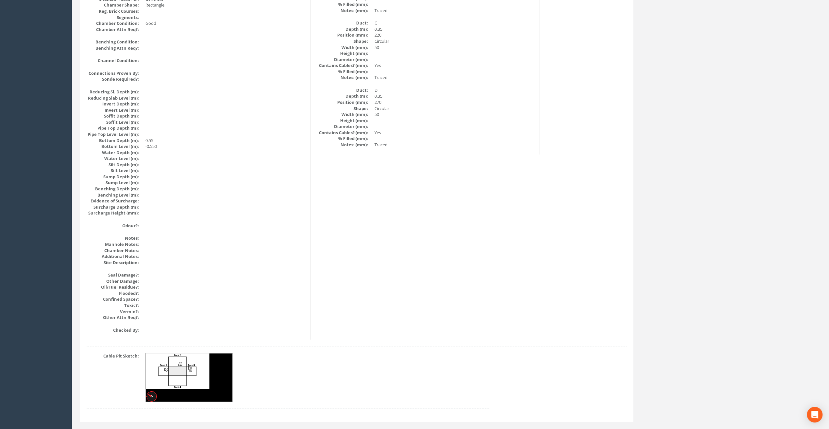
scroll to position [578, 0]
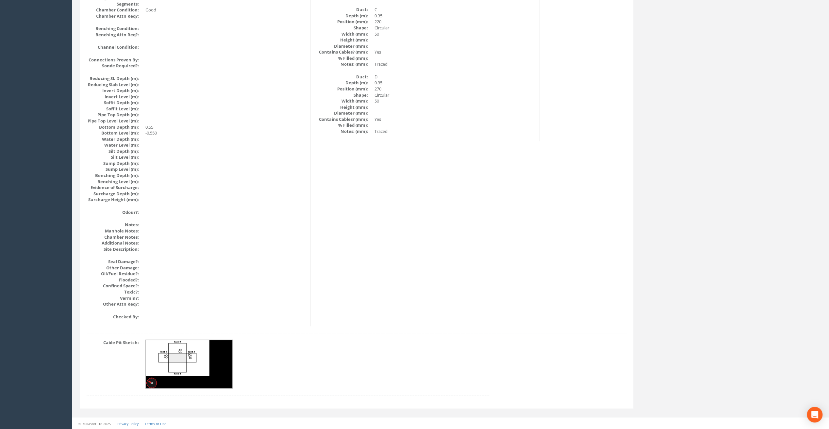
click at [177, 355] on img at bounding box center [189, 364] width 87 height 49
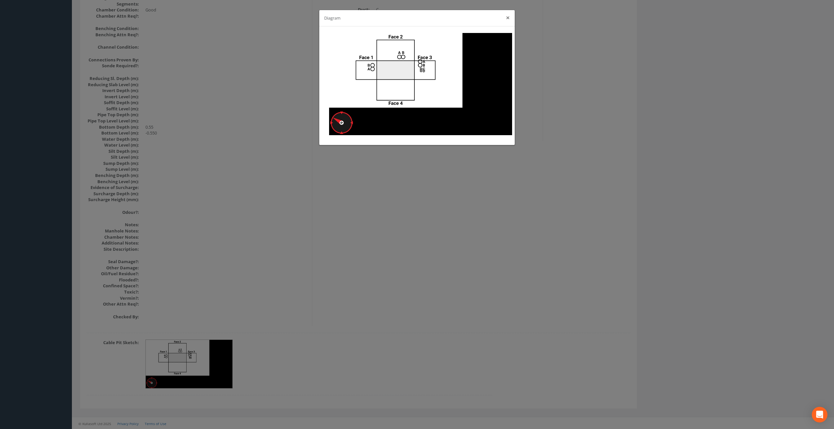
click at [507, 20] on button "×" at bounding box center [508, 17] width 4 height 7
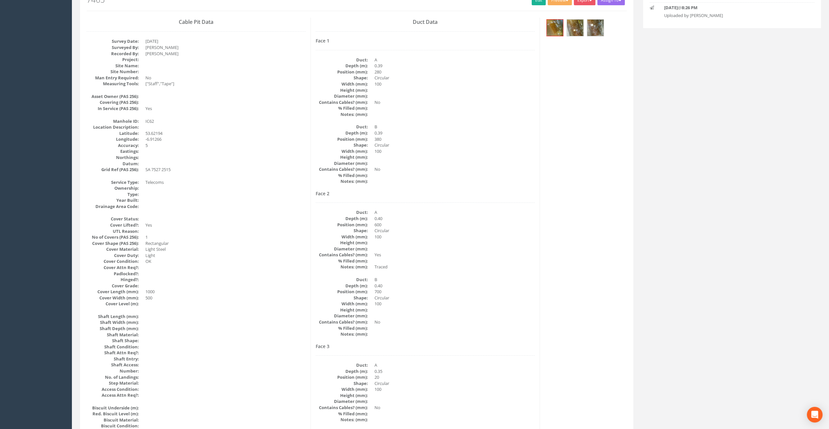
scroll to position [0, 0]
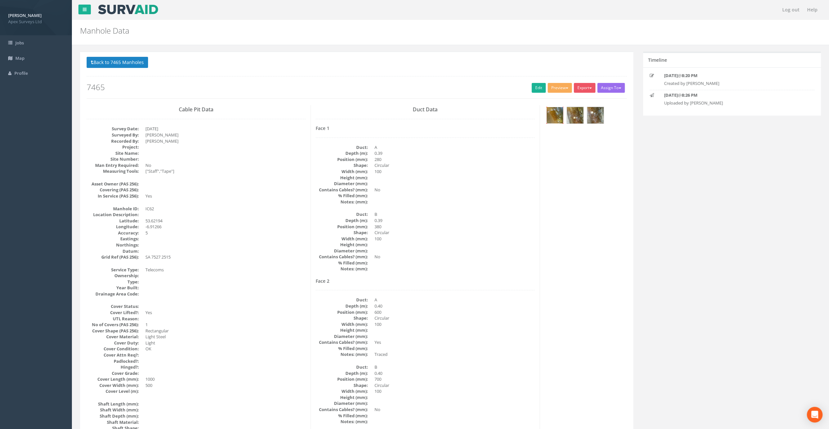
click at [557, 110] on img at bounding box center [555, 115] width 16 height 16
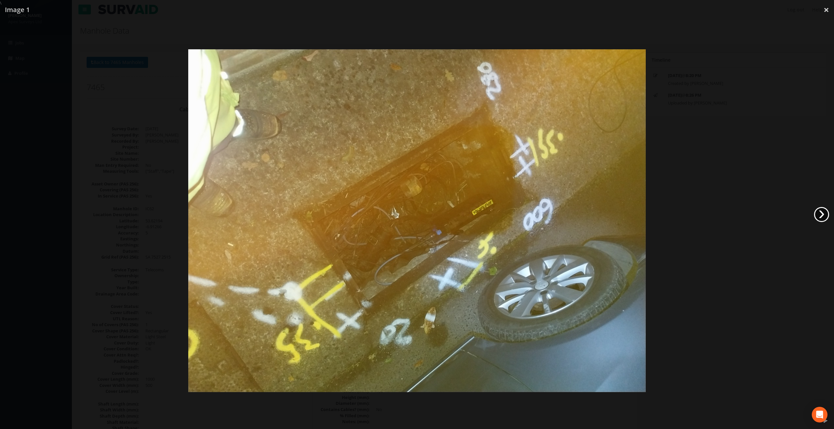
click at [819, 217] on link "›" at bounding box center [821, 214] width 15 height 15
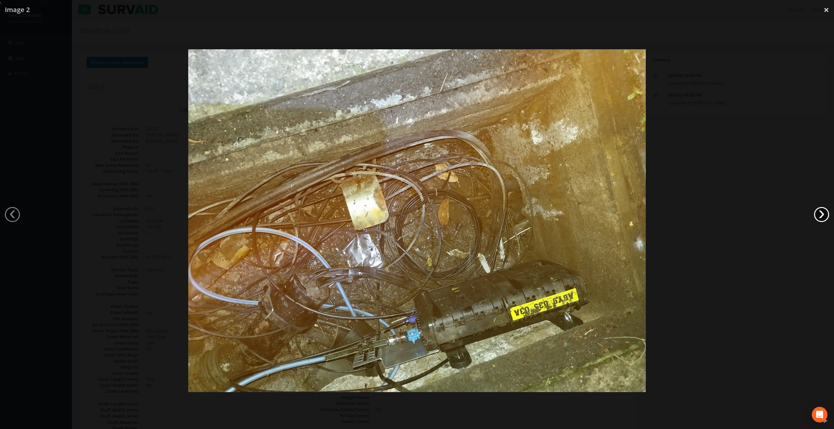
click at [819, 217] on link "›" at bounding box center [821, 214] width 15 height 15
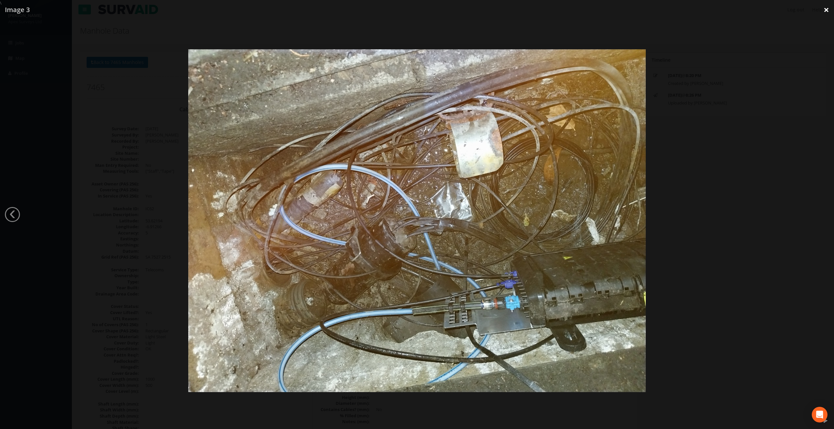
click at [825, 8] on link "×" at bounding box center [825, 10] width 15 height 20
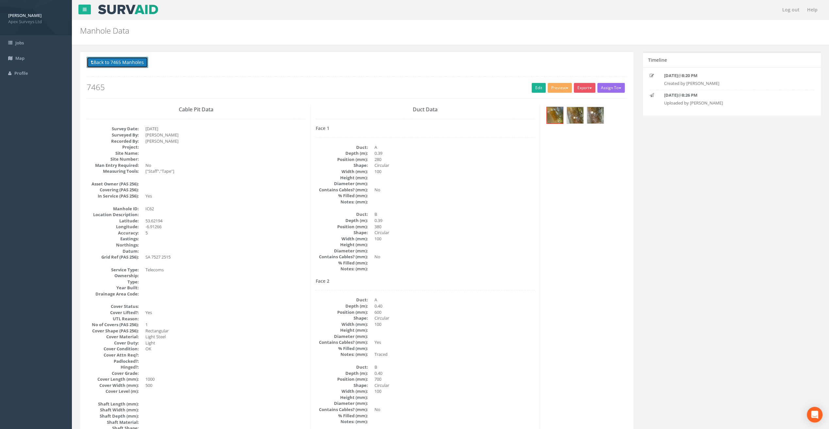
click at [131, 62] on button "Back to 7465 Manholes" at bounding box center [117, 62] width 61 height 11
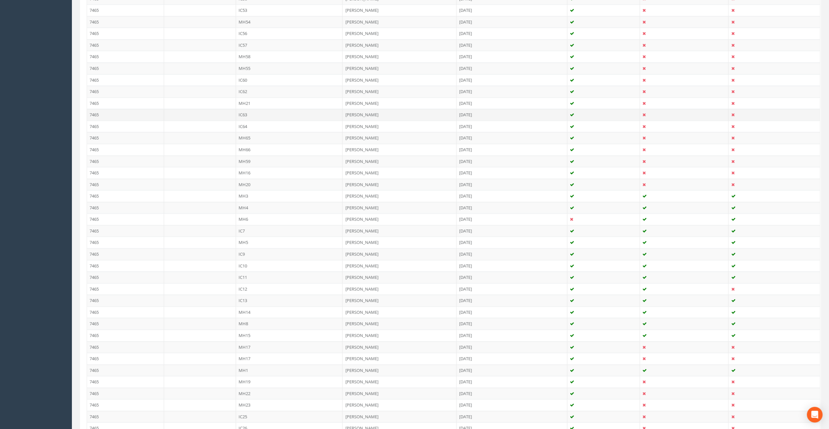
scroll to position [392, 0]
click at [242, 257] on td "IC10" at bounding box center [289, 263] width 107 height 12
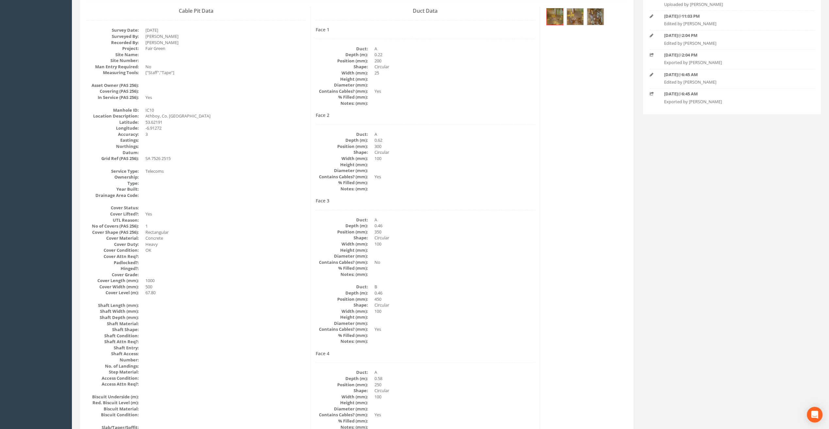
scroll to position [0, 0]
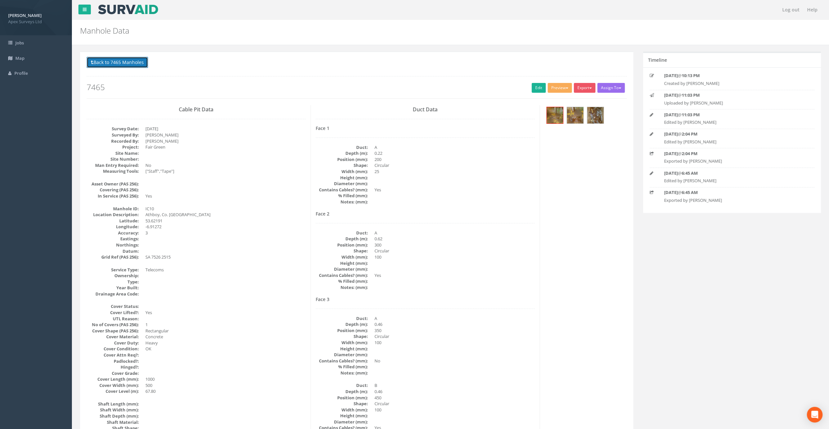
click at [115, 63] on button "Back to 7465 Manholes" at bounding box center [117, 62] width 61 height 11
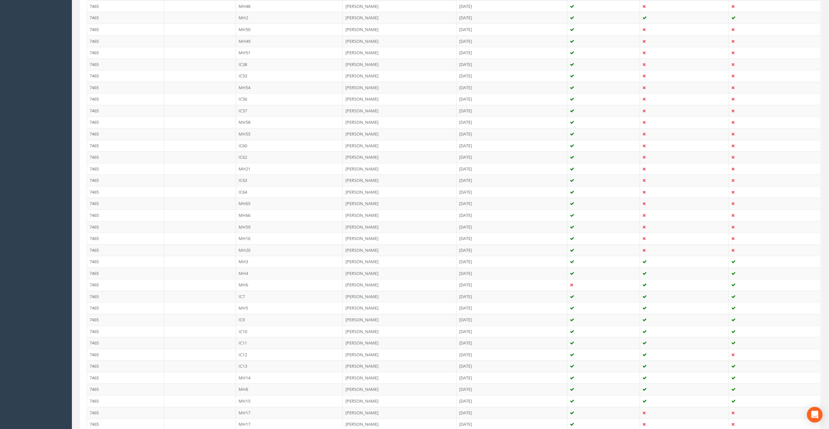
scroll to position [359, 0]
click at [242, 302] on td "IC11" at bounding box center [289, 308] width 107 height 12
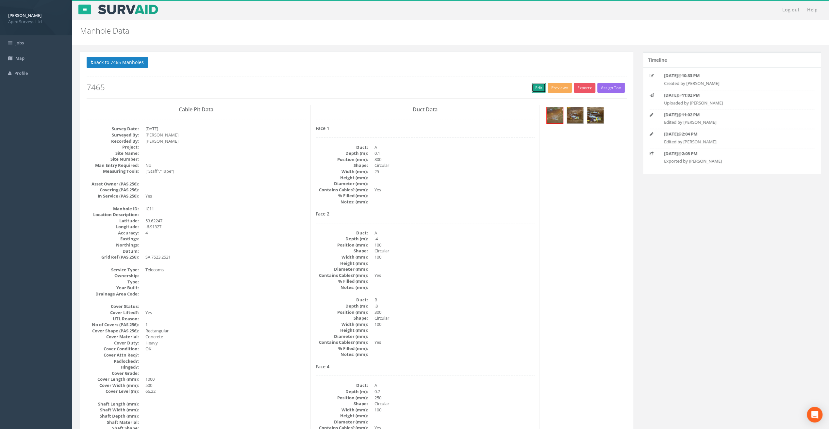
click at [538, 87] on link "Edit" at bounding box center [538, 88] width 14 height 10
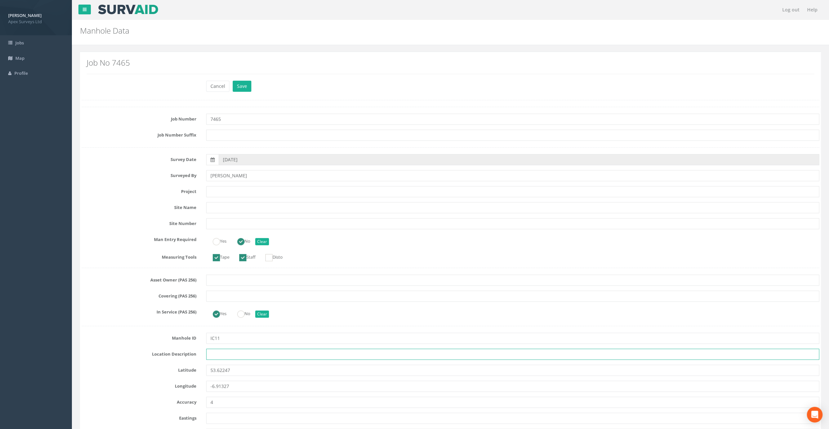
click at [213, 355] on input "text" at bounding box center [512, 354] width 613 height 11
paste input "Will advise on further priorities as the week progresses"
type input "Will advise on further priorities as the week progresses"
drag, startPoint x: 327, startPoint y: 354, endPoint x: 167, endPoint y: 361, distance: 160.5
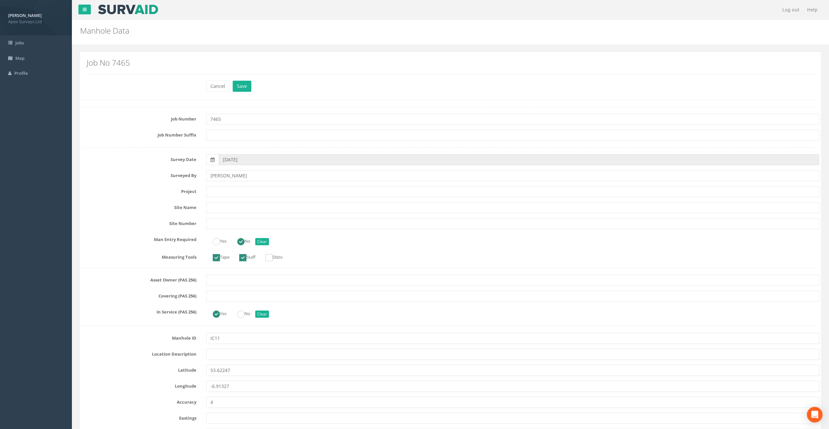
click at [220, 355] on input "text" at bounding box center [512, 354] width 613 height 11
paste input "Athboy, Co. [GEOGRAPHIC_DATA]"
type input "Athboy, Co. [GEOGRAPHIC_DATA]"
click at [218, 193] on input "text" at bounding box center [512, 191] width 613 height 11
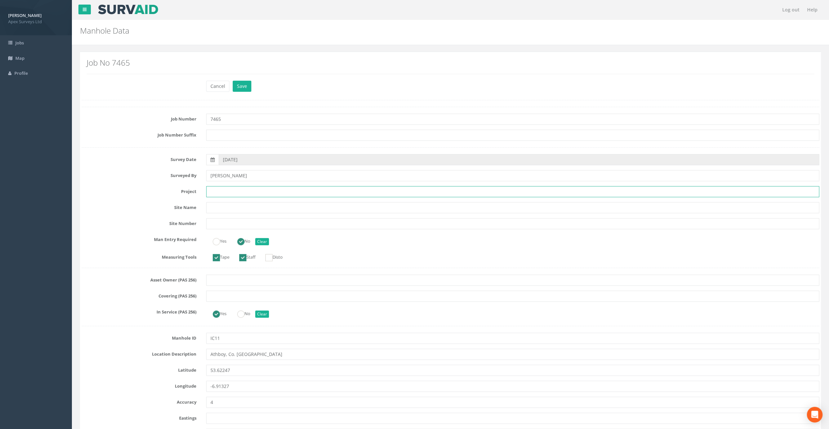
paste input "Fair Green"
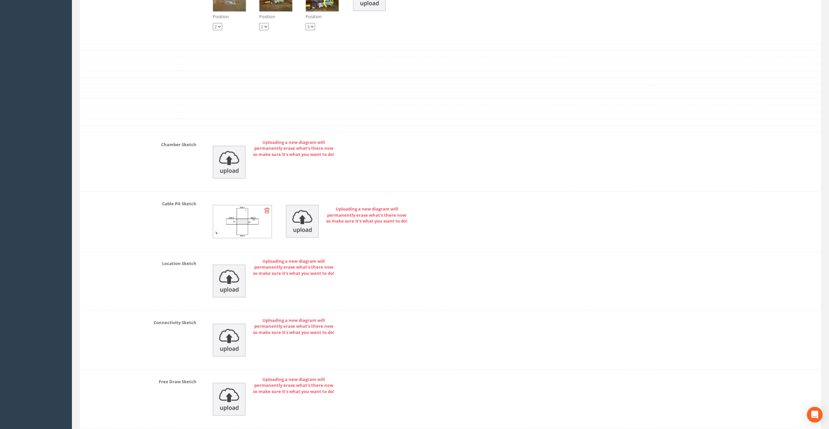
scroll to position [1347, 0]
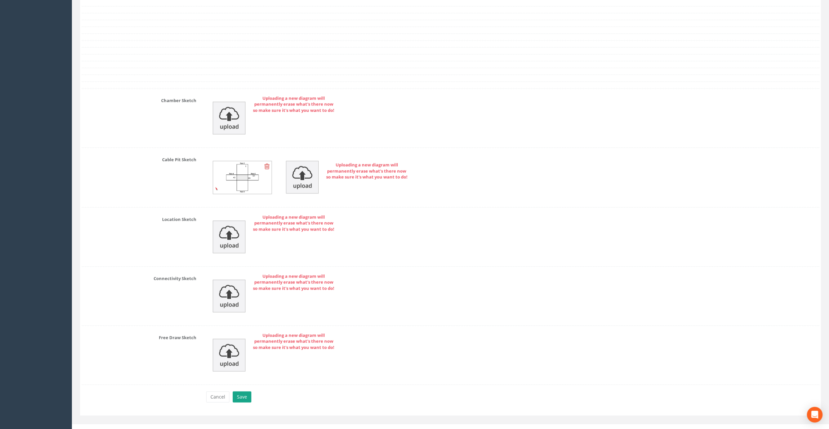
type input "Fair Green"
click at [242, 393] on button "Save" at bounding box center [242, 397] width 19 height 11
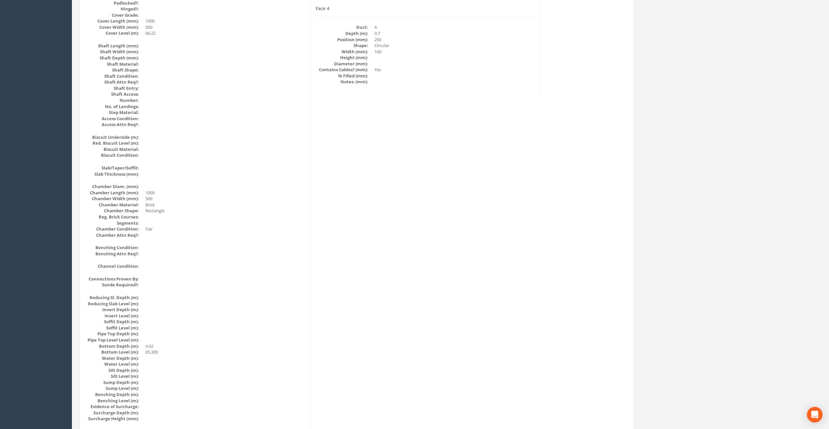
scroll to position [349, 0]
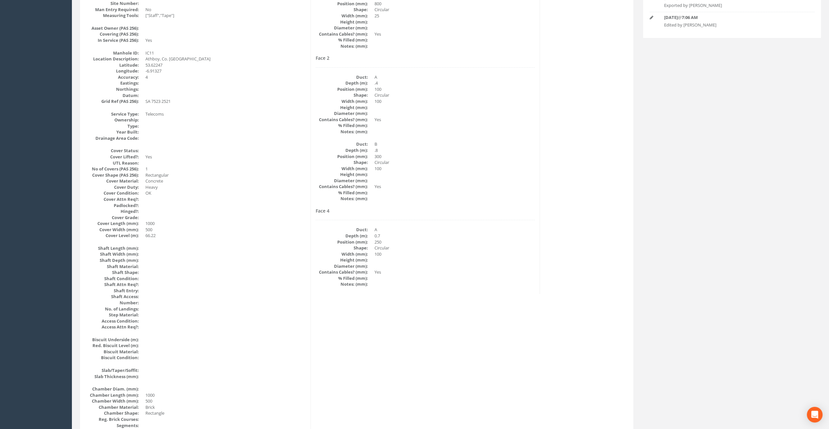
scroll to position [153, 0]
